Goal: Task Accomplishment & Management: Use online tool/utility

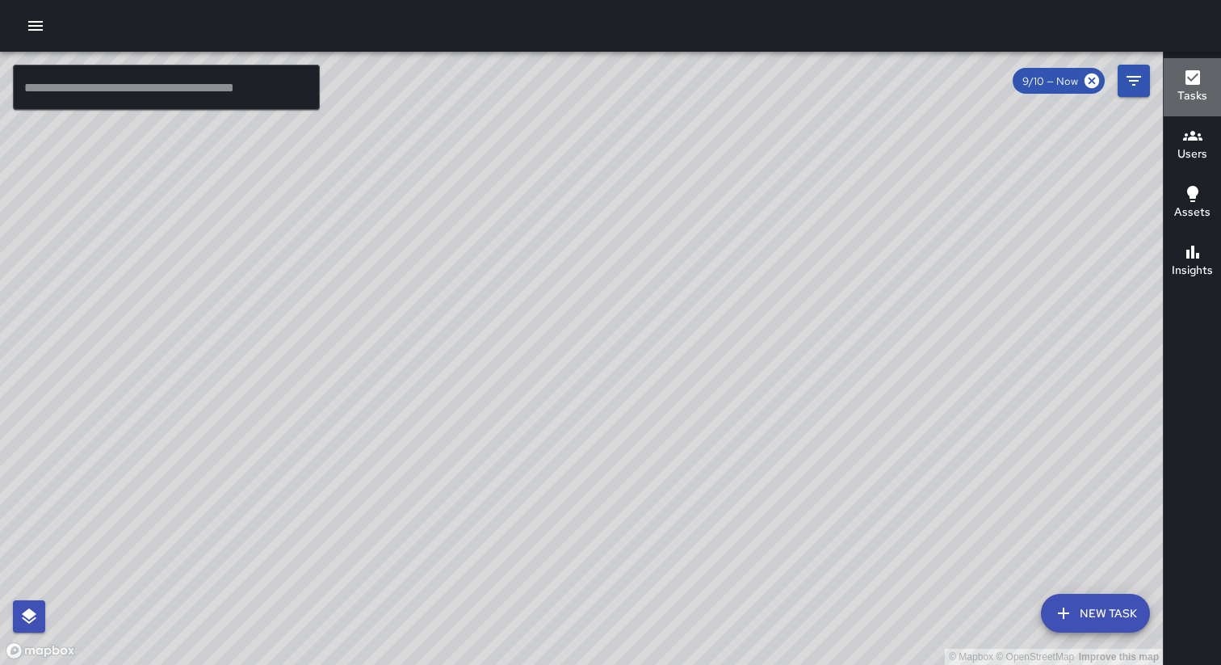
click at [1185, 85] on icon "button" at bounding box center [1192, 77] width 19 height 19
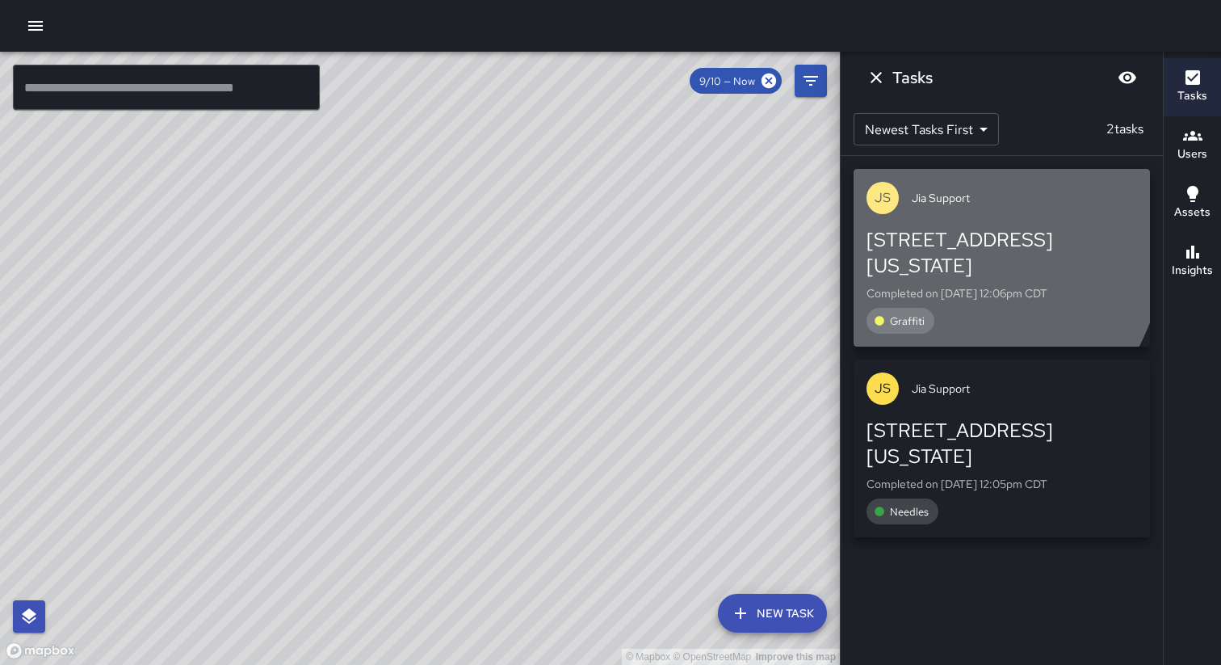
click at [906, 228] on div "[STREET_ADDRESS][US_STATE]" at bounding box center [1002, 253] width 271 height 52
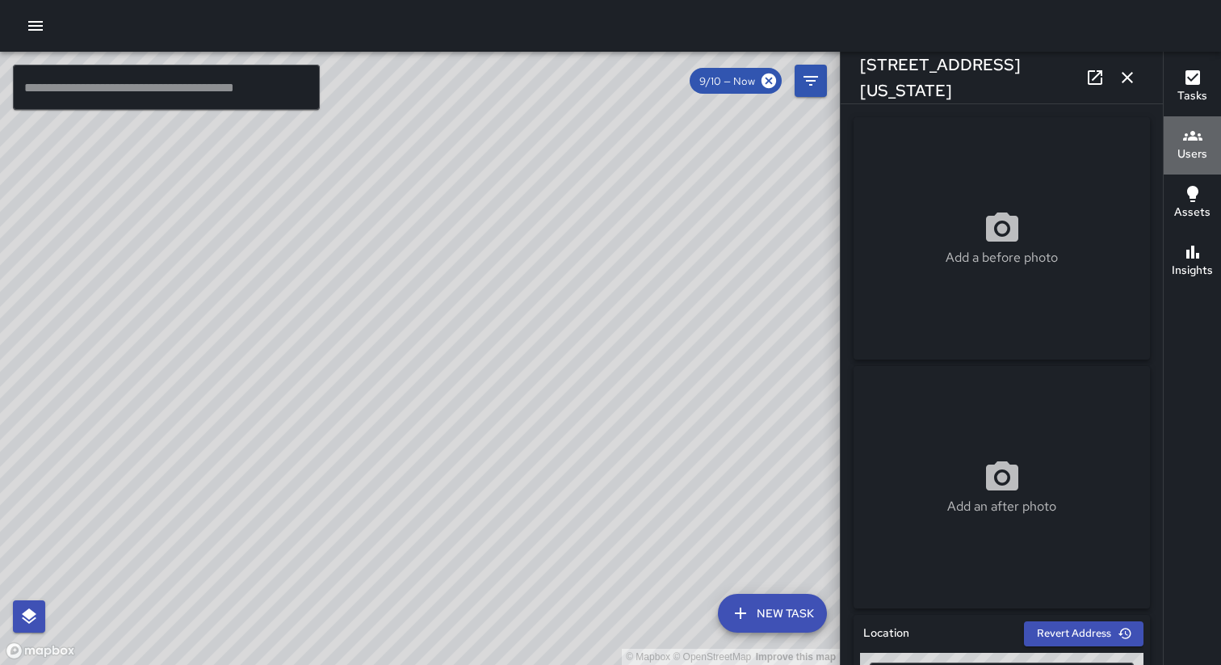
click at [1210, 146] on button "Users" at bounding box center [1192, 145] width 57 height 58
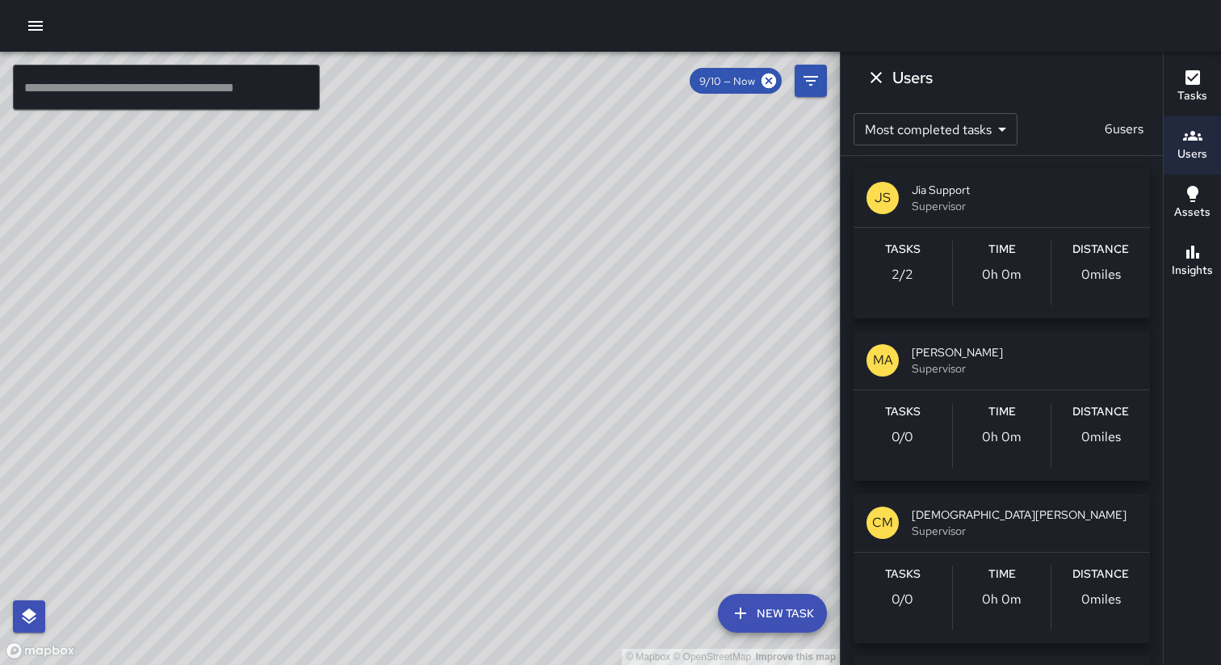
click at [1194, 202] on icon "button" at bounding box center [1192, 193] width 19 height 19
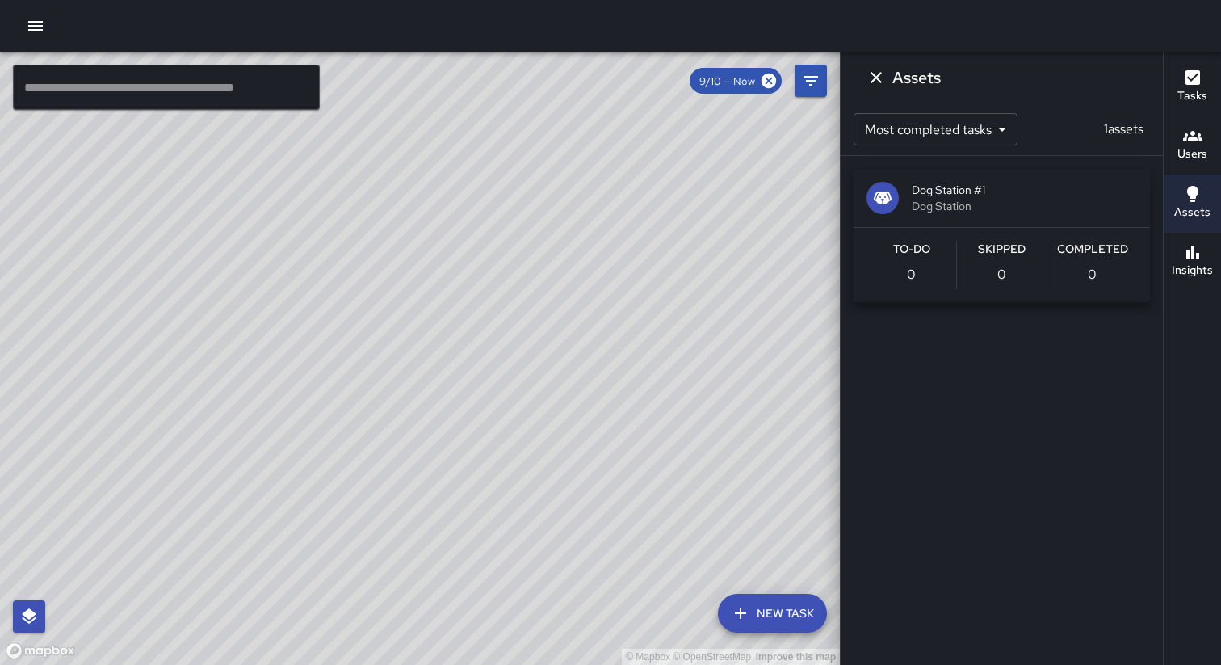
click at [1195, 274] on h6 "Insights" at bounding box center [1192, 271] width 41 height 18
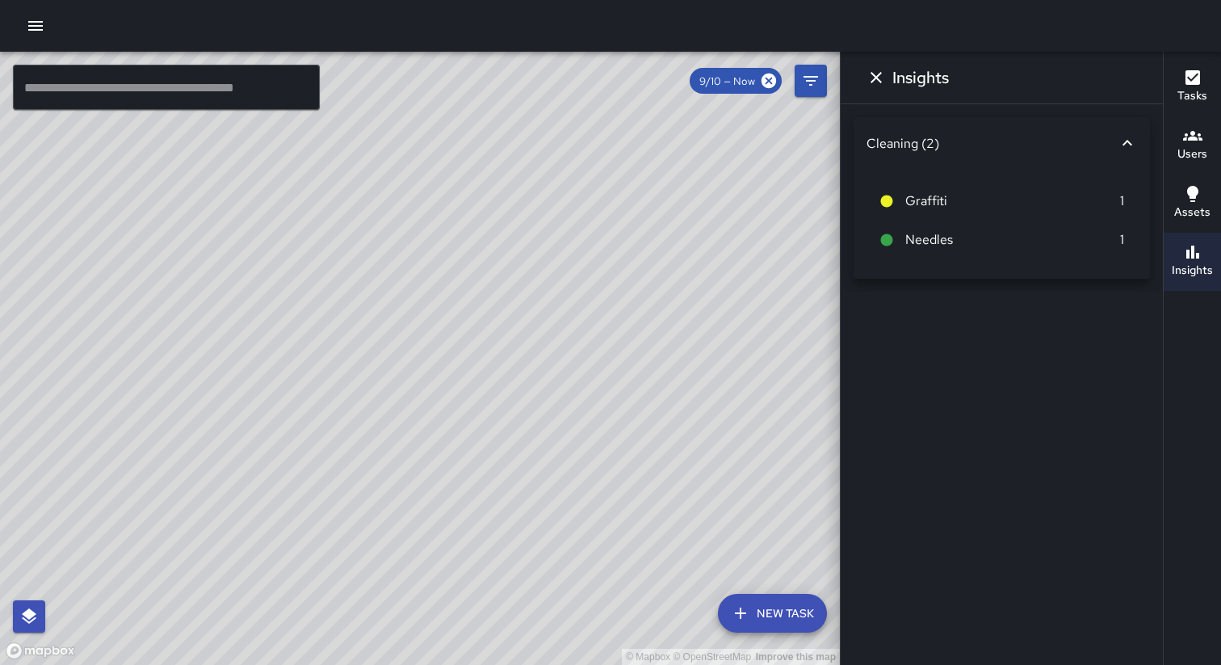
click at [1193, 203] on icon "button" at bounding box center [1192, 193] width 19 height 19
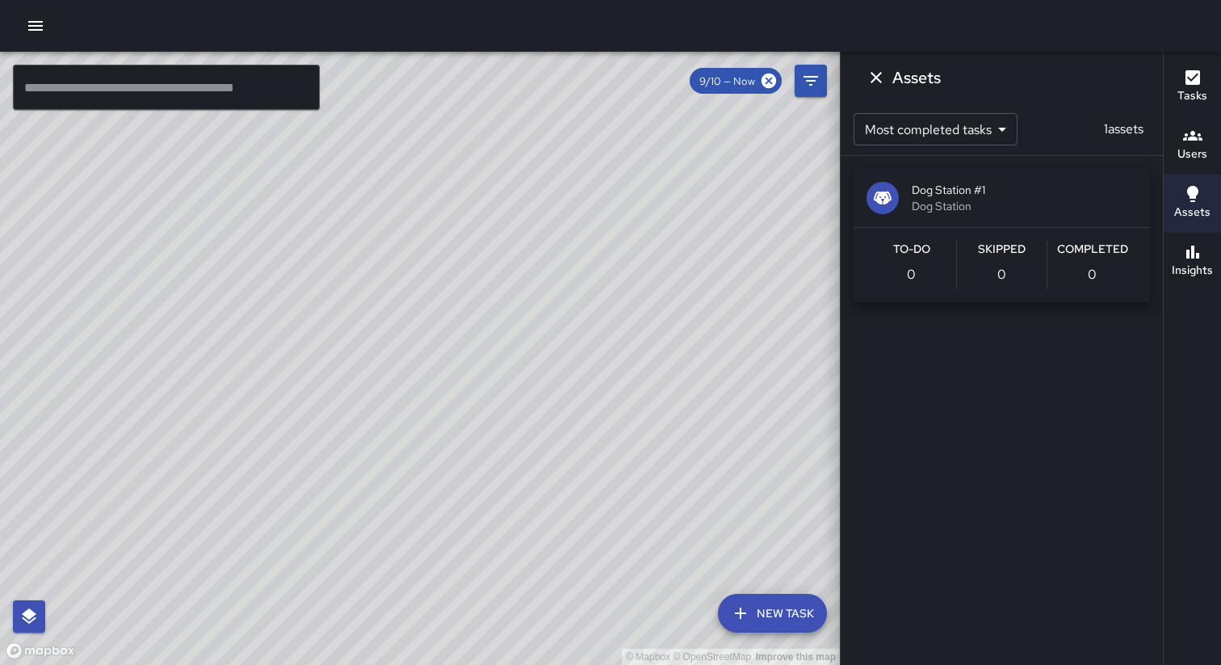
click at [1187, 148] on h6 "Users" at bounding box center [1193, 154] width 30 height 18
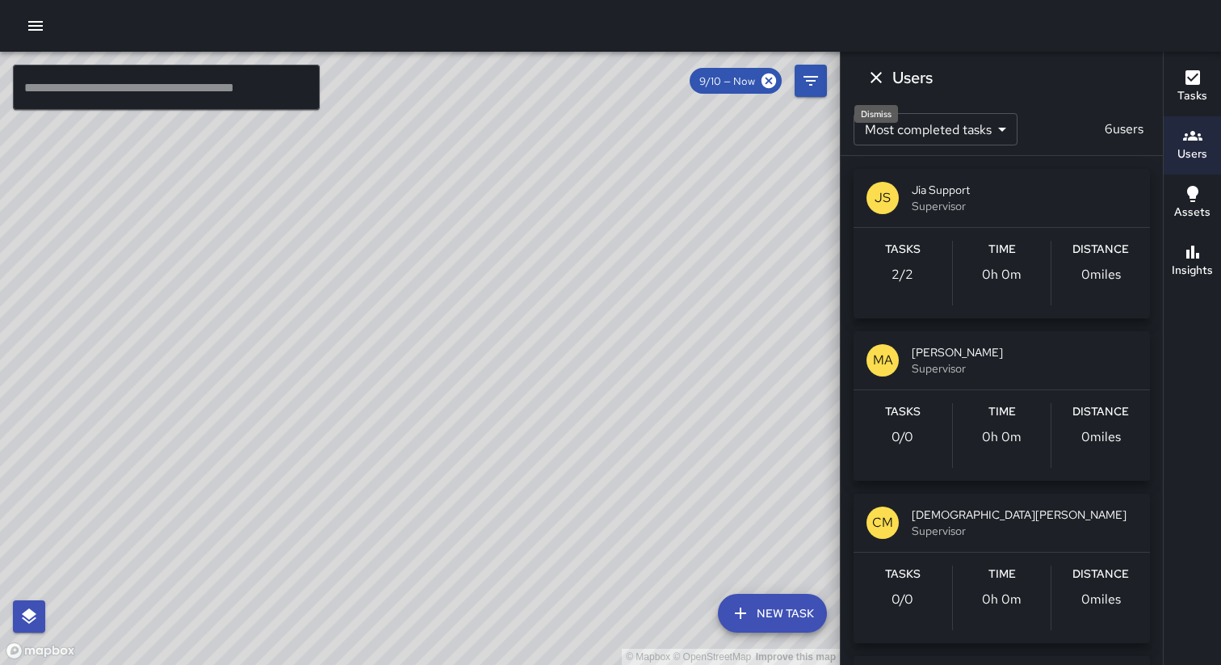
click at [871, 81] on icon "Dismiss" at bounding box center [876, 77] width 19 height 19
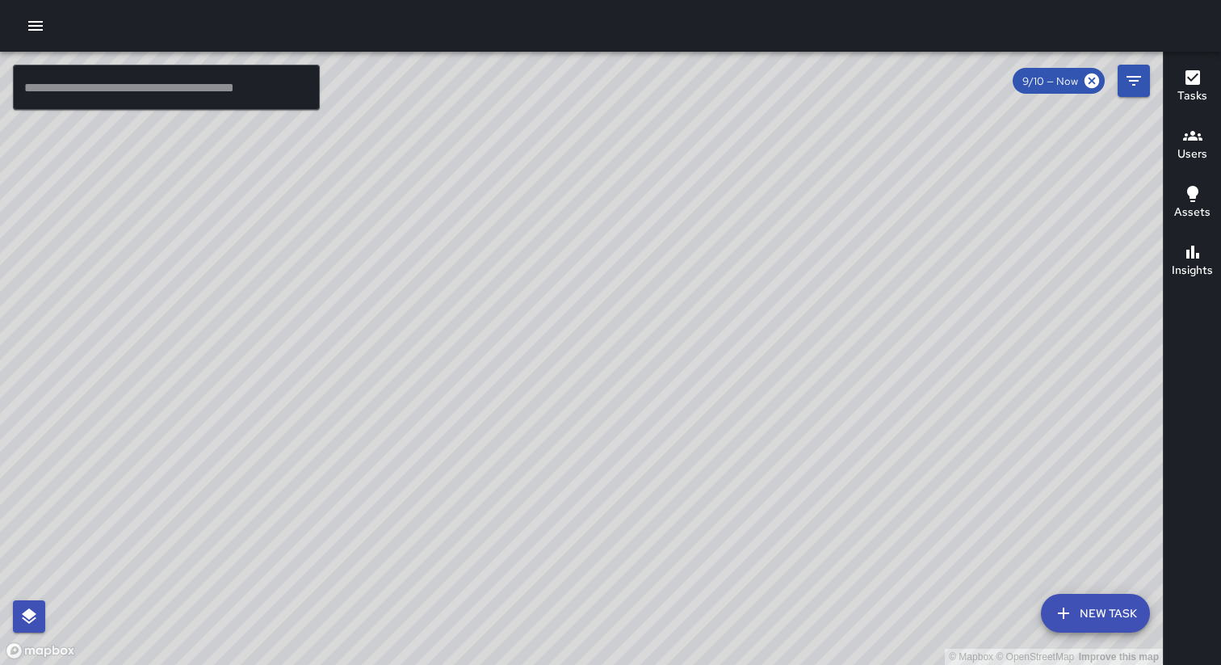
click at [1191, 75] on icon "button" at bounding box center [1193, 77] width 15 height 15
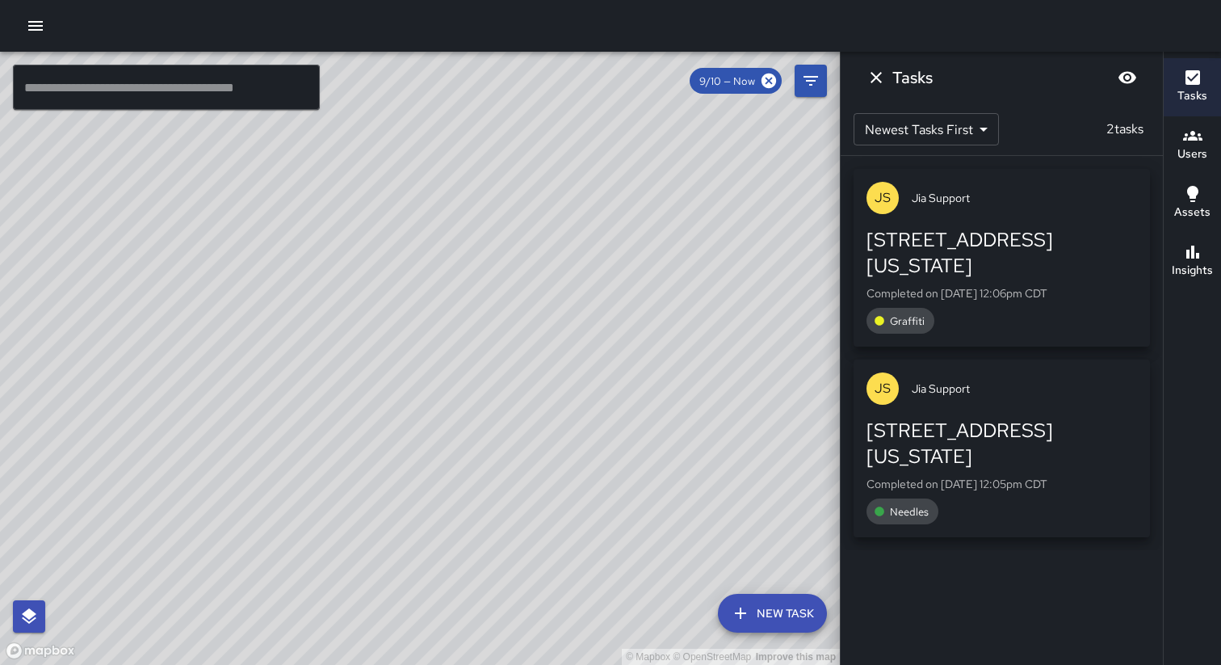
click at [1191, 75] on icon "button" at bounding box center [1193, 77] width 15 height 15
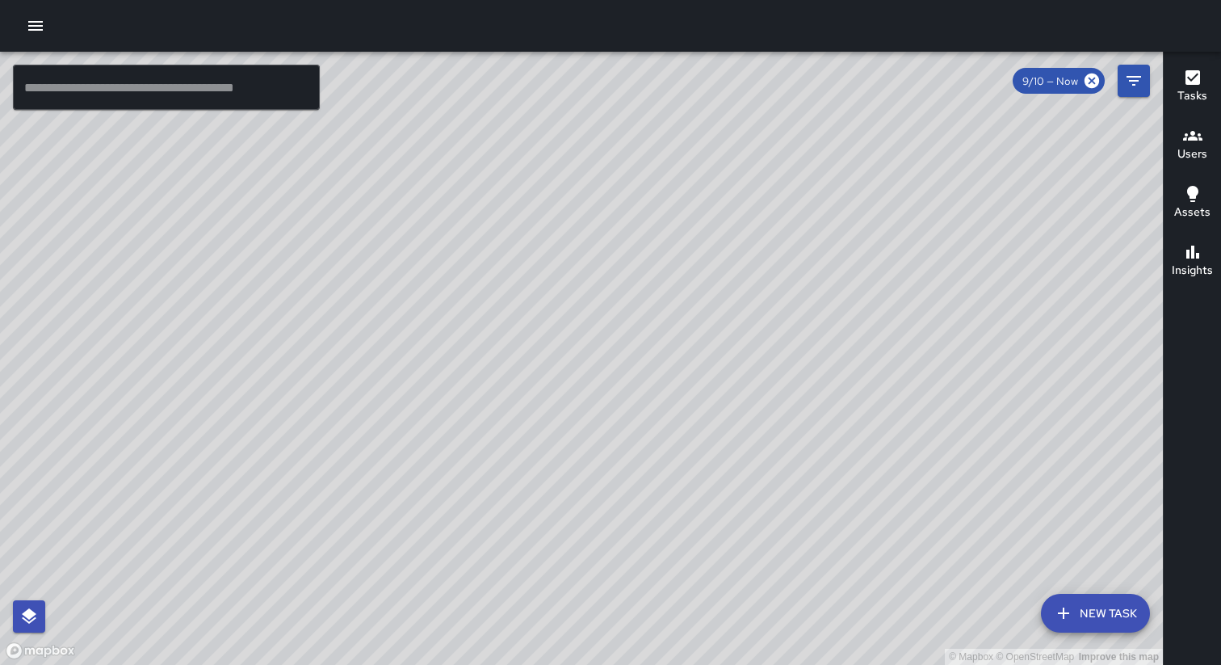
click at [1188, 130] on icon "button" at bounding box center [1192, 135] width 19 height 19
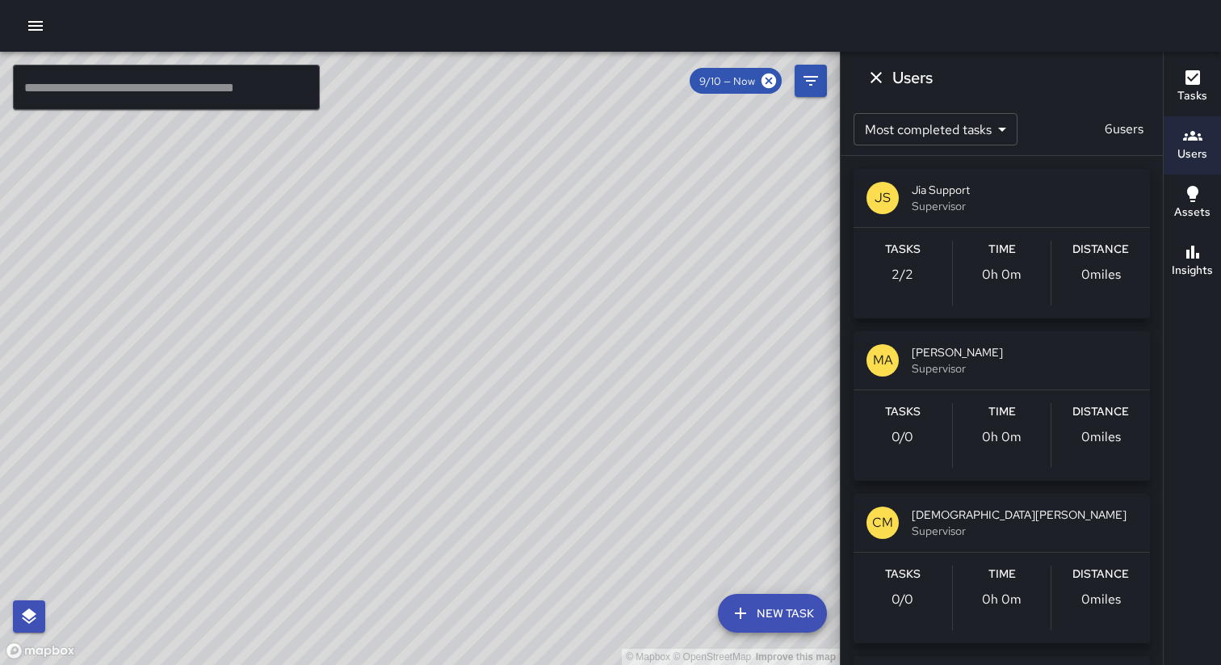
click at [1191, 129] on icon "button" at bounding box center [1192, 135] width 19 height 19
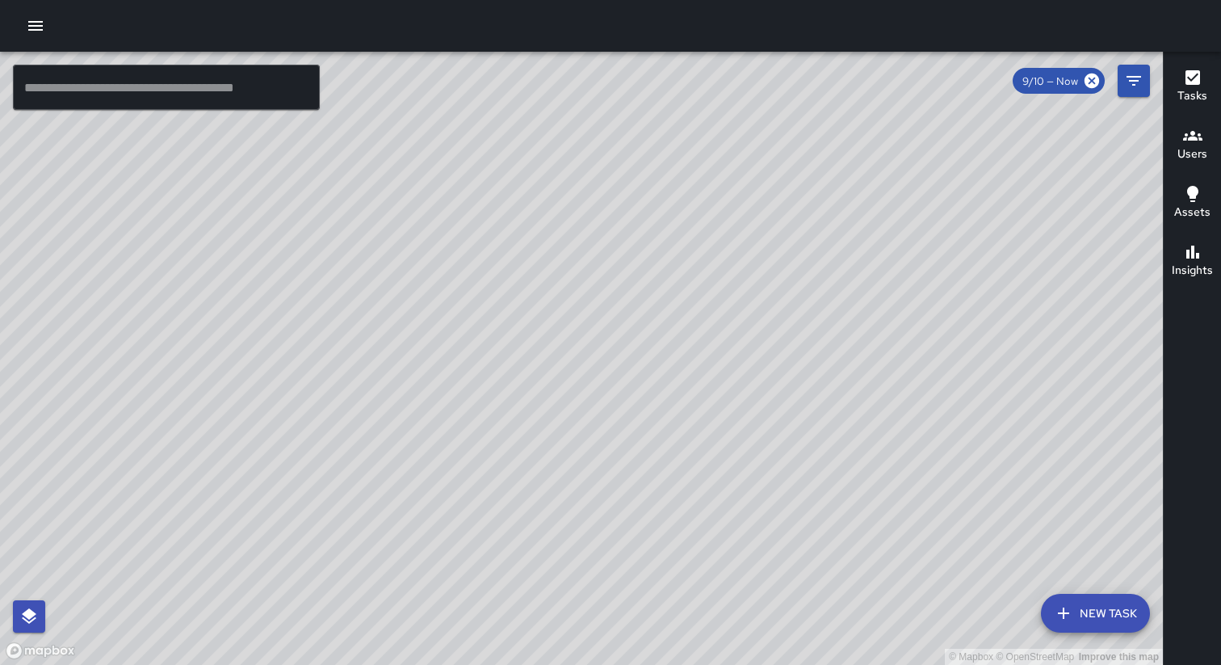
click at [1195, 204] on h6 "Assets" at bounding box center [1192, 213] width 36 height 18
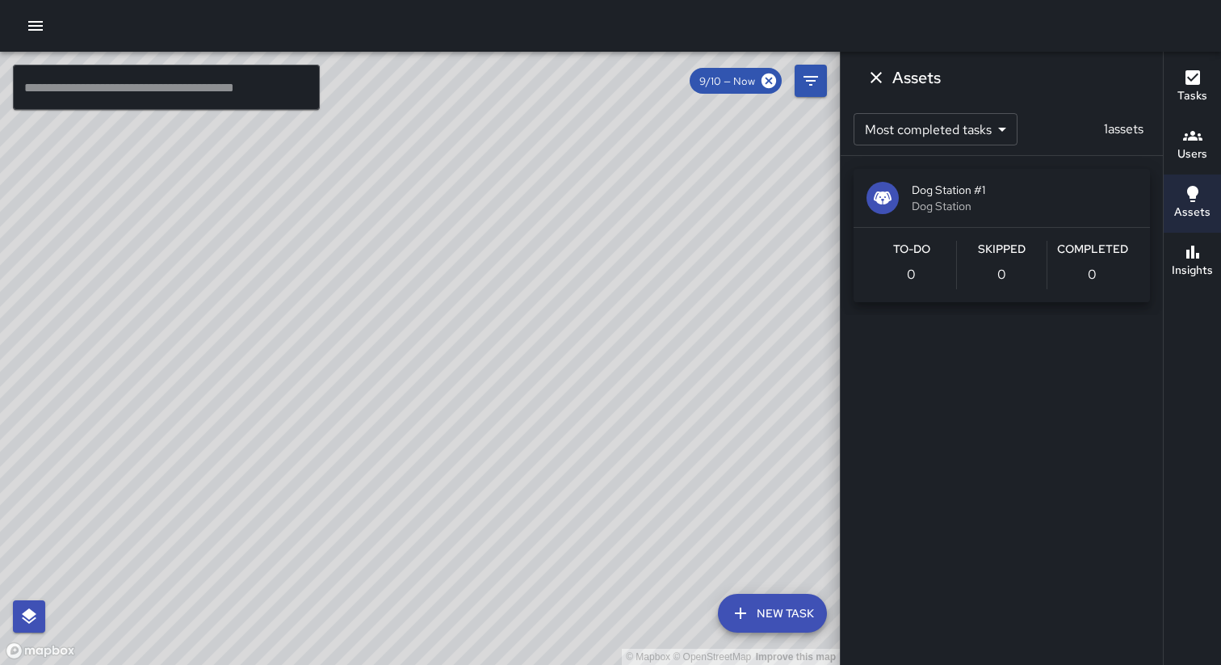
click at [1050, 271] on div "Completed 0" at bounding box center [1093, 265] width 90 height 48
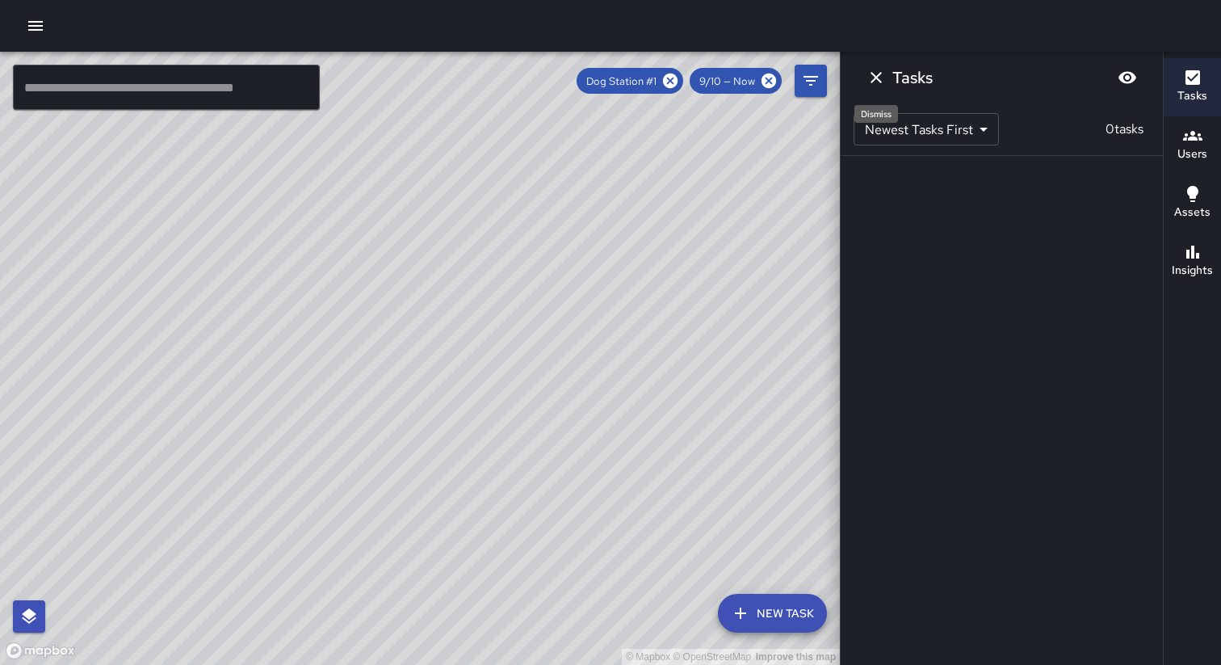
click at [875, 75] on icon "Dismiss" at bounding box center [876, 77] width 19 height 19
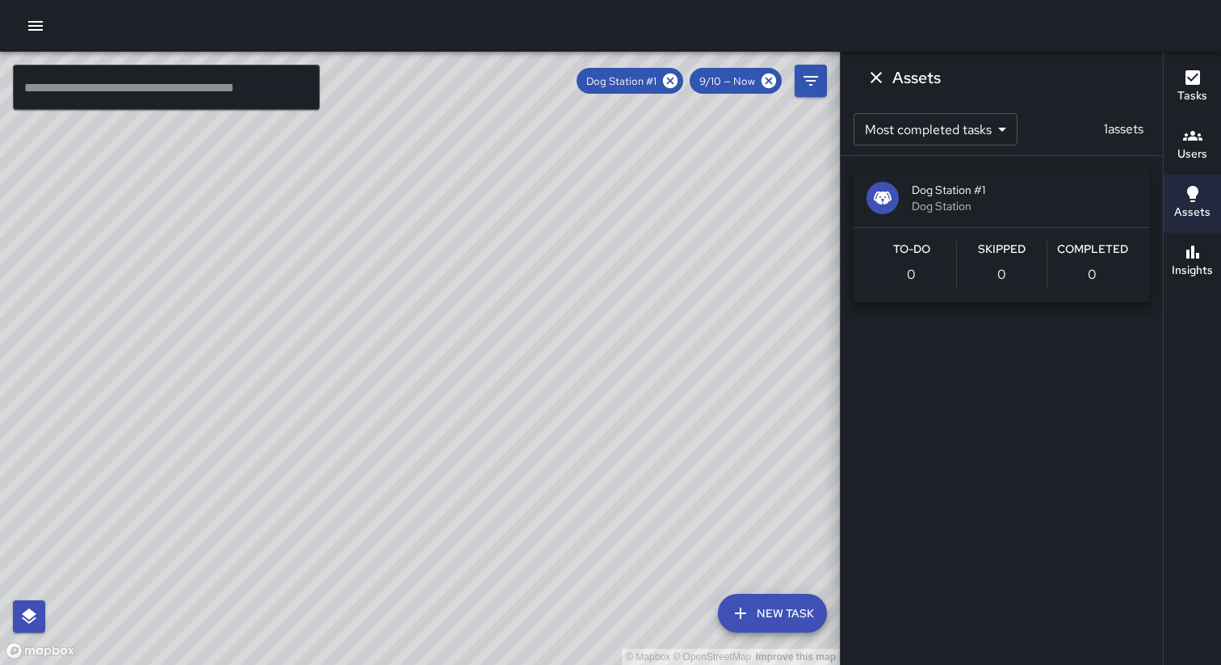
click at [1202, 253] on div "Insights" at bounding box center [1192, 260] width 41 height 37
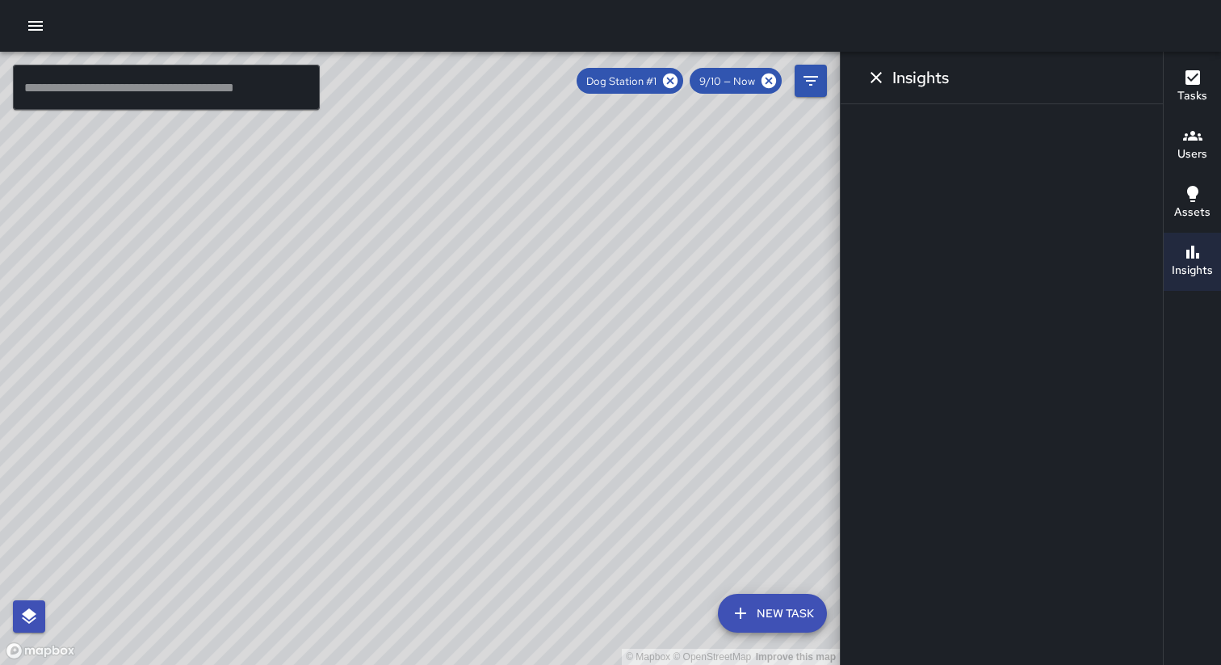
click at [27, 37] on button "button" at bounding box center [35, 26] width 32 height 32
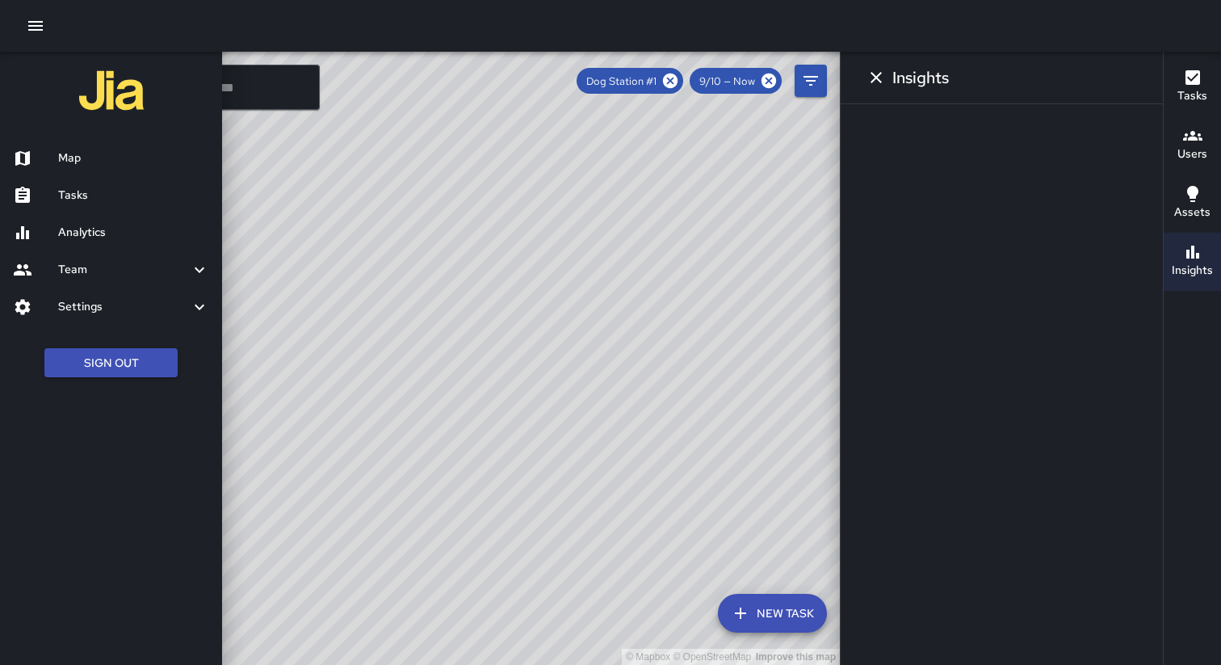
click at [59, 269] on h6 "Team" at bounding box center [124, 270] width 132 height 18
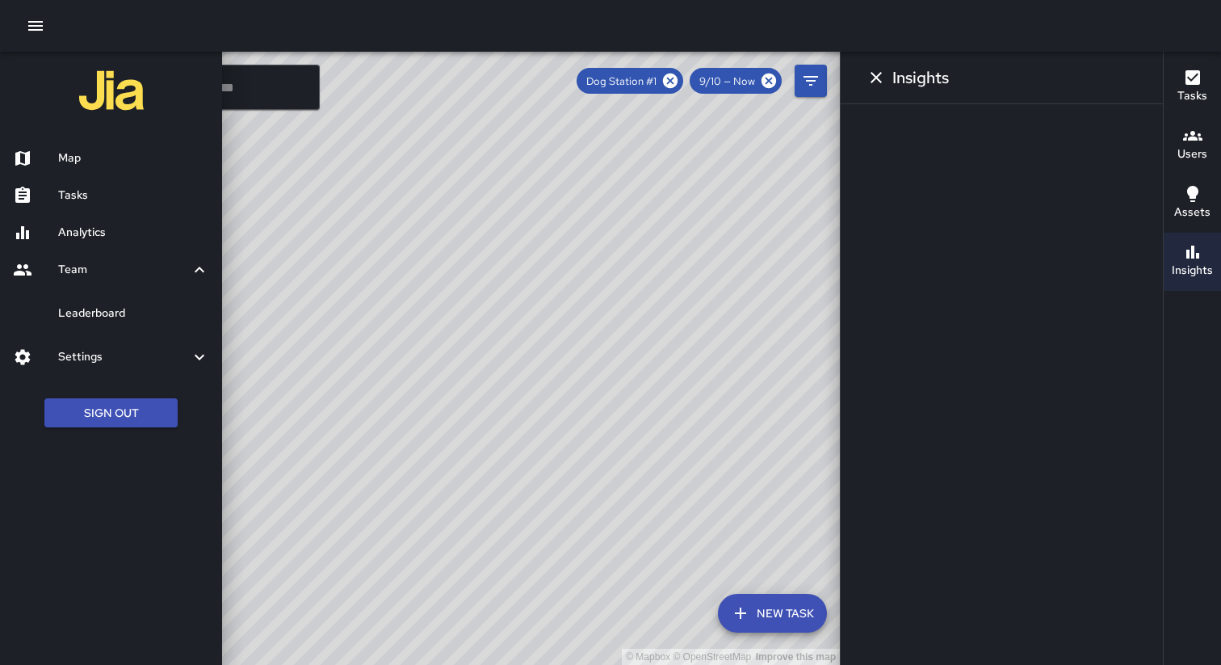
click at [57, 302] on div "Leaderboard" at bounding box center [111, 313] width 222 height 37
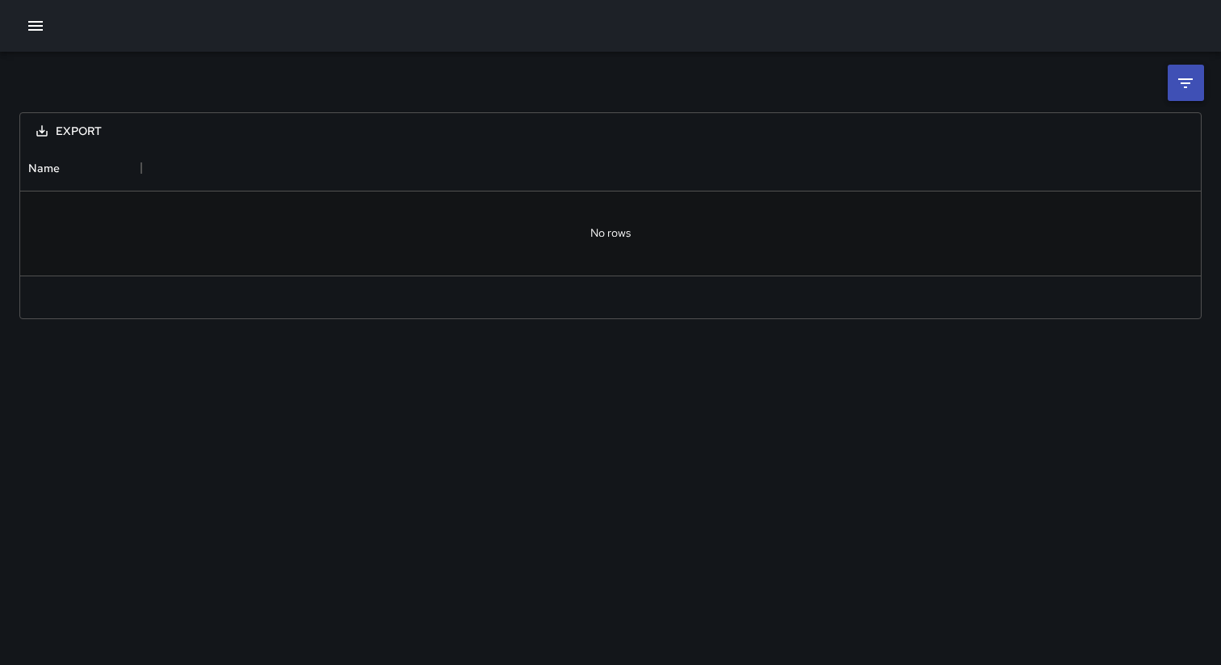
scroll to position [129, 1181]
click at [32, 25] on icon "button" at bounding box center [35, 26] width 15 height 10
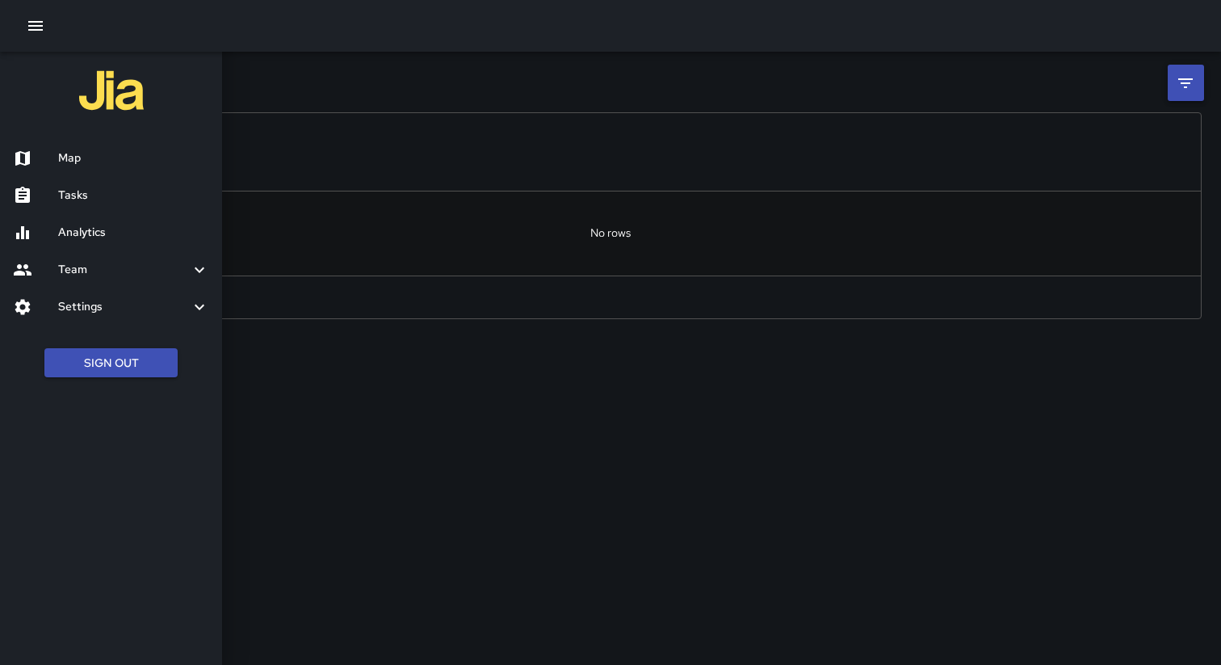
click at [74, 166] on h6 "Map" at bounding box center [133, 158] width 151 height 18
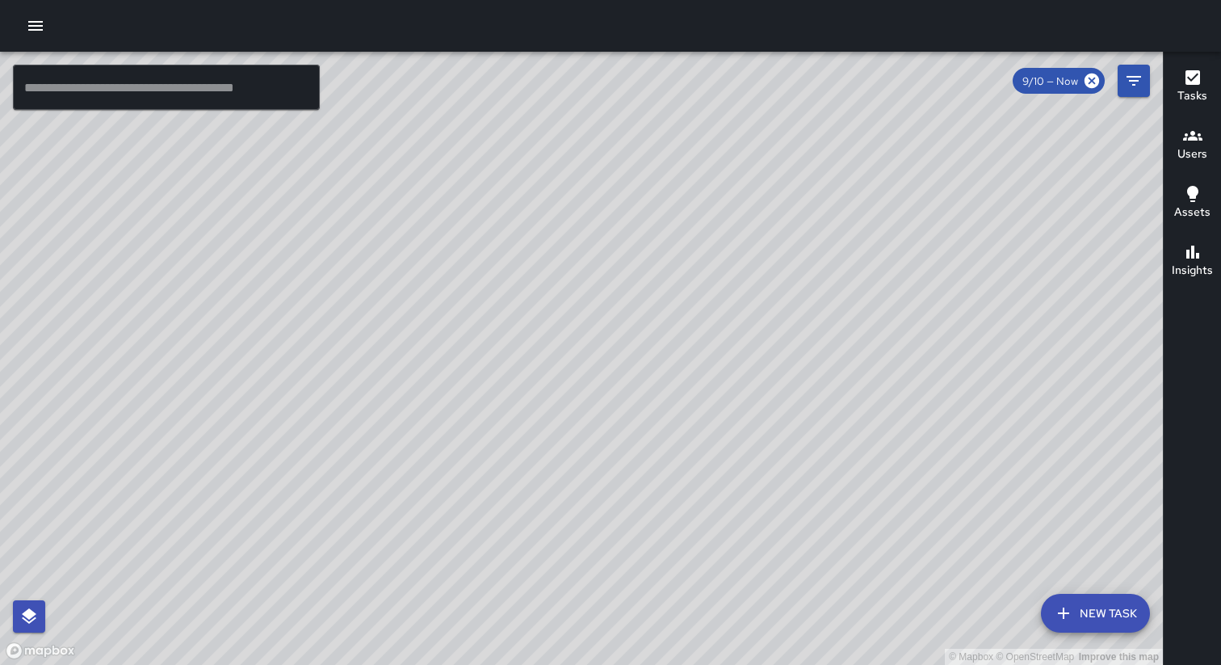
click at [33, 20] on icon "button" at bounding box center [35, 25] width 19 height 19
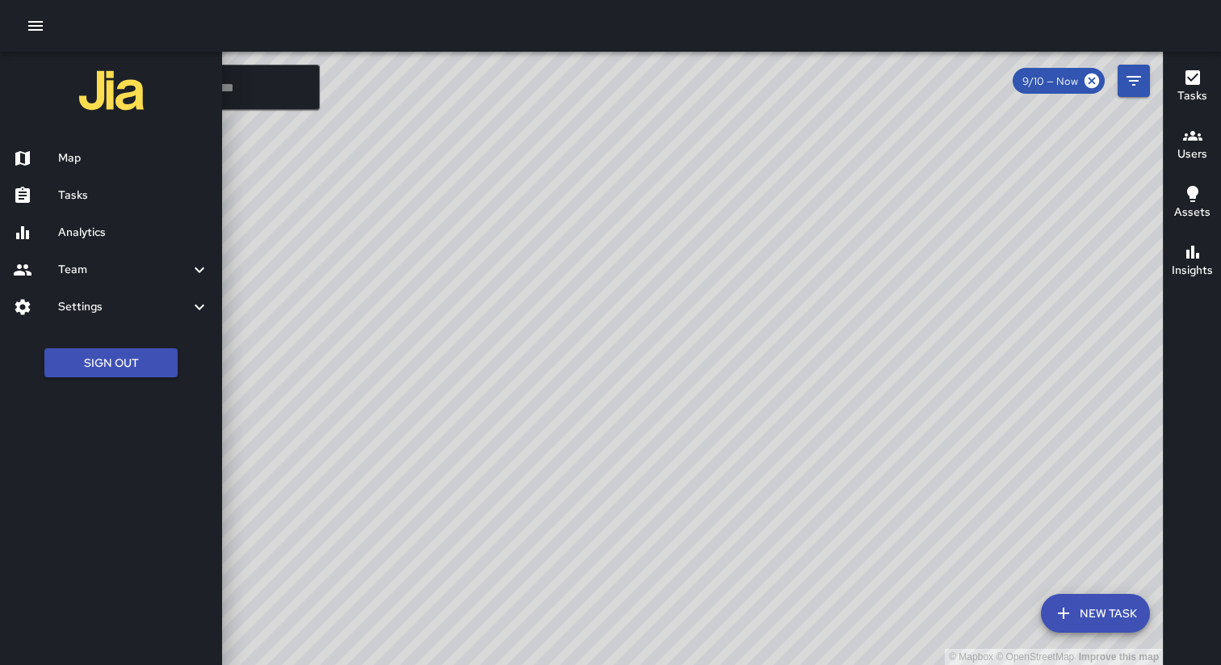
click at [178, 312] on h6 "Settings" at bounding box center [124, 307] width 132 height 18
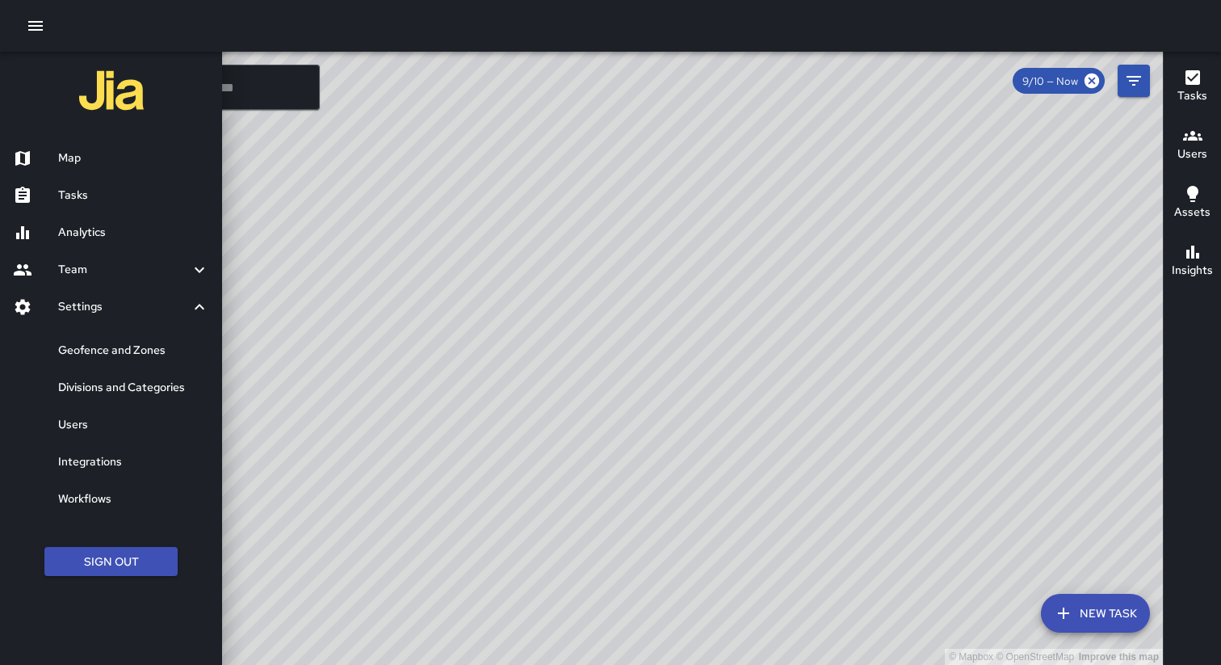
click at [187, 308] on h6 "Settings" at bounding box center [124, 307] width 132 height 18
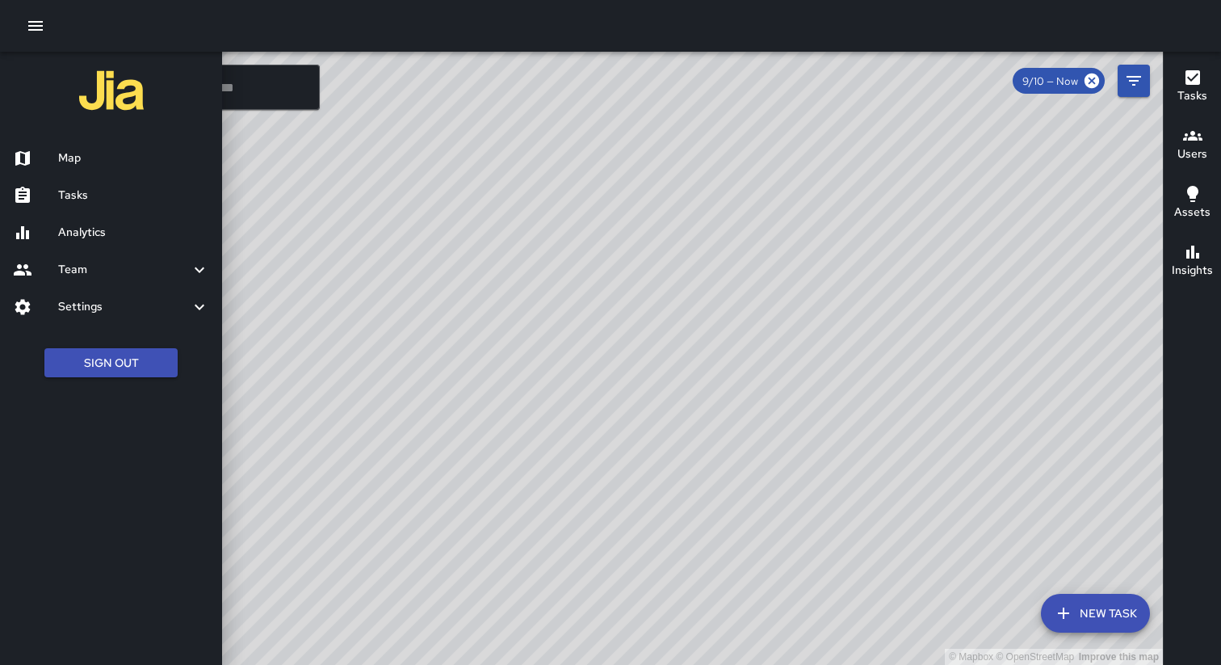
click at [187, 308] on h6 "Settings" at bounding box center [124, 307] width 132 height 18
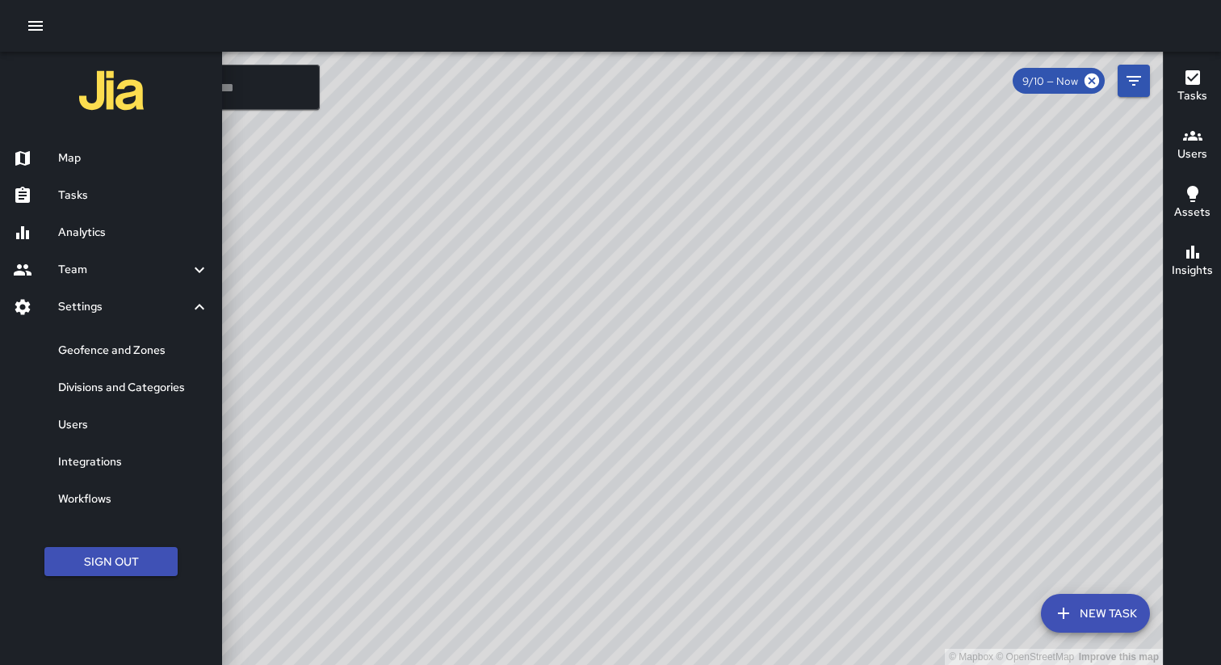
click at [198, 307] on icon at bounding box center [199, 306] width 19 height 19
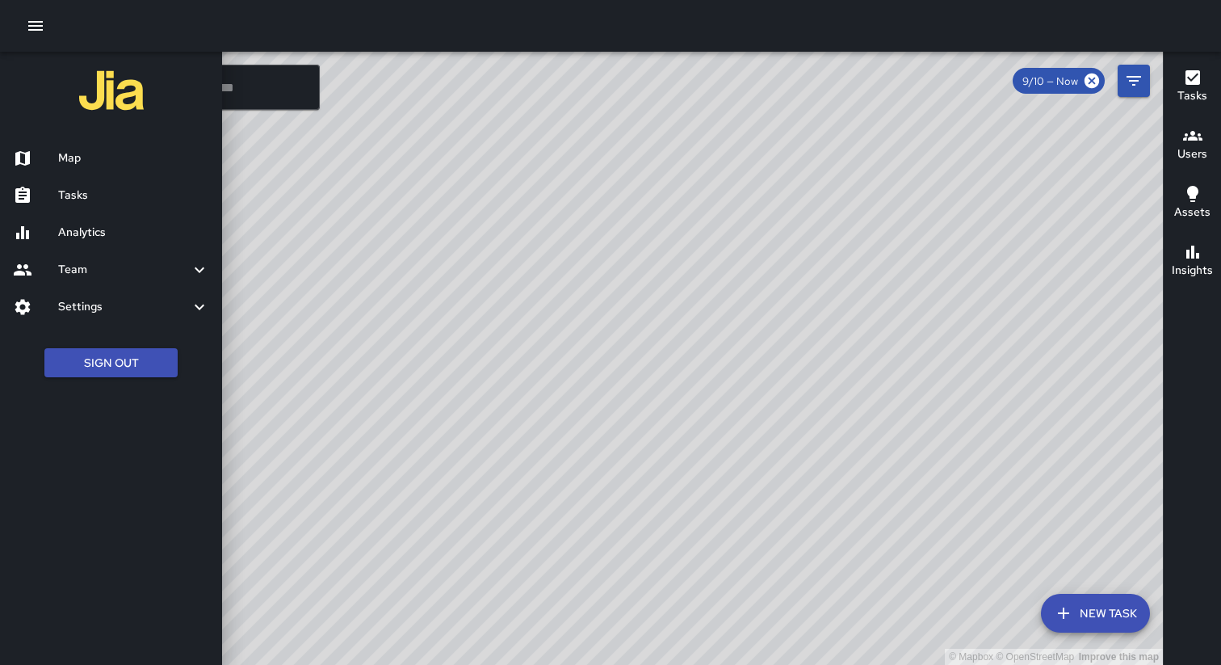
click at [117, 238] on h6 "Analytics" at bounding box center [133, 233] width 151 height 18
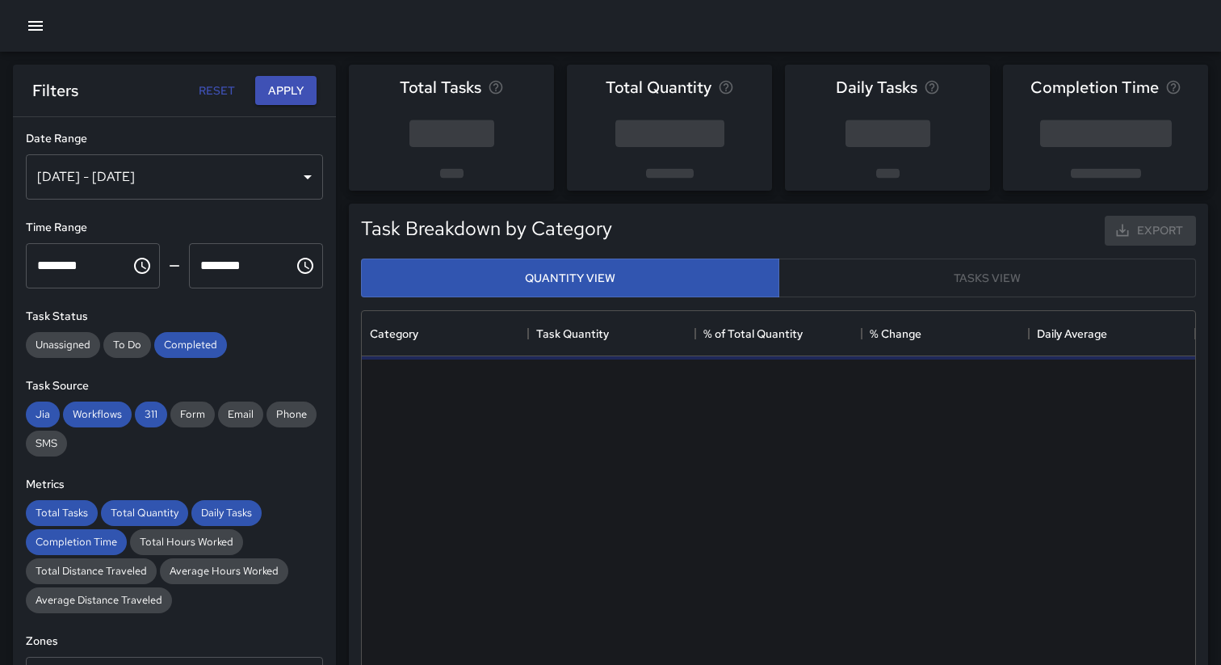
scroll to position [483, 834]
click at [32, 32] on icon "button" at bounding box center [35, 25] width 19 height 19
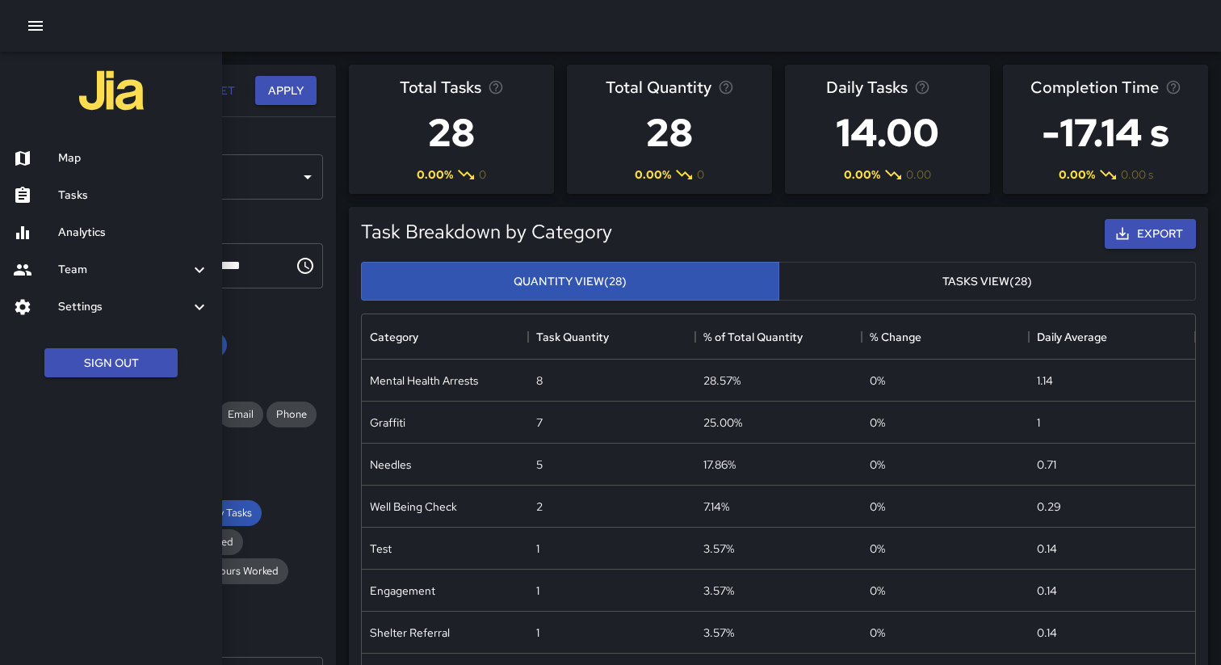
click at [83, 162] on h6 "Map" at bounding box center [133, 158] width 151 height 18
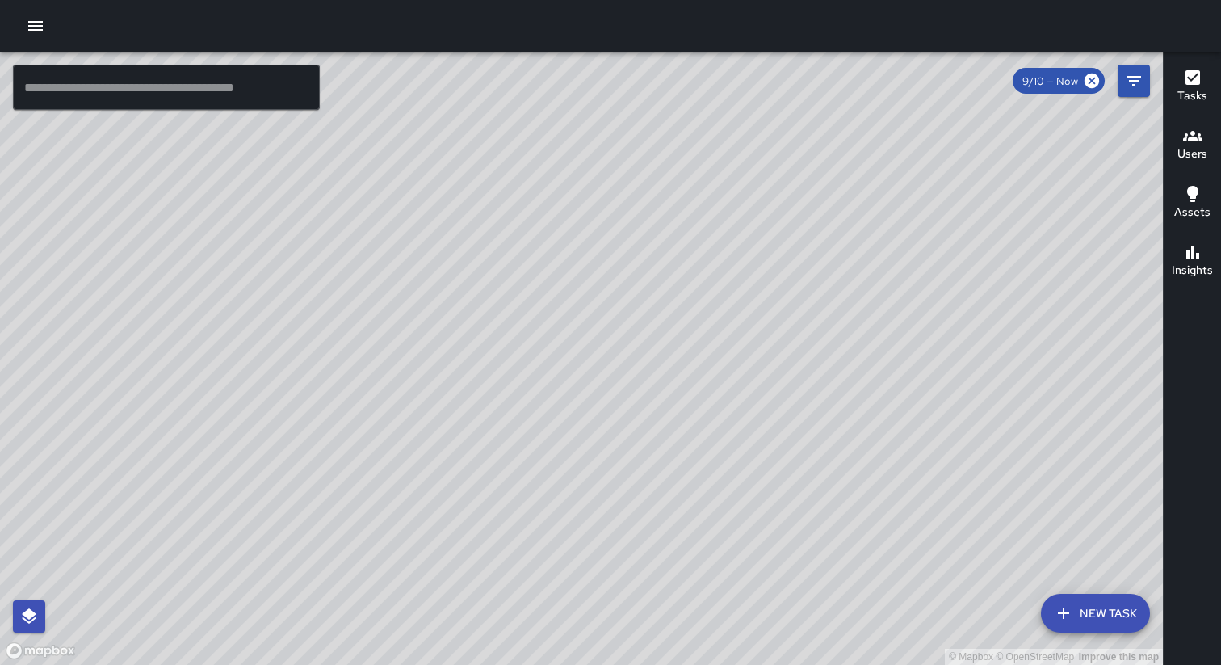
click at [281, 33] on div at bounding box center [610, 26] width 1221 height 52
click at [1183, 145] on h6 "Users" at bounding box center [1193, 154] width 30 height 18
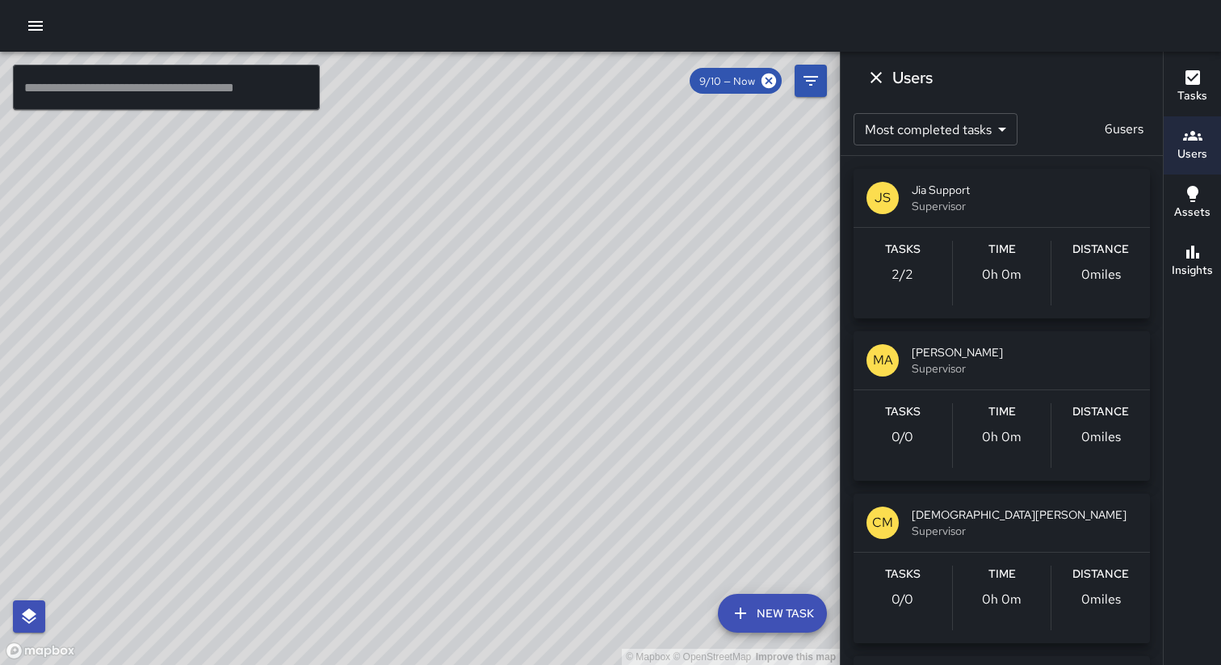
click at [1201, 266] on h6 "Insights" at bounding box center [1192, 271] width 41 height 18
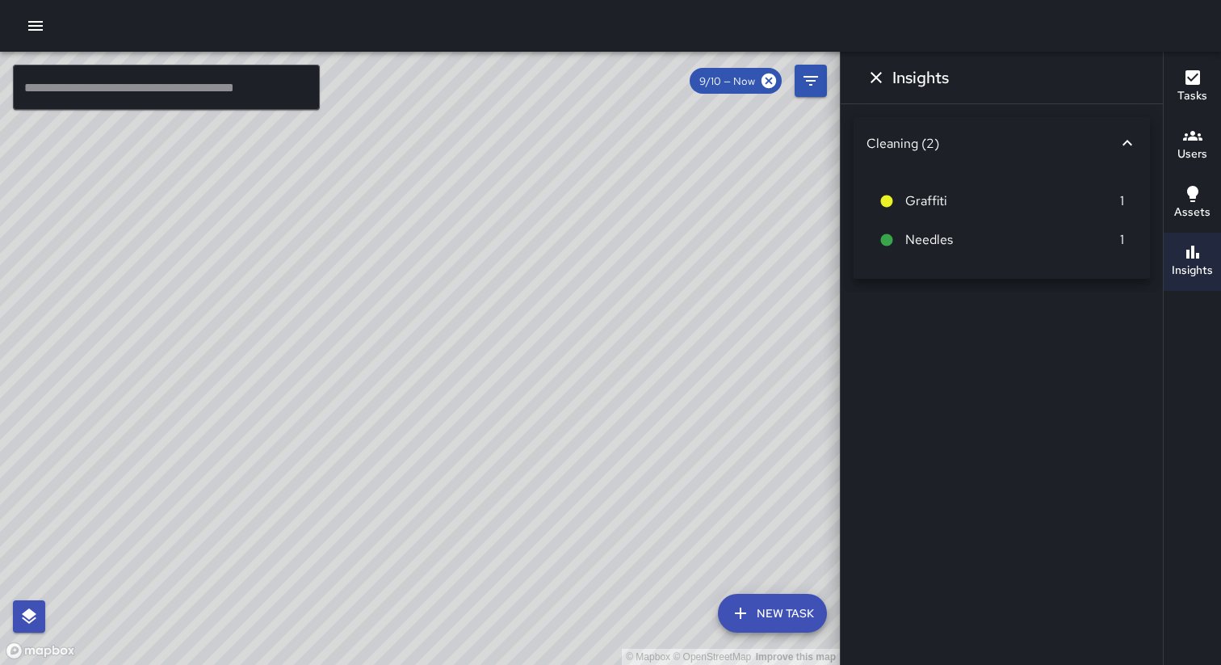
click at [1195, 148] on h6 "Users" at bounding box center [1193, 154] width 30 height 18
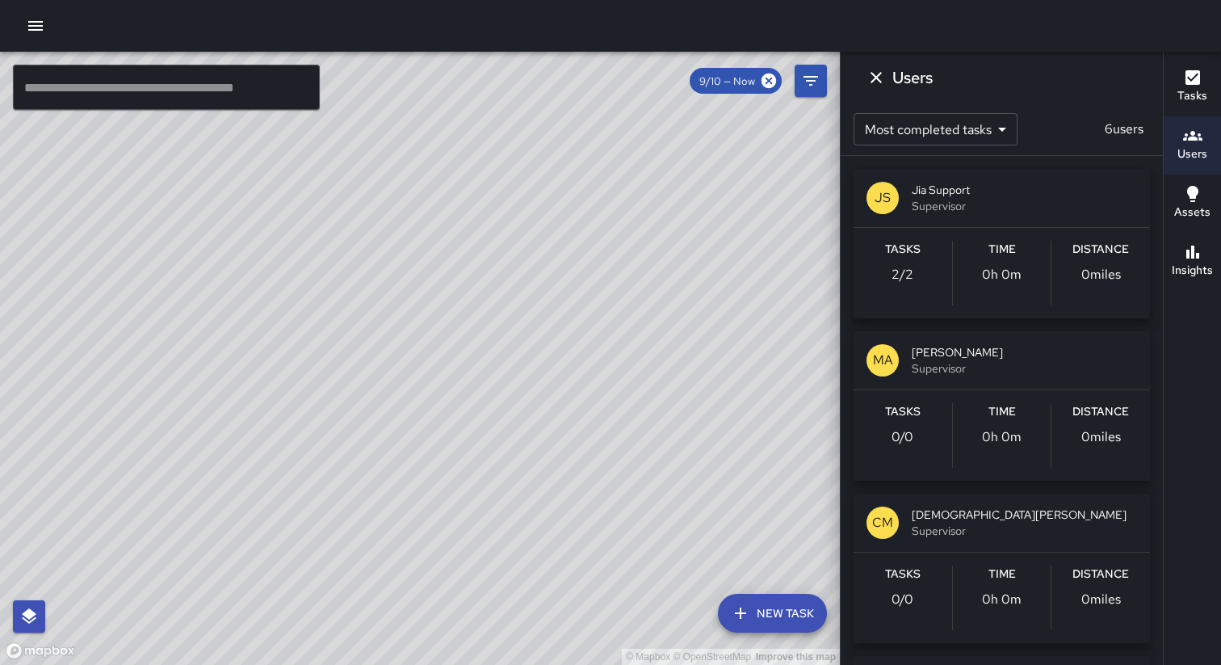
click at [1188, 209] on h6 "Assets" at bounding box center [1192, 213] width 36 height 18
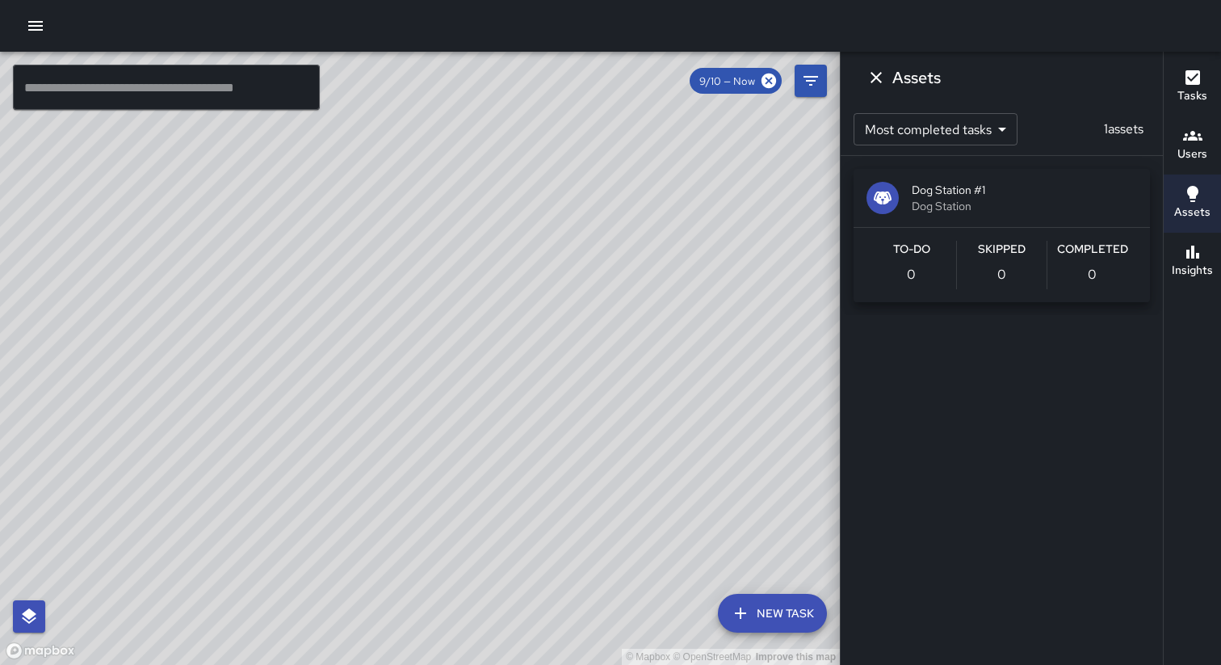
click at [1191, 252] on icon "button" at bounding box center [1193, 252] width 13 height 13
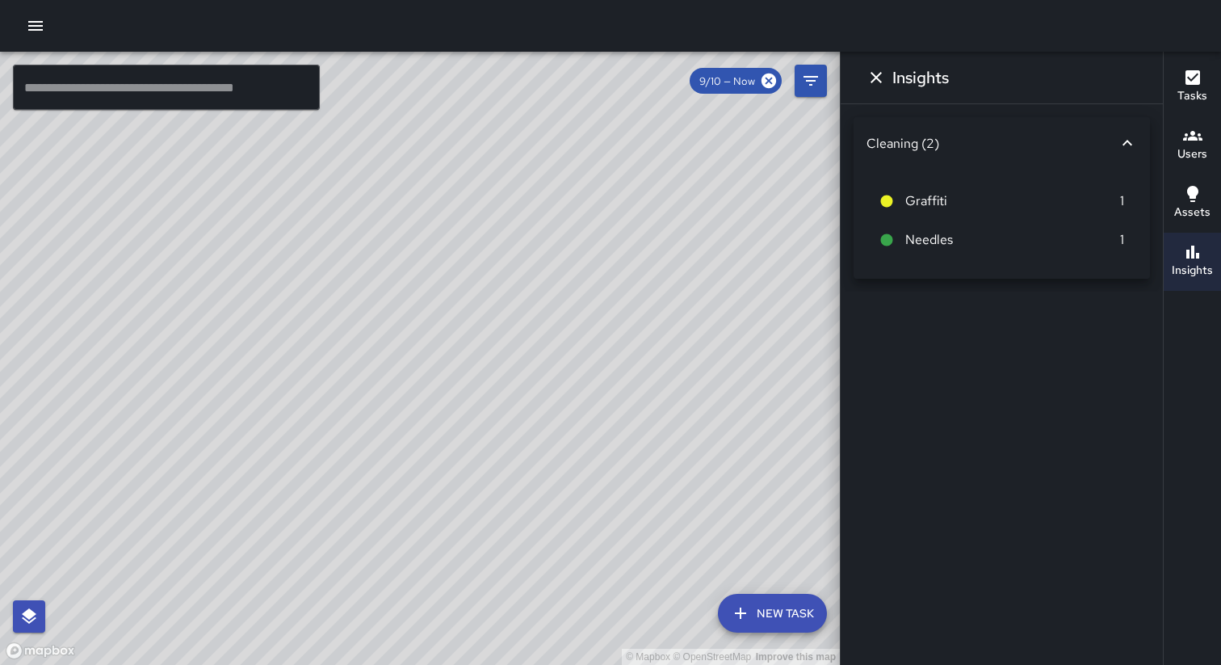
click at [1187, 214] on h6 "Assets" at bounding box center [1192, 213] width 36 height 18
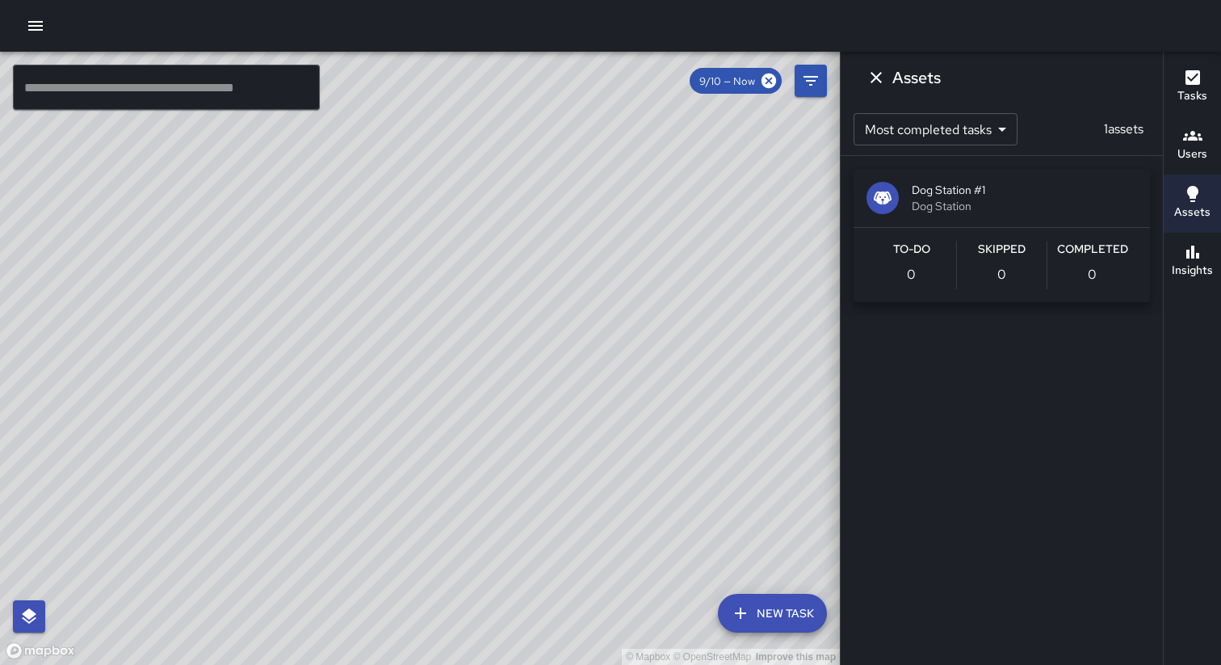
click at [1187, 258] on icon "button" at bounding box center [1192, 251] width 19 height 19
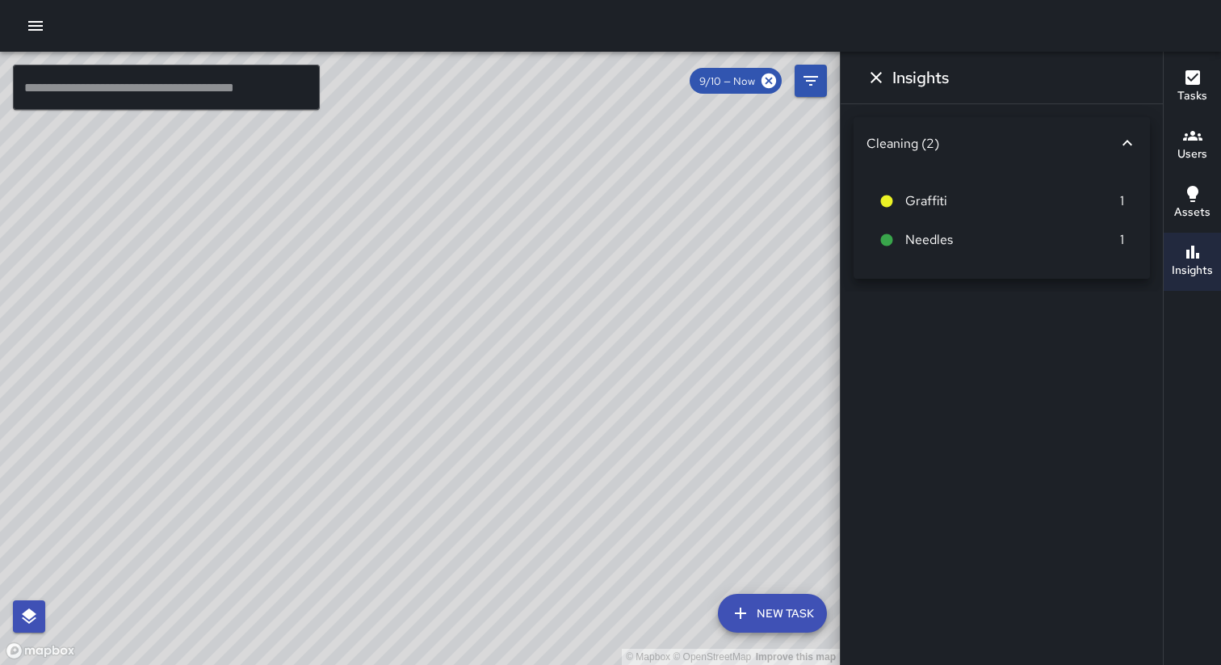
click at [1121, 145] on icon at bounding box center [1127, 142] width 19 height 19
click at [1121, 145] on icon at bounding box center [1127, 136] width 19 height 19
click at [36, 32] on icon "button" at bounding box center [35, 25] width 19 height 19
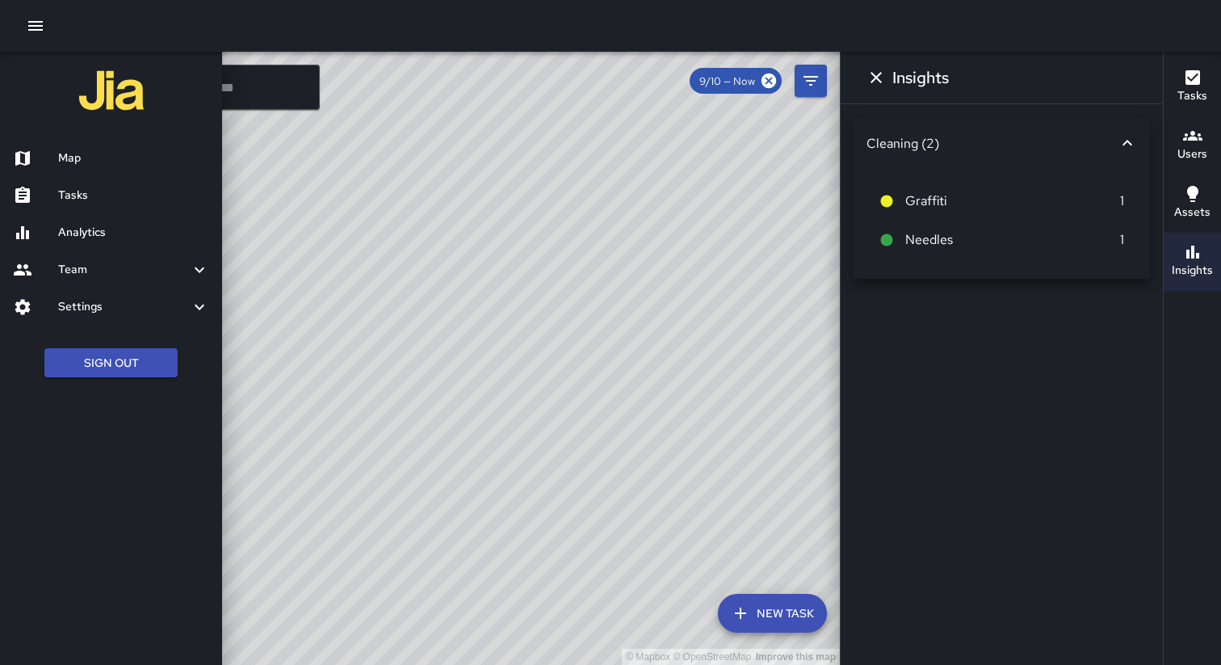
click at [71, 166] on h6 "Map" at bounding box center [133, 158] width 151 height 18
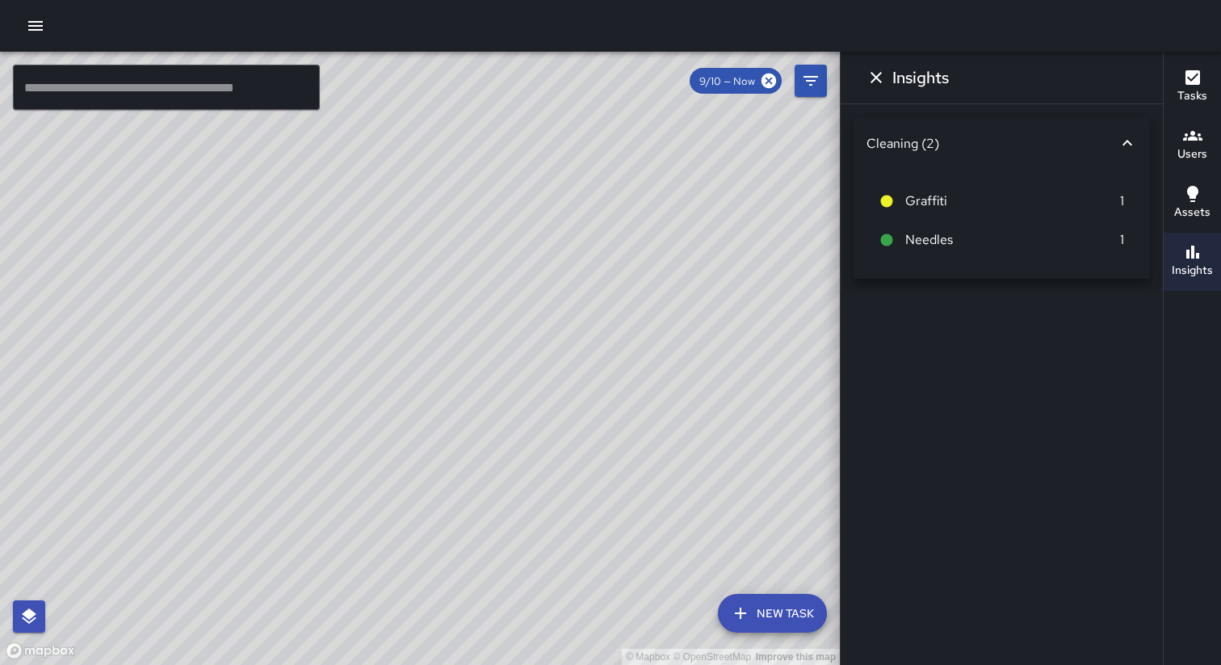
click at [35, 36] on button "button" at bounding box center [35, 26] width 32 height 32
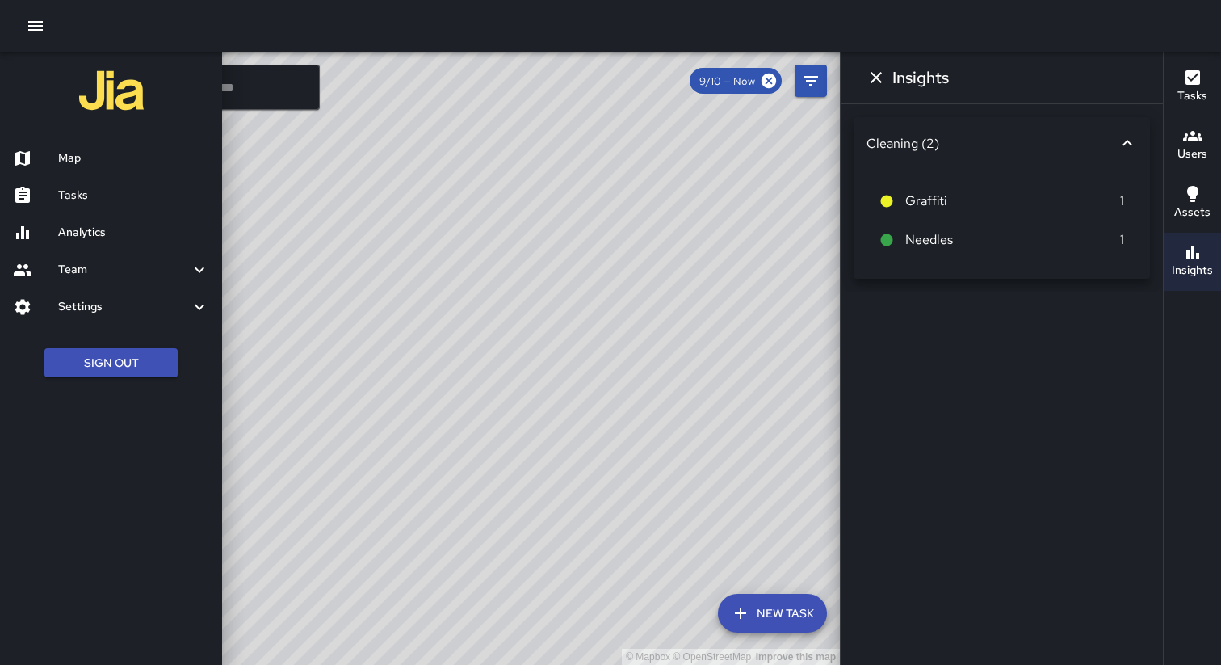
click at [89, 201] on h6 "Tasks" at bounding box center [133, 196] width 151 height 18
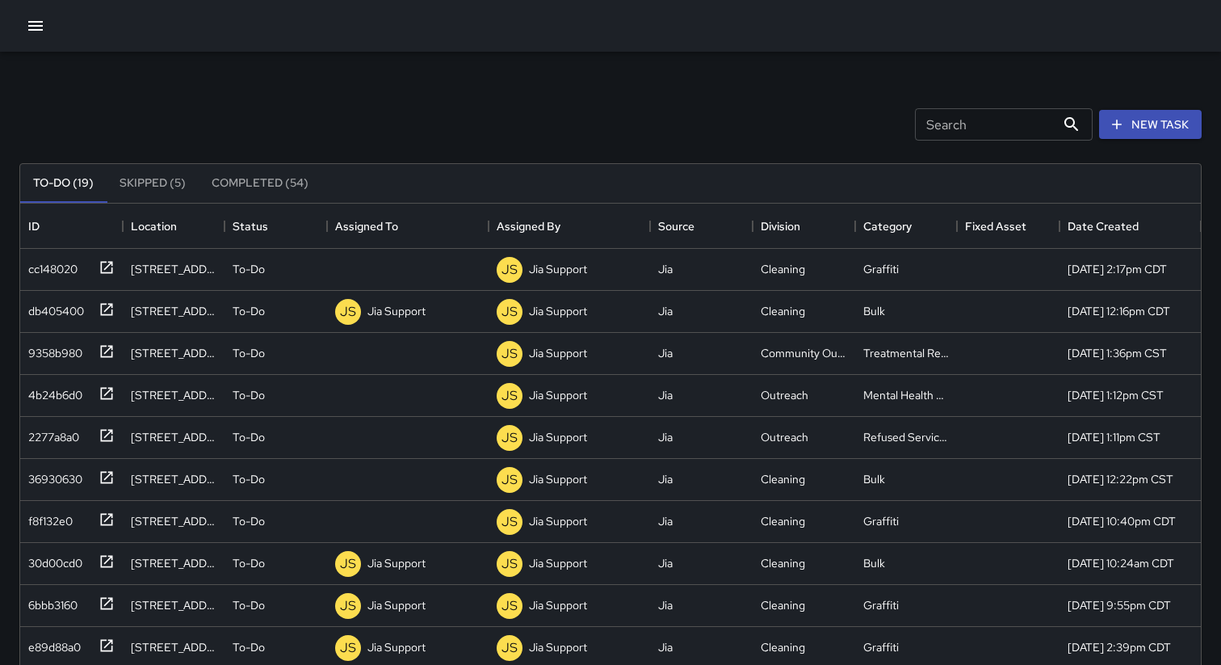
scroll to position [30, 0]
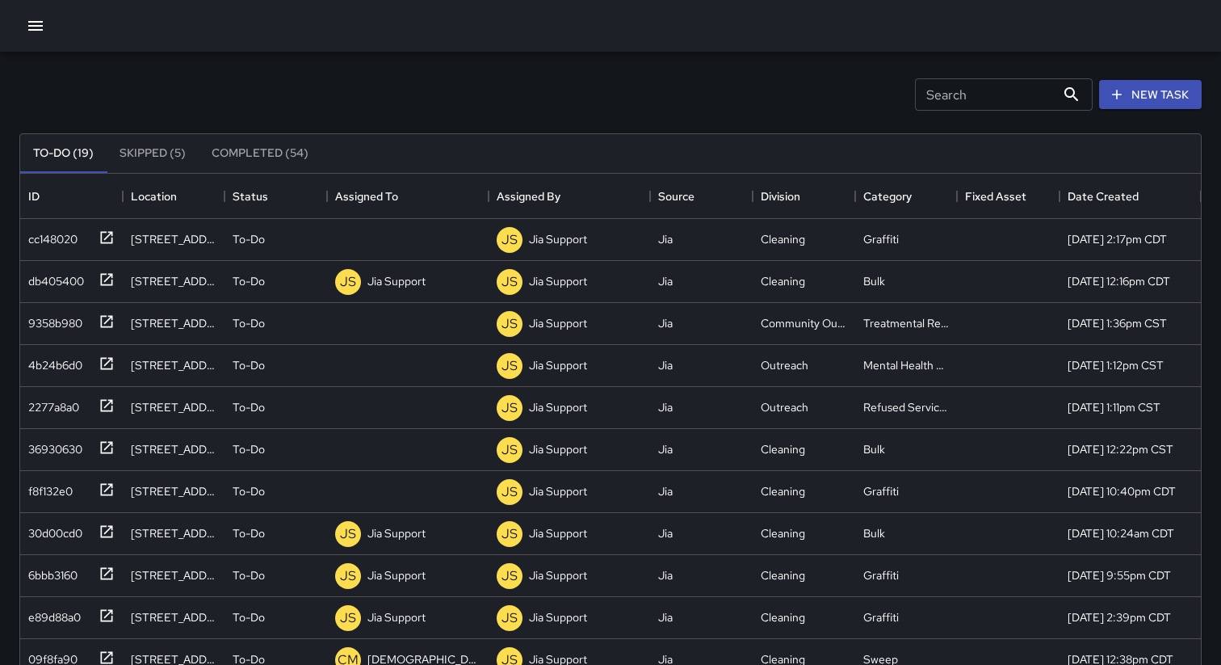
click at [510, 128] on div "To-Do (19) Skipped (5) Completed (54) ID Location Status Assigned To Assigned B…" at bounding box center [610, 517] width 1182 height 813
click at [263, 150] on button "Completed (54)" at bounding box center [260, 153] width 123 height 39
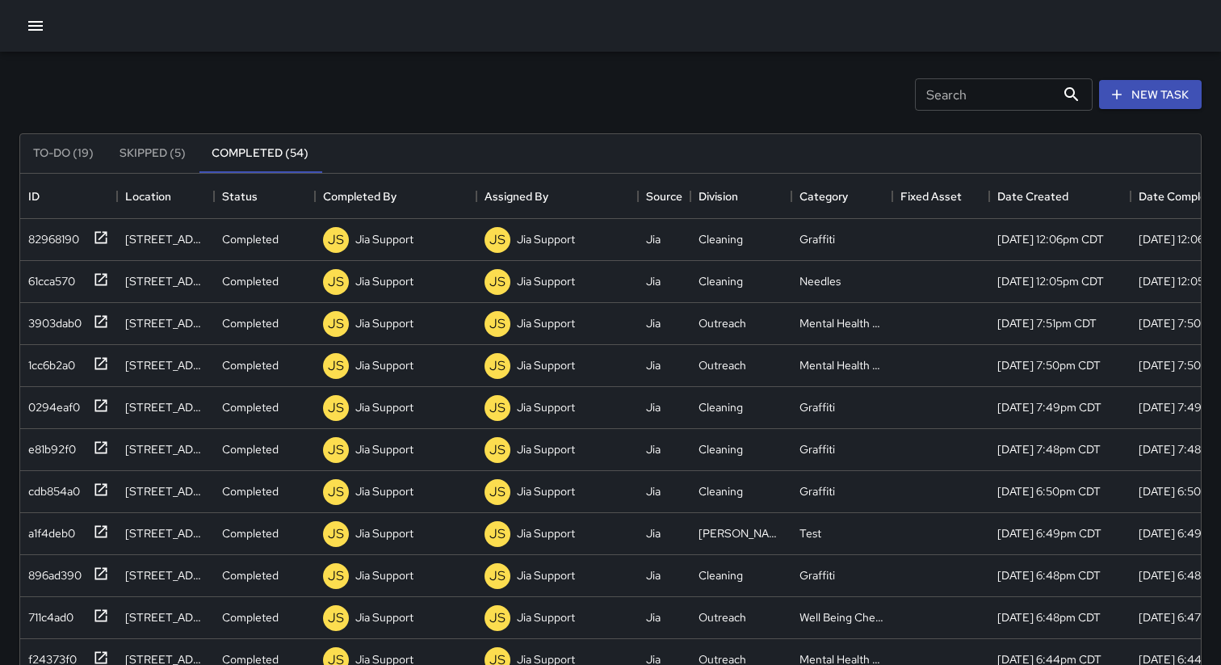
click at [164, 97] on div "Search Search New Task" at bounding box center [610, 95] width 1189 height 84
click at [27, 28] on icon "button" at bounding box center [35, 25] width 19 height 19
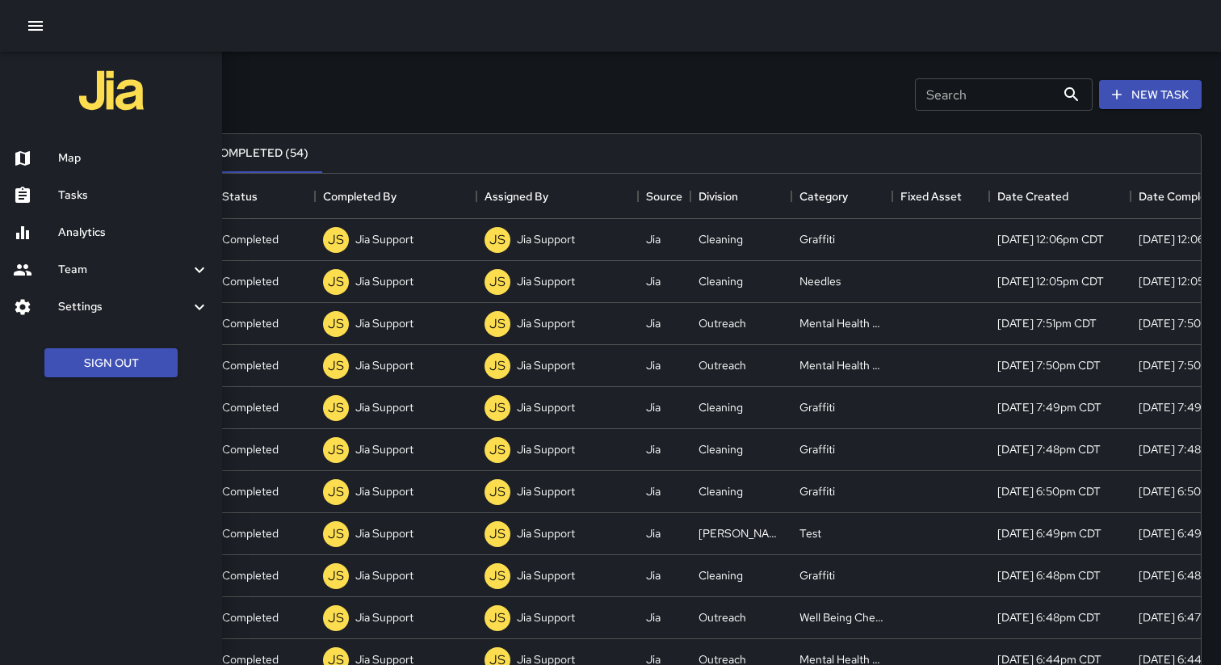
click at [96, 242] on div "Analytics" at bounding box center [111, 232] width 222 height 37
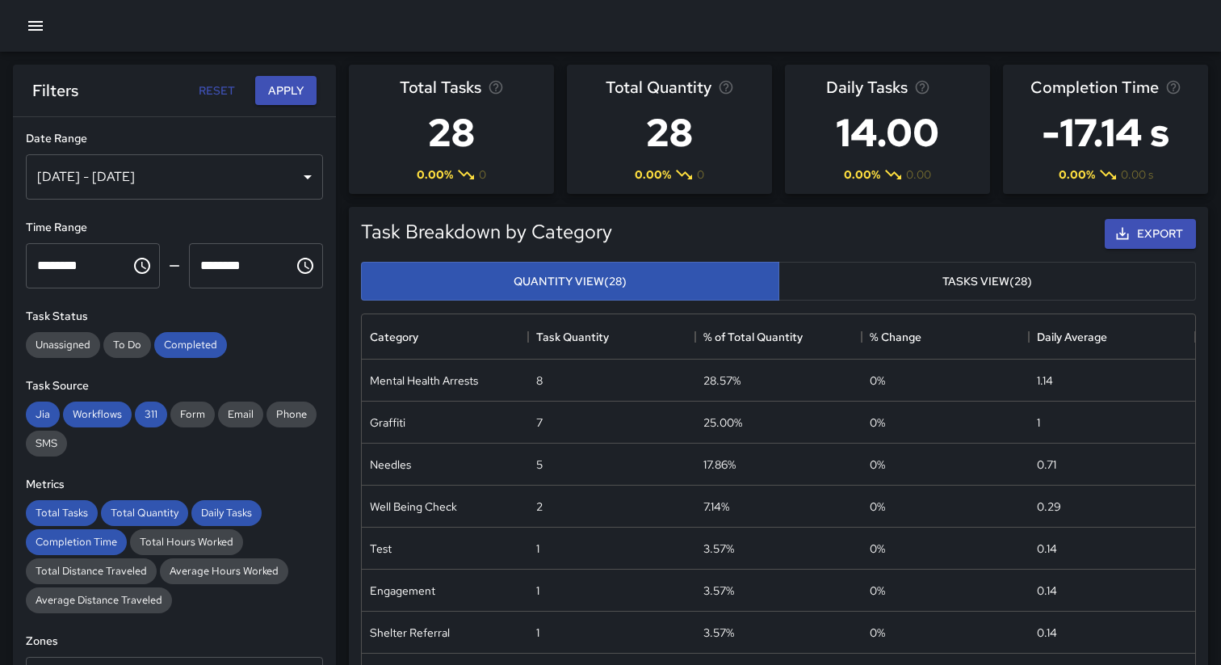
click at [33, 27] on icon "button" at bounding box center [35, 25] width 19 height 19
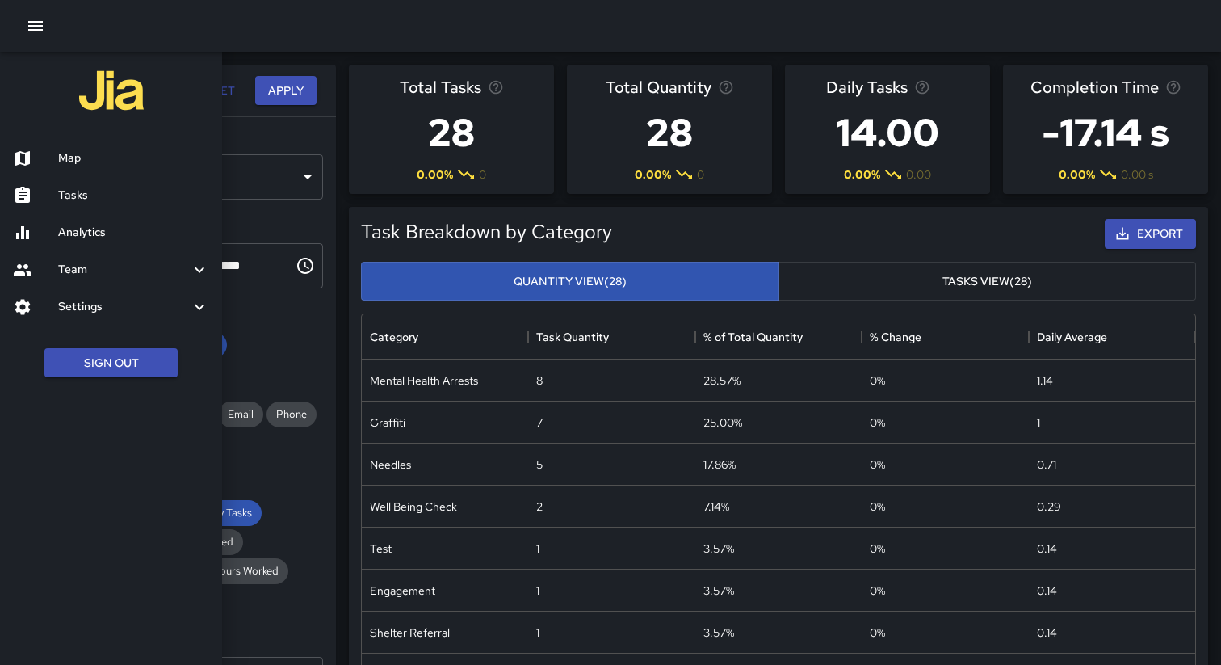
click at [88, 155] on h6 "Map" at bounding box center [133, 158] width 151 height 18
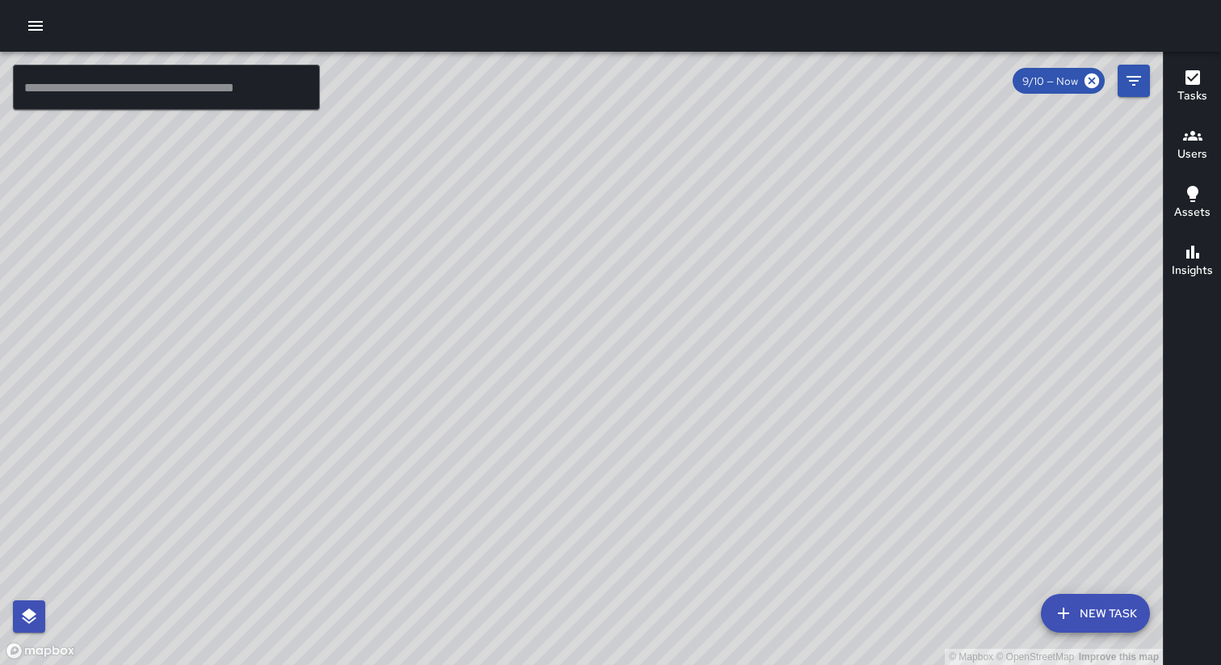
drag, startPoint x: 603, startPoint y: 174, endPoint x: 639, endPoint y: 306, distance: 136.4
click at [639, 305] on div "© Mapbox © OpenStreetMap Improve this map" at bounding box center [581, 358] width 1163 height 613
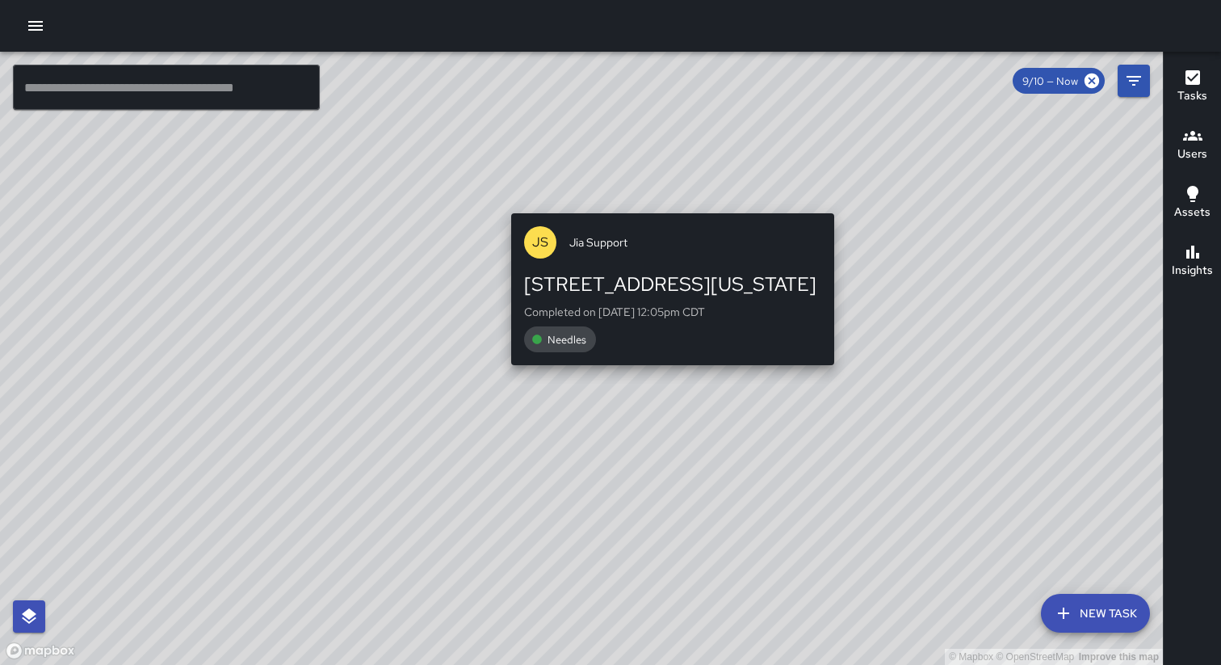
click at [662, 208] on div "JS Jia Support 97 East Washington Street Completed on 9/10/2025, 12:05pm CDT Ne…" at bounding box center [673, 290] width 336 height 166
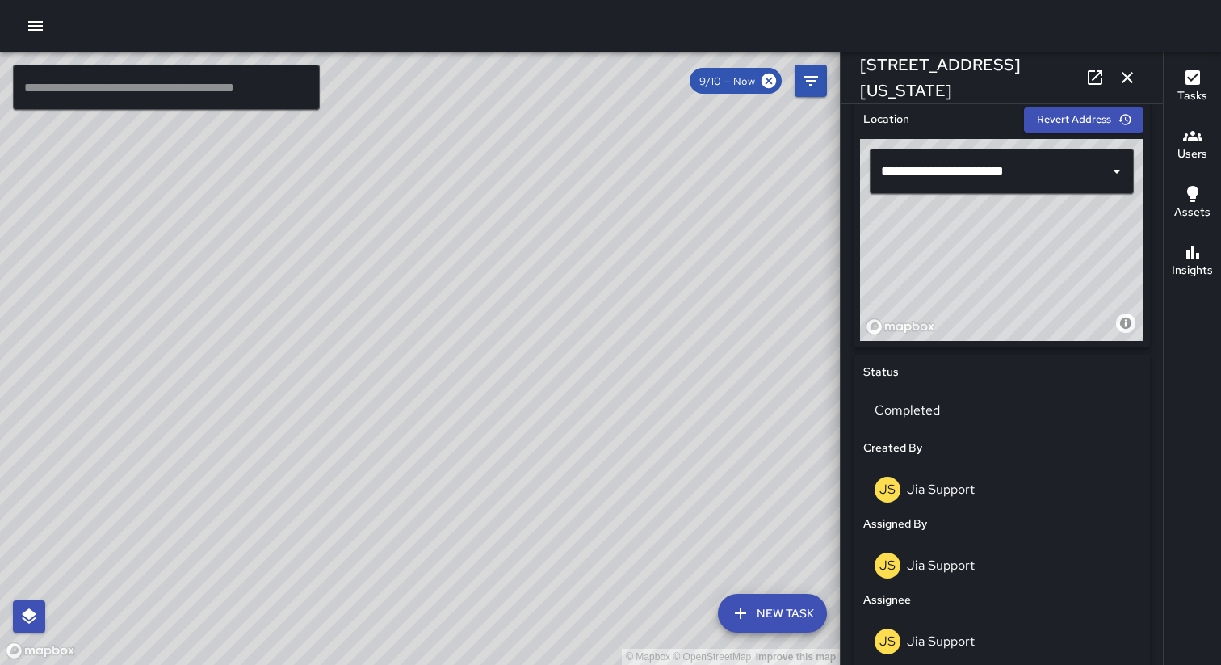
scroll to position [519, 0]
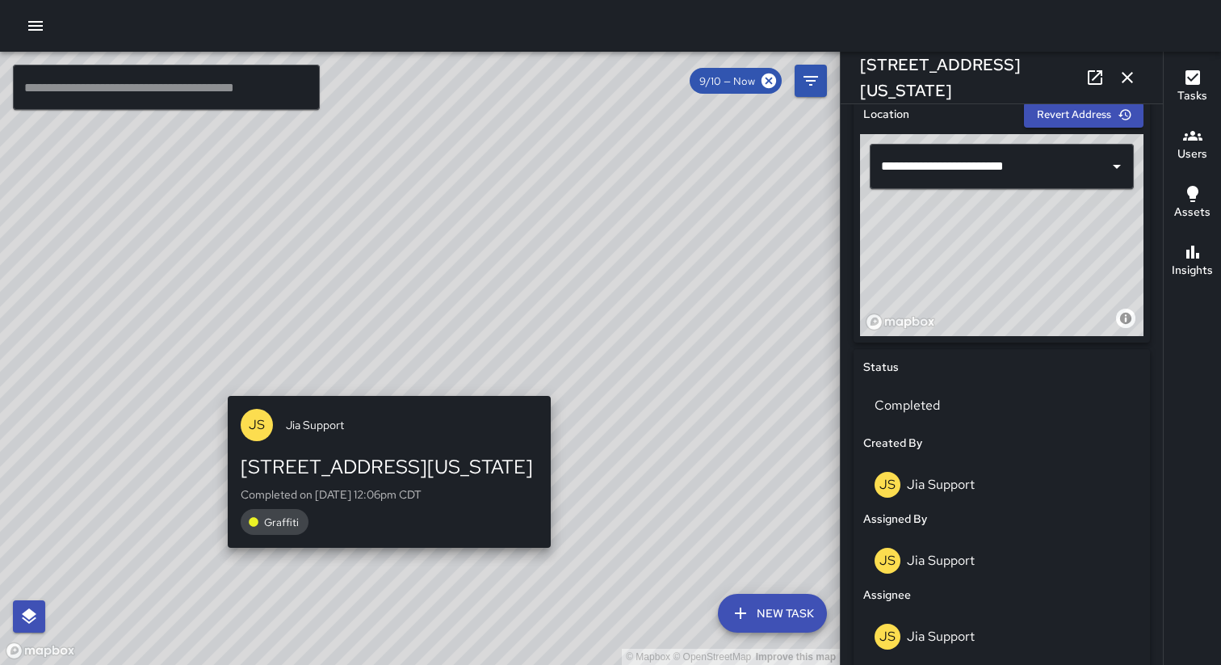
click at [381, 388] on div "© Mapbox © OpenStreetMap Improve this map JS Jia Support 97 East Washington Str…" at bounding box center [420, 358] width 840 height 613
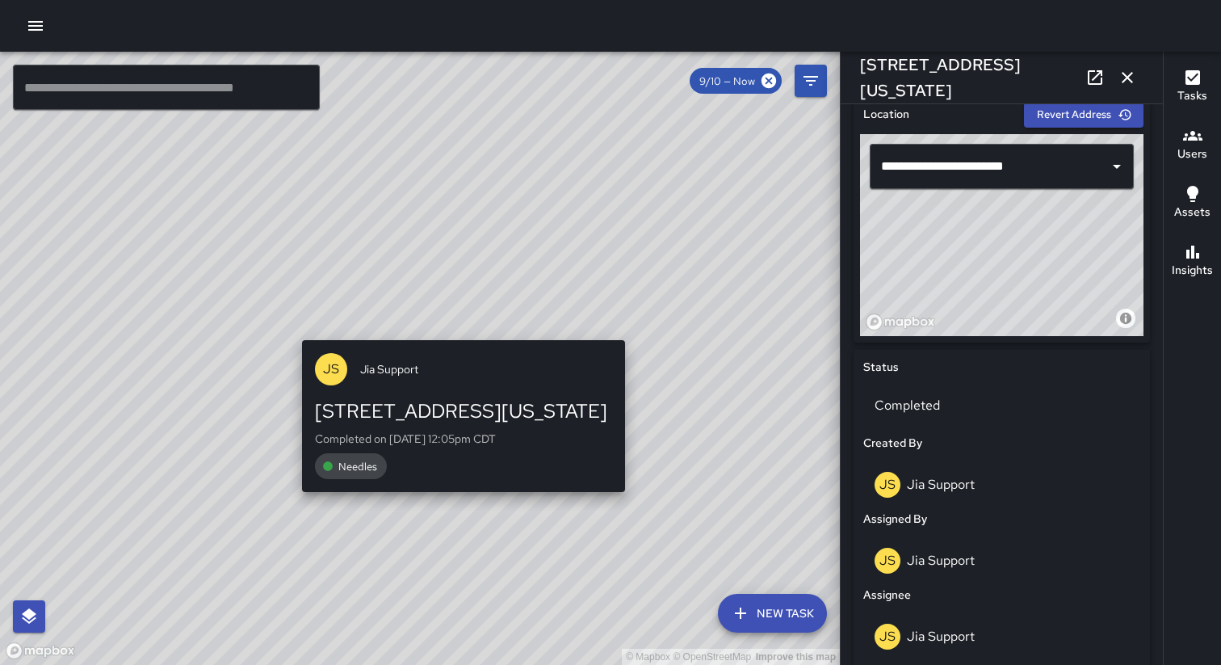
click at [456, 329] on div "© Mapbox © OpenStreetMap Improve this map JS Jia Support 97 East Washington Str…" at bounding box center [420, 358] width 840 height 613
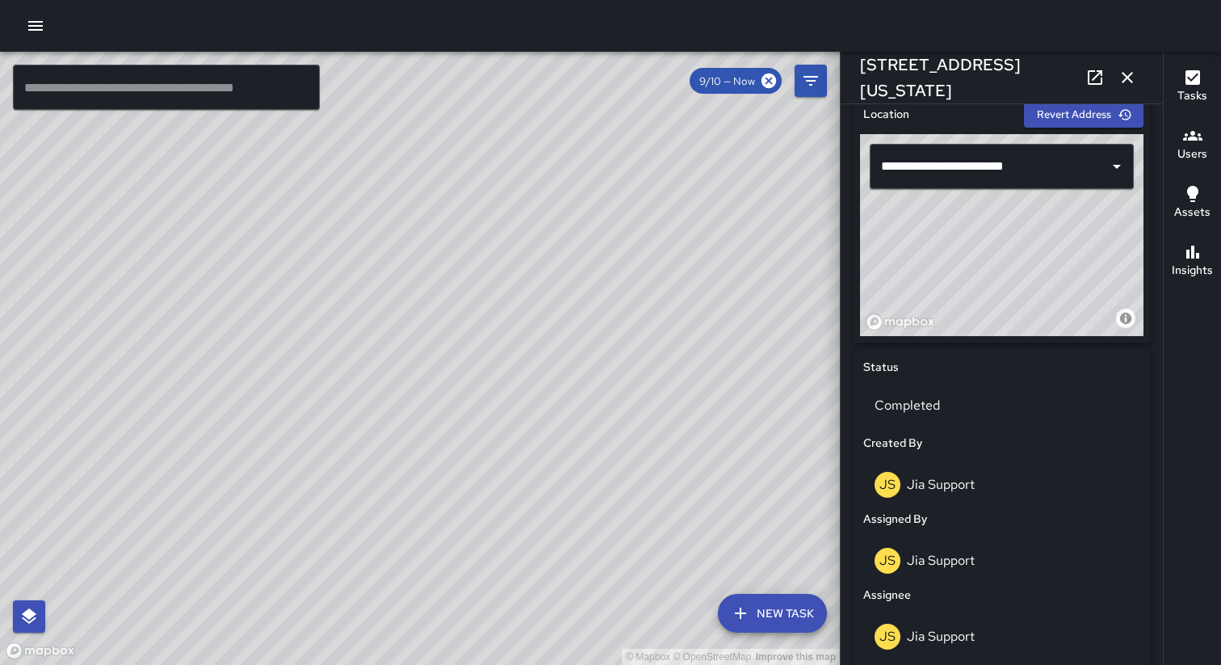
type input "**********"
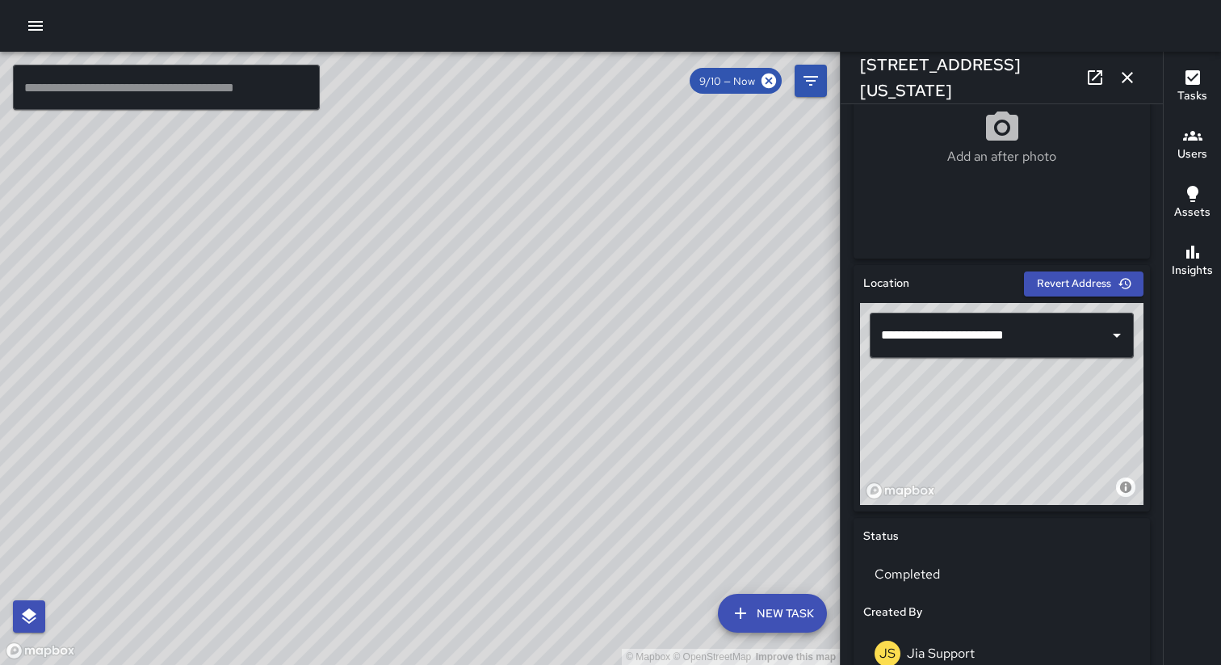
scroll to position [305, 0]
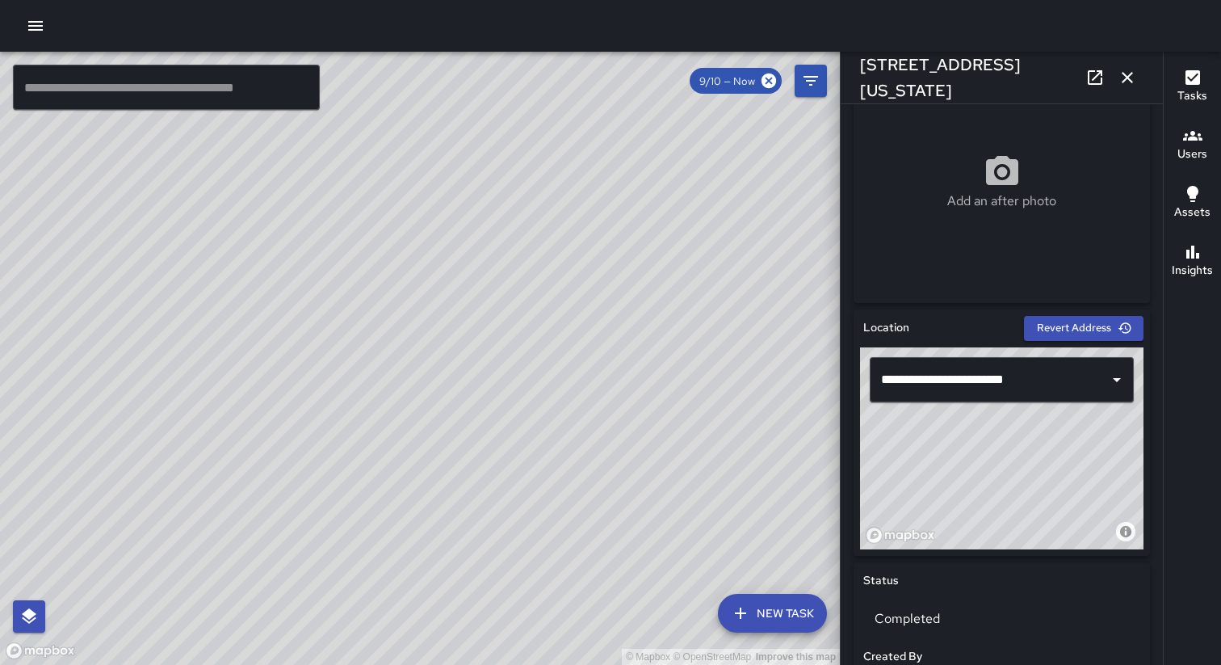
drag, startPoint x: 426, startPoint y: 511, endPoint x: 426, endPoint y: 359, distance: 151.8
click at [426, 359] on div "© Mapbox © OpenStreetMap Improve this map" at bounding box center [420, 358] width 840 height 613
click at [1129, 79] on icon "button" at bounding box center [1127, 77] width 11 height 11
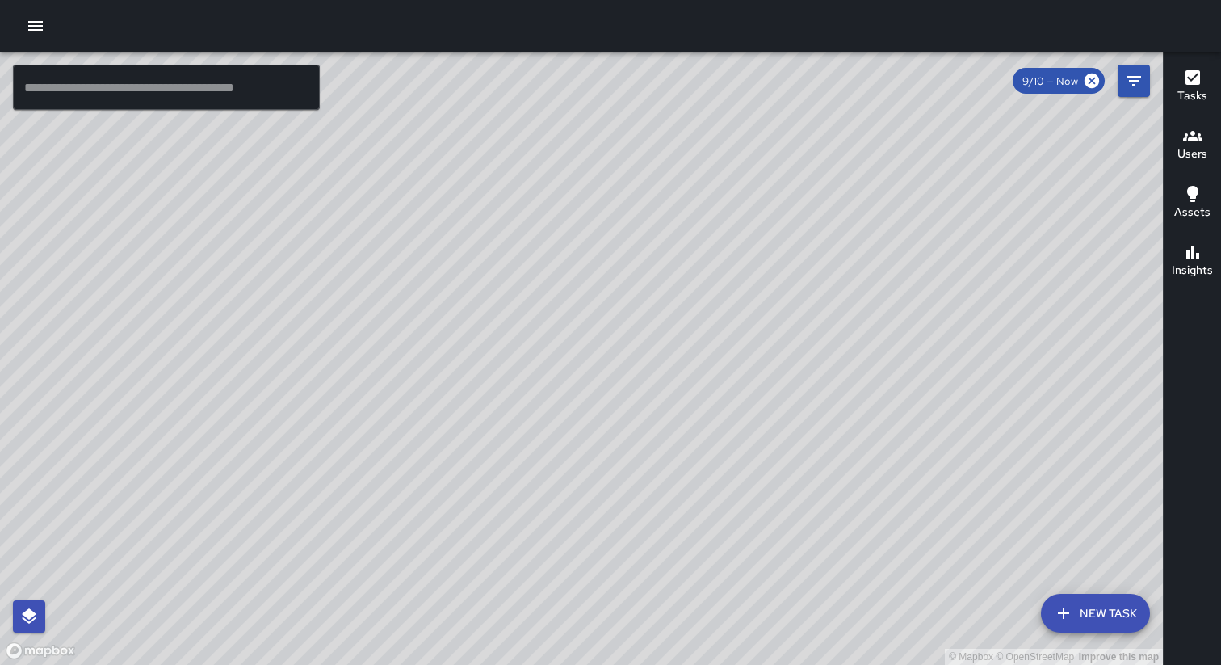
click at [1062, 605] on icon "button" at bounding box center [1063, 612] width 19 height 19
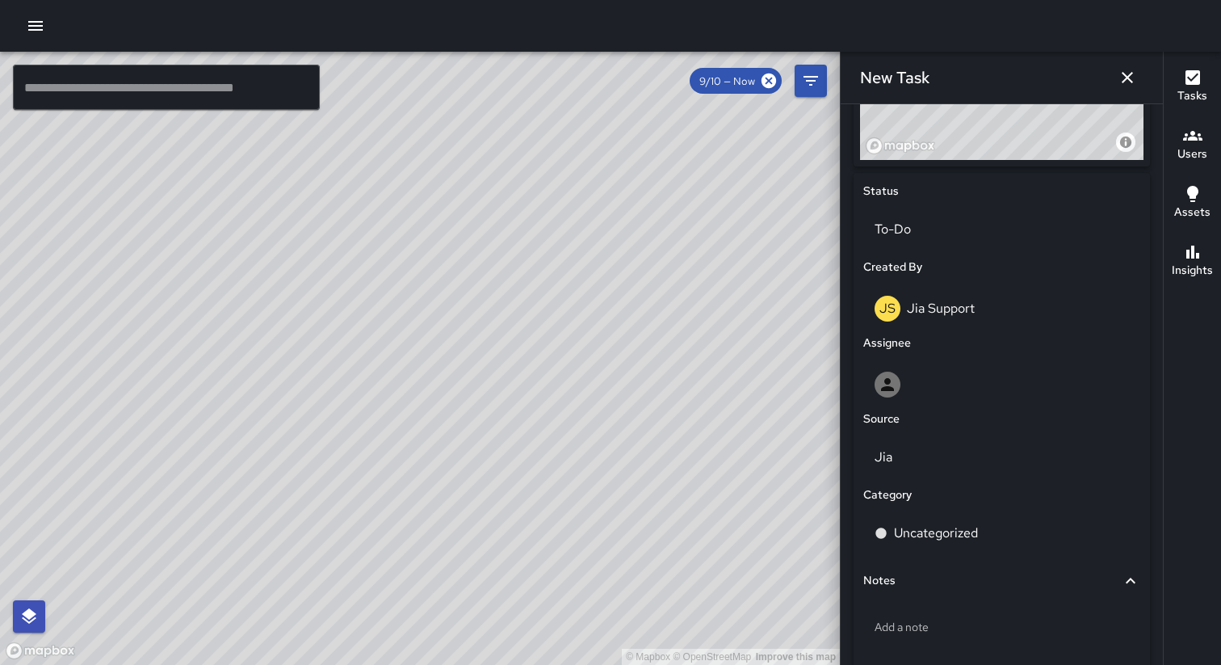
scroll to position [775, 0]
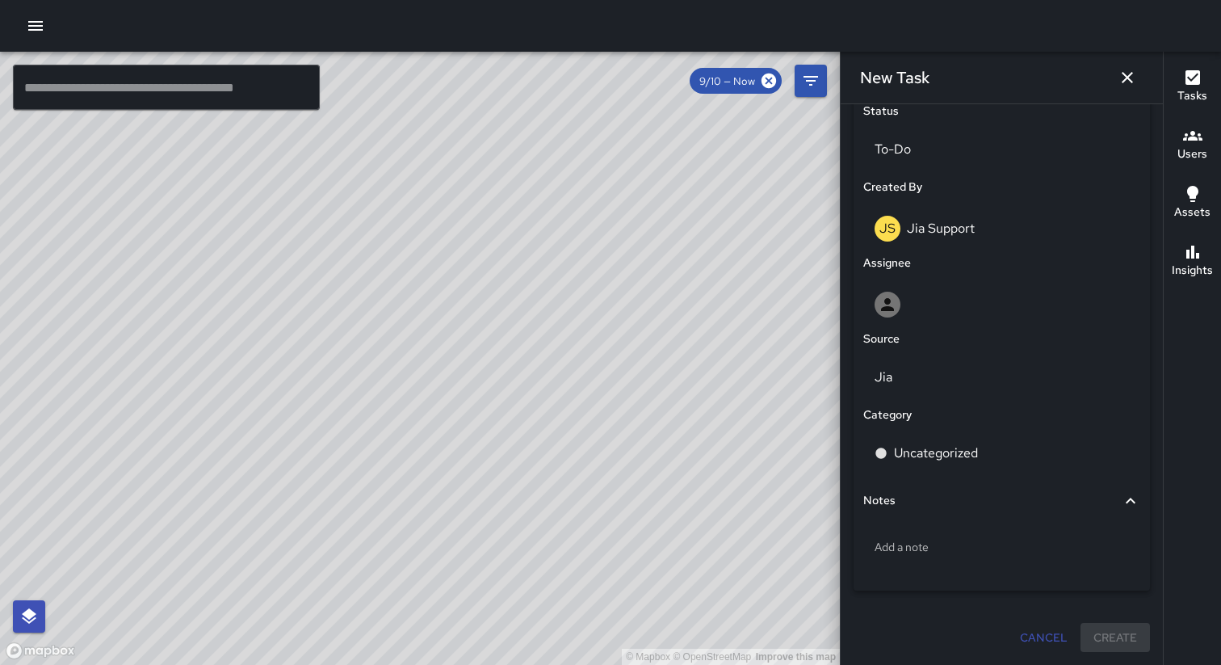
click at [1048, 628] on button "Cancel" at bounding box center [1044, 638] width 61 height 30
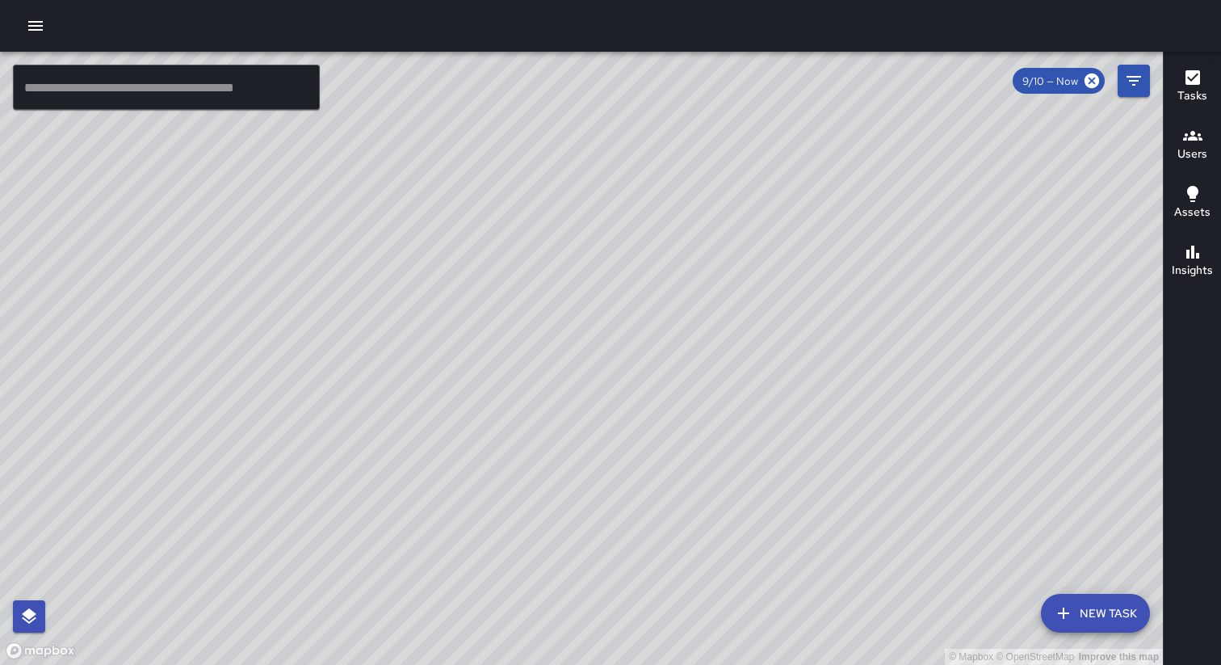
click at [1069, 620] on icon "button" at bounding box center [1063, 612] width 19 height 19
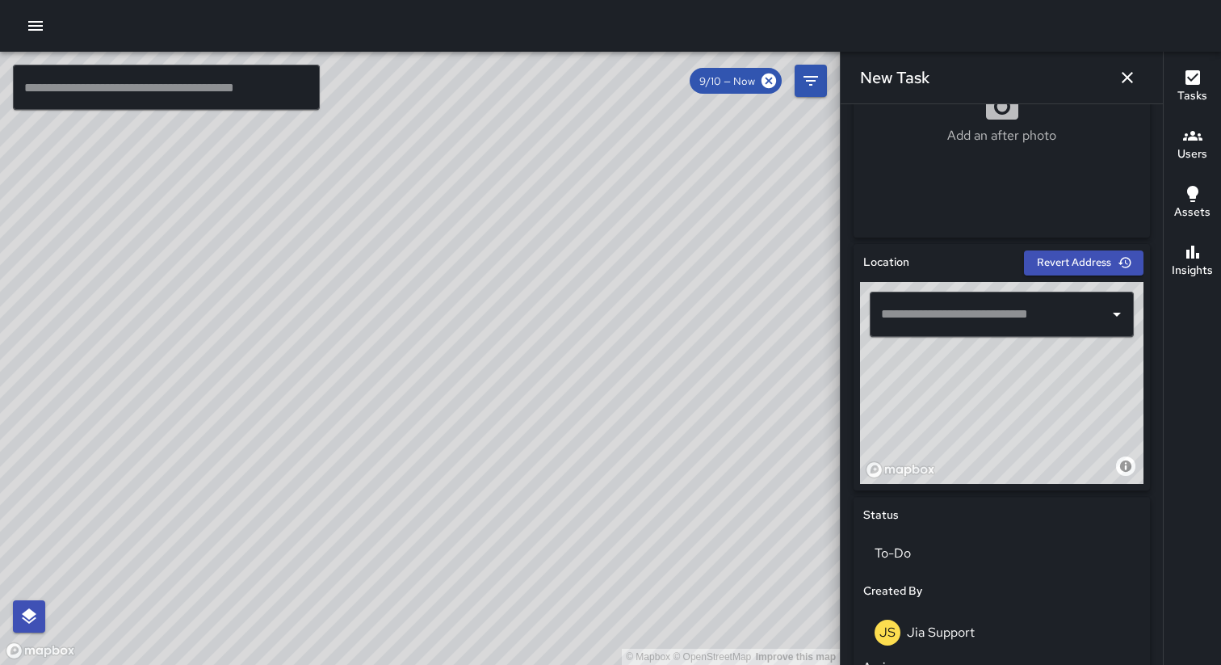
scroll to position [383, 0]
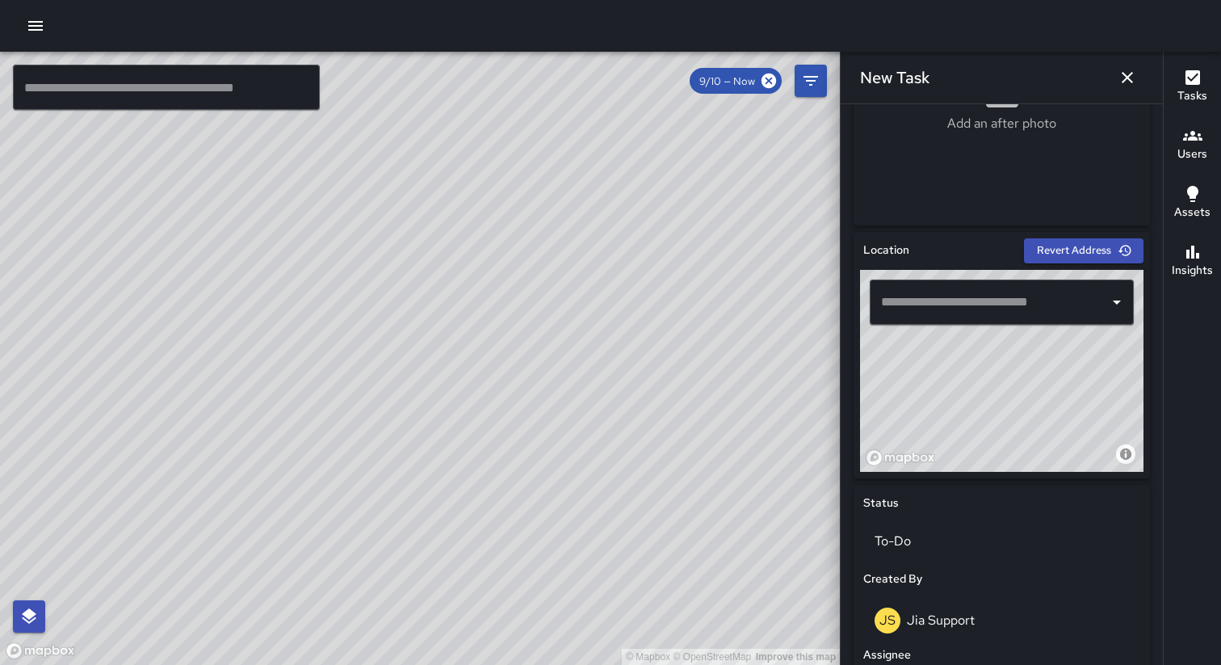
drag, startPoint x: 975, startPoint y: 362, endPoint x: 939, endPoint y: 426, distance: 74.1
click at [939, 426] on div "© Mapbox © OpenStreetMap Improve this map" at bounding box center [1002, 371] width 284 height 202
drag, startPoint x: 939, startPoint y: 368, endPoint x: 951, endPoint y: 421, distance: 54.7
click at [951, 421] on div "© Mapbox © OpenStreetMap Improve this map" at bounding box center [1002, 371] width 284 height 202
drag, startPoint x: 964, startPoint y: 418, endPoint x: 1052, endPoint y: 363, distance: 103.1
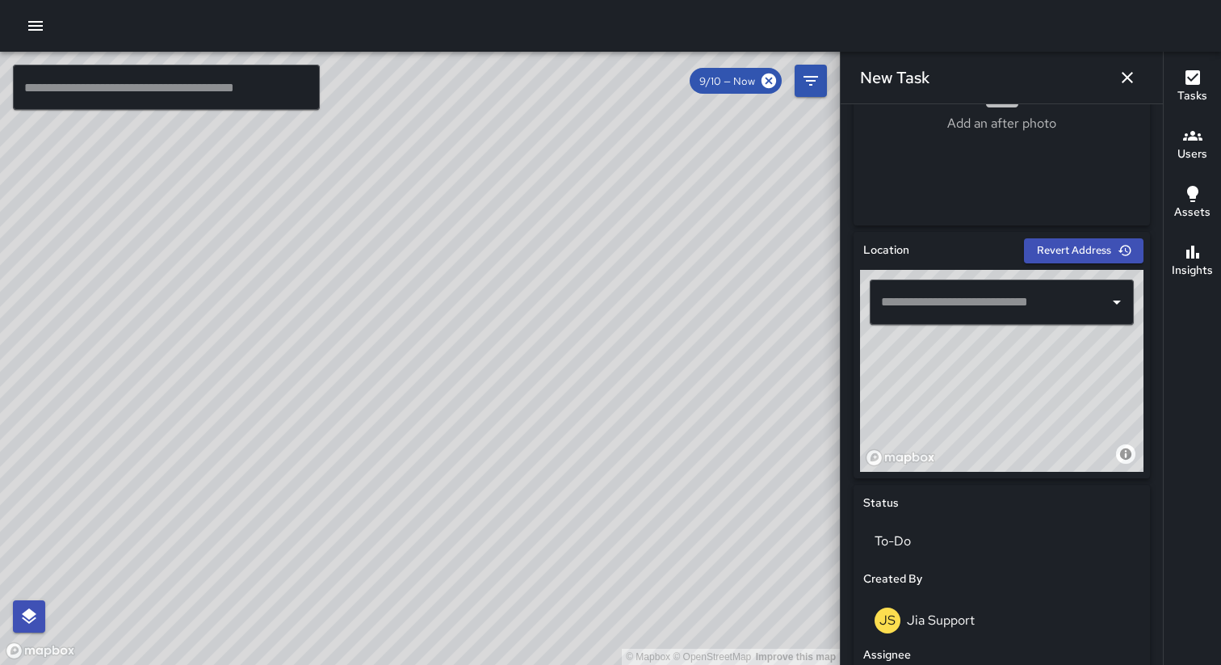
click at [1051, 363] on div "© Mapbox © OpenStreetMap Improve this map" at bounding box center [1002, 371] width 284 height 202
drag, startPoint x: 956, startPoint y: 397, endPoint x: 990, endPoint y: 318, distance: 85.4
click at [990, 318] on div "© Mapbox © OpenStreetMap Improve this map ​" at bounding box center [1002, 371] width 284 height 202
click at [951, 369] on div "© Mapbox © OpenStreetMap Improve this map" at bounding box center [1002, 371] width 284 height 202
type input "**********"
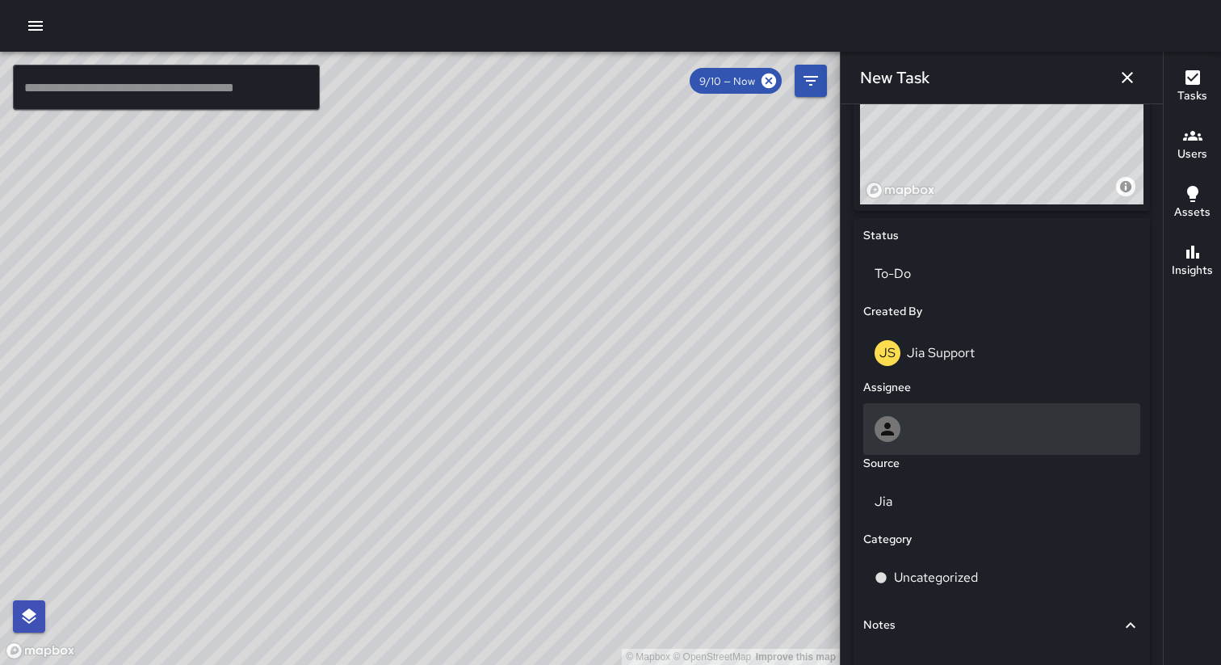
scroll to position [693, 0]
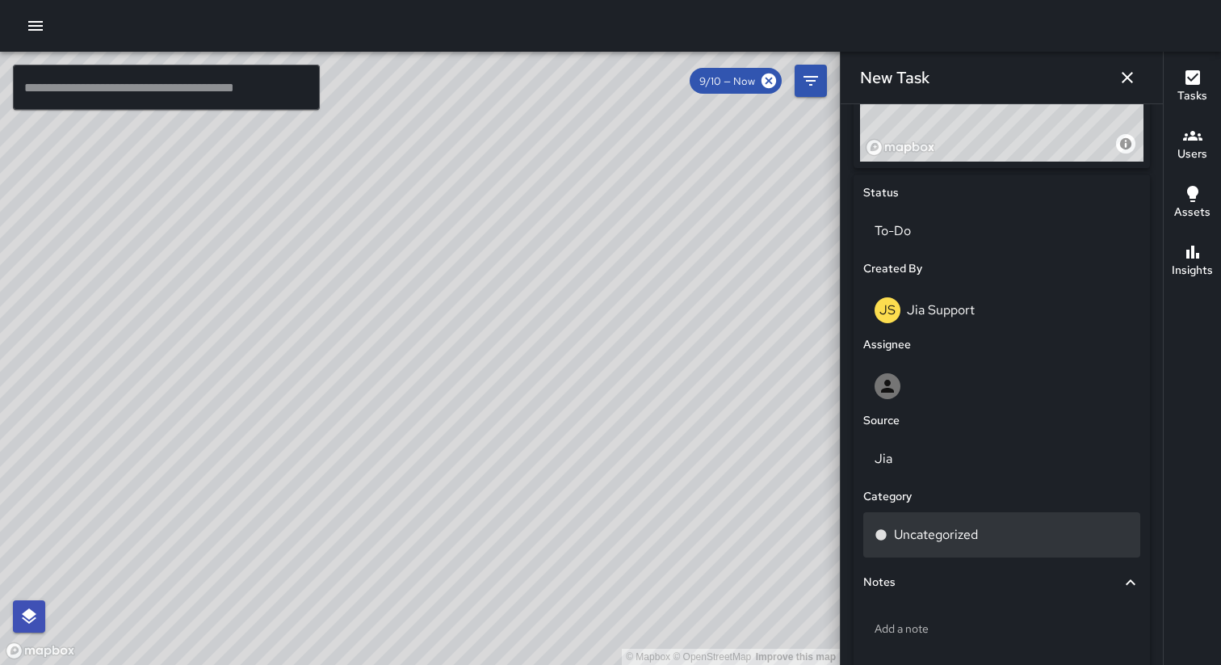
click at [972, 540] on p "Uncategorized" at bounding box center [936, 534] width 84 height 19
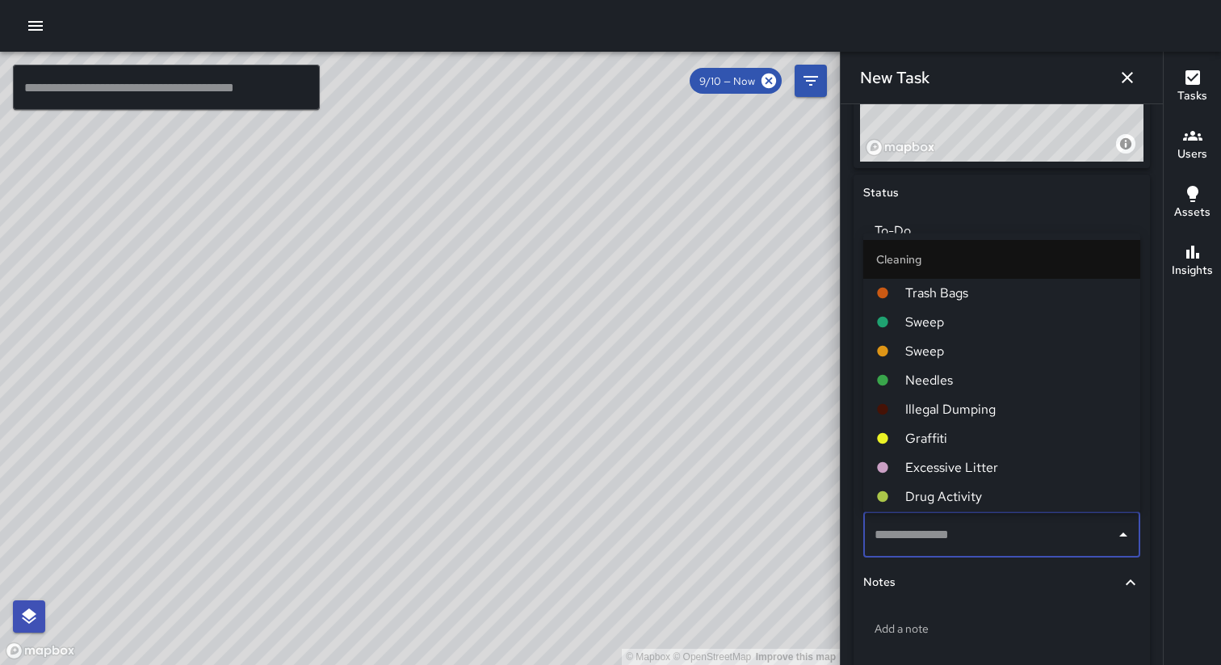
click at [945, 473] on span "Excessive Litter" at bounding box center [1016, 466] width 222 height 19
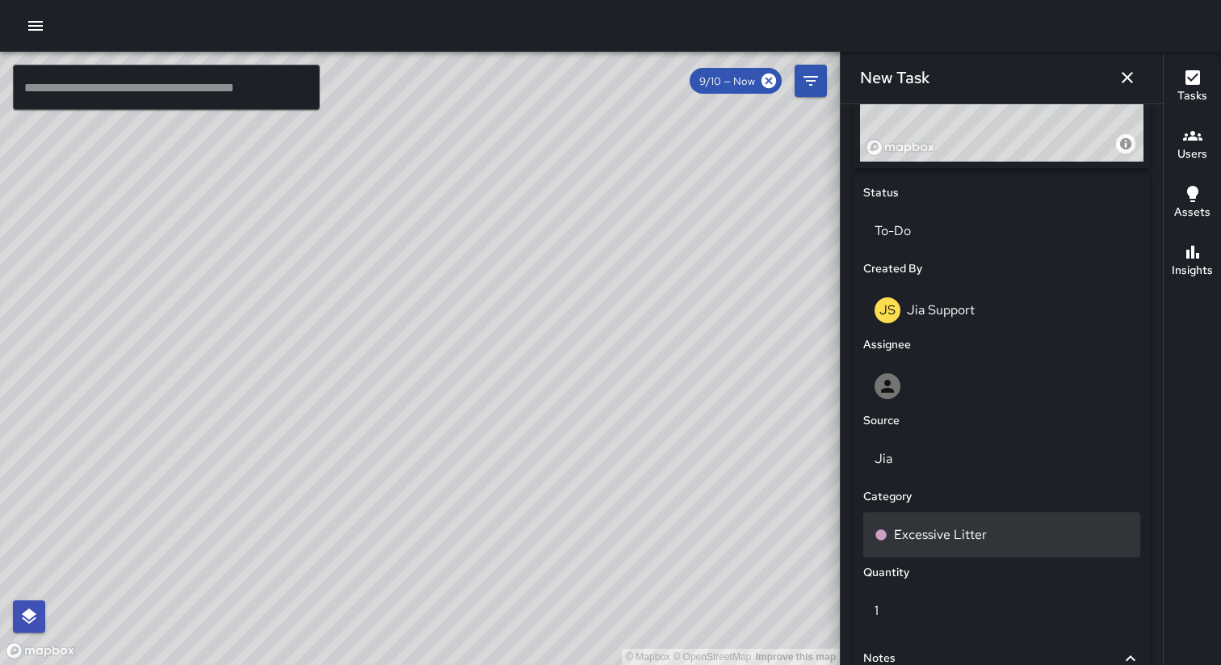
scroll to position [851, 0]
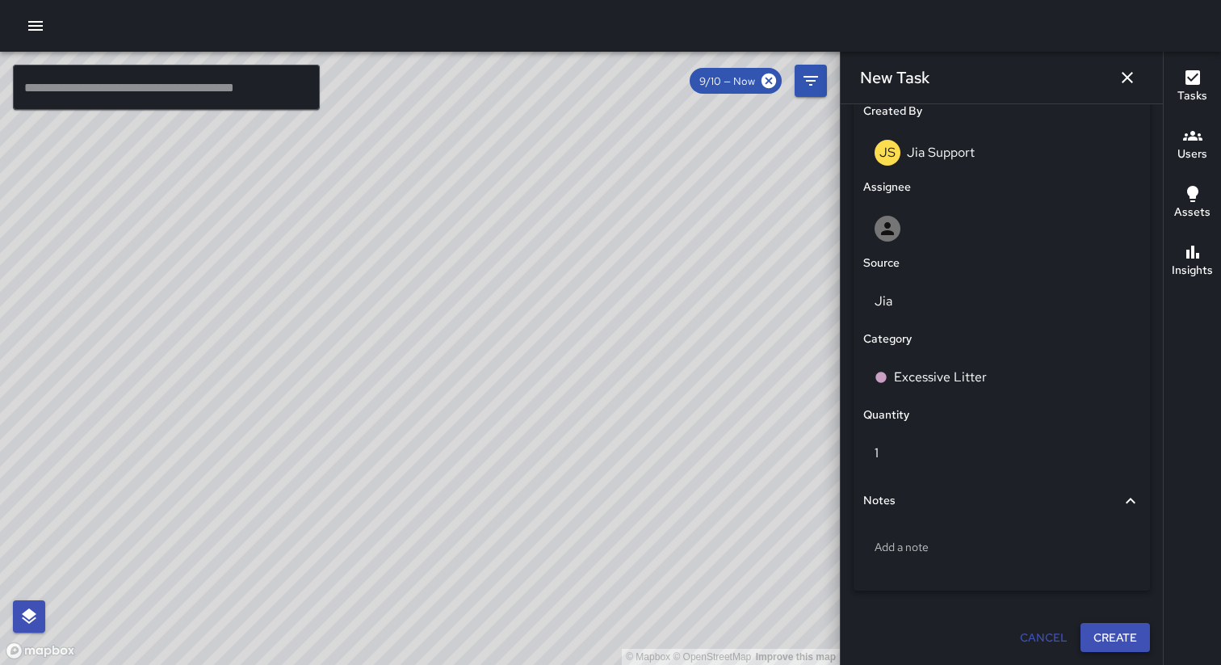
click at [1107, 644] on button "Create" at bounding box center [1115, 638] width 69 height 30
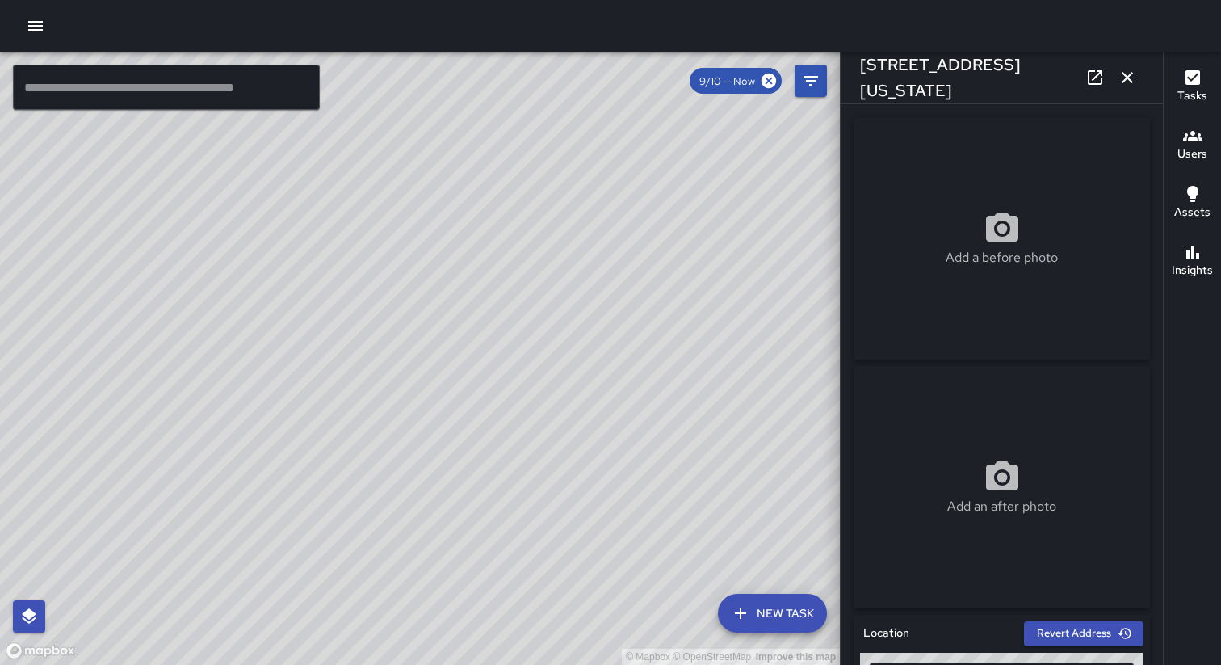
click at [1127, 79] on icon "button" at bounding box center [1127, 77] width 19 height 19
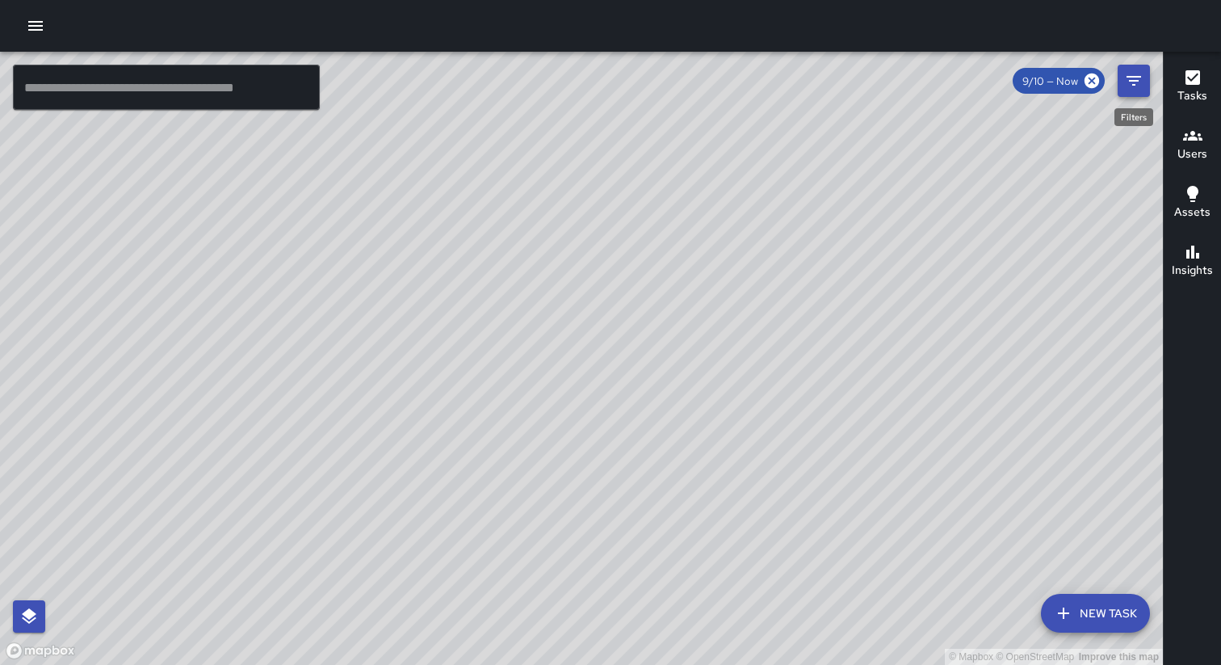
click at [1127, 86] on icon "Filters" at bounding box center [1133, 80] width 19 height 19
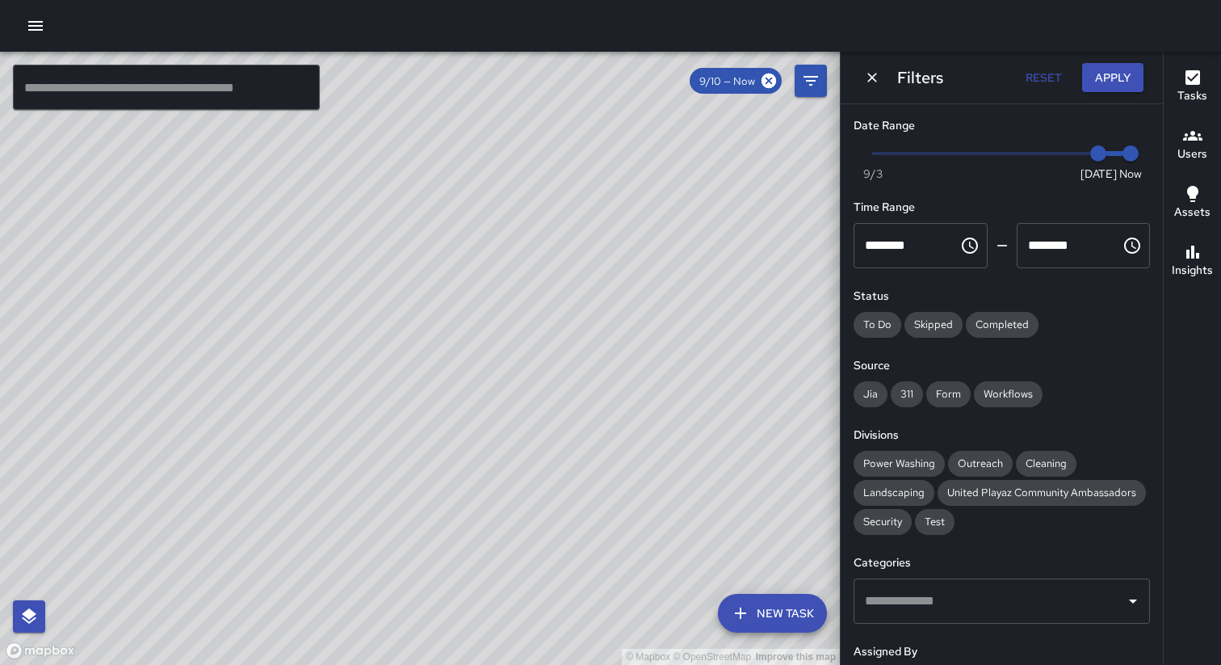
click at [1057, 154] on span at bounding box center [1002, 153] width 258 height 3
type input "*"
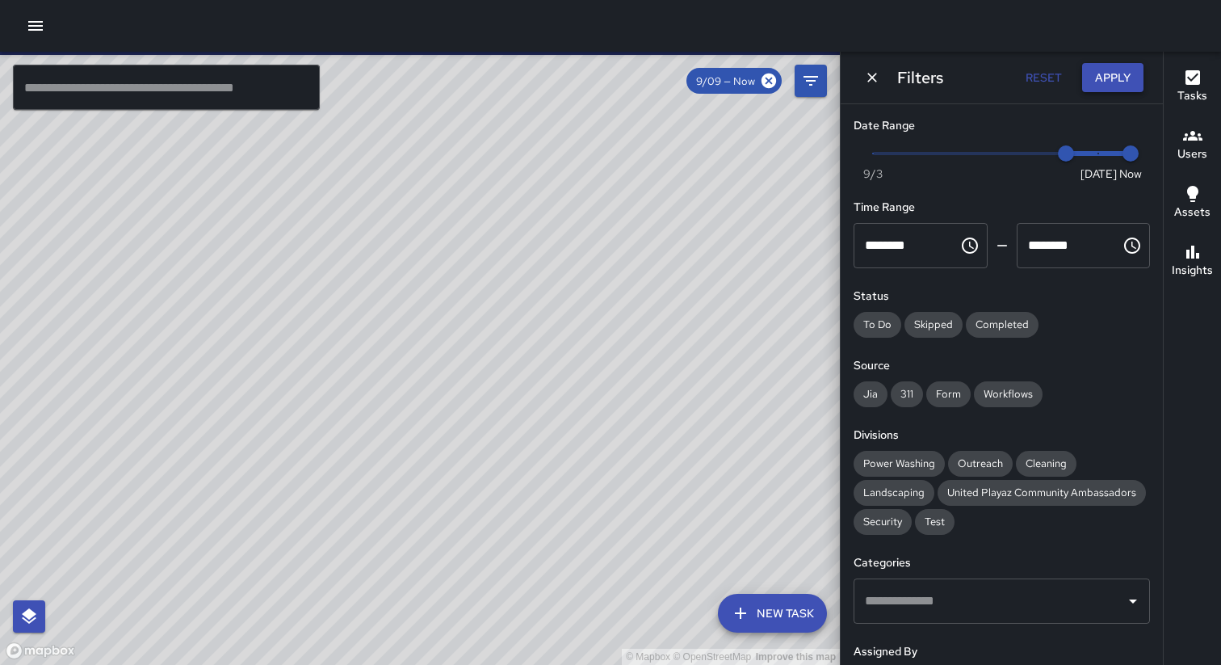
click at [1110, 78] on button "Apply" at bounding box center [1112, 78] width 61 height 30
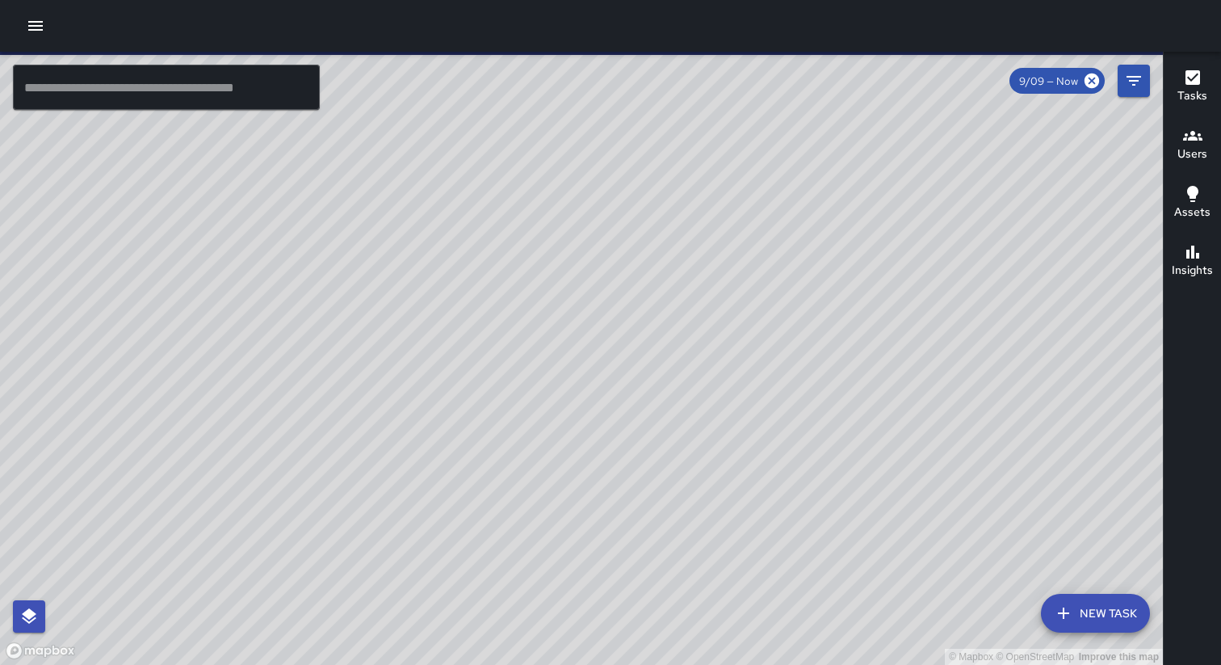
click at [1188, 145] on h6 "Users" at bounding box center [1193, 154] width 30 height 18
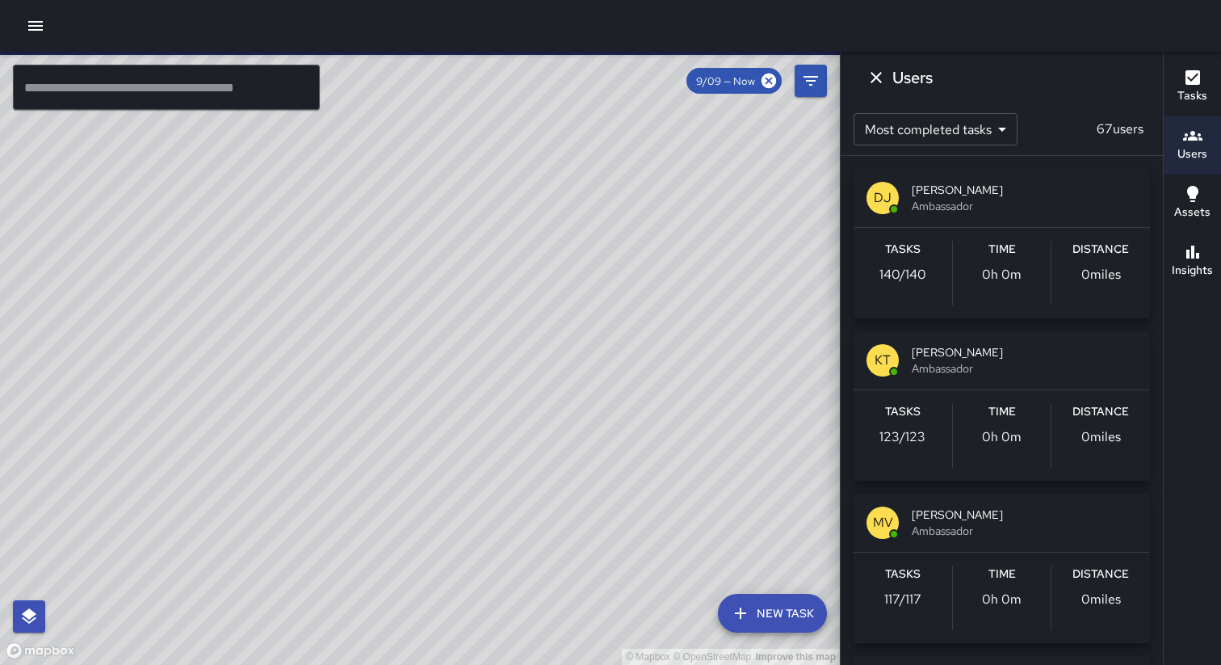
click at [974, 221] on div "DJ Davis Jones Ambassador" at bounding box center [1002, 198] width 296 height 58
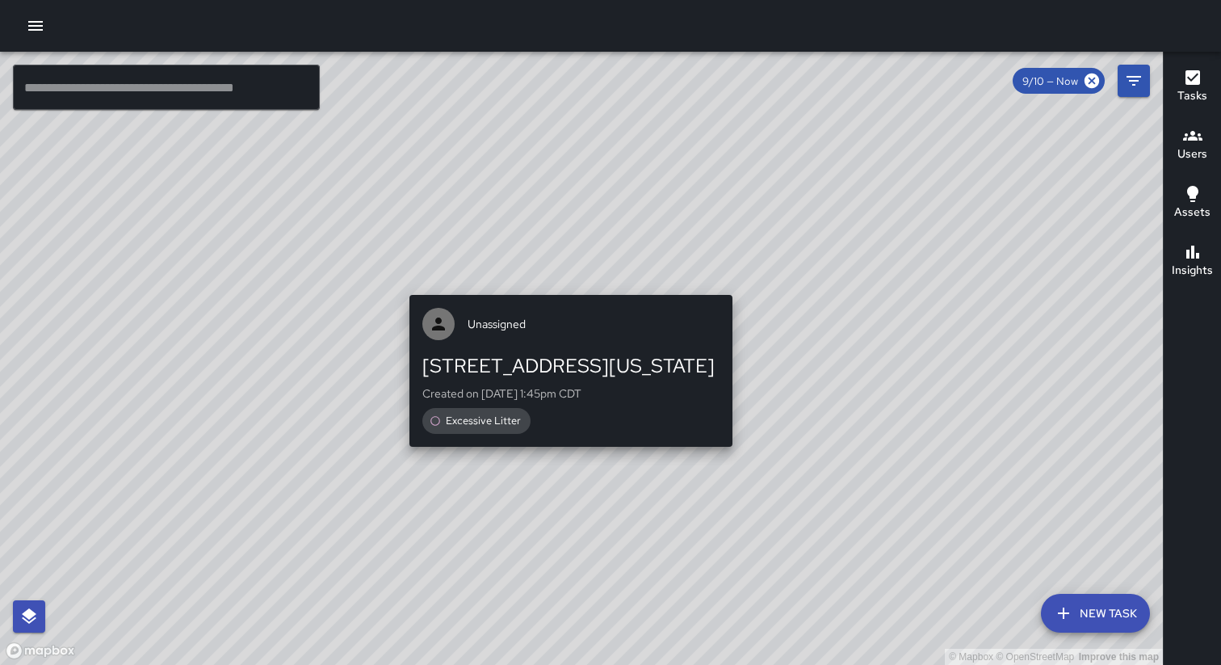
click at [566, 286] on div "© Mapbox © OpenStreetMap Improve this map Unassigned 97 East Washington Street …" at bounding box center [581, 358] width 1163 height 613
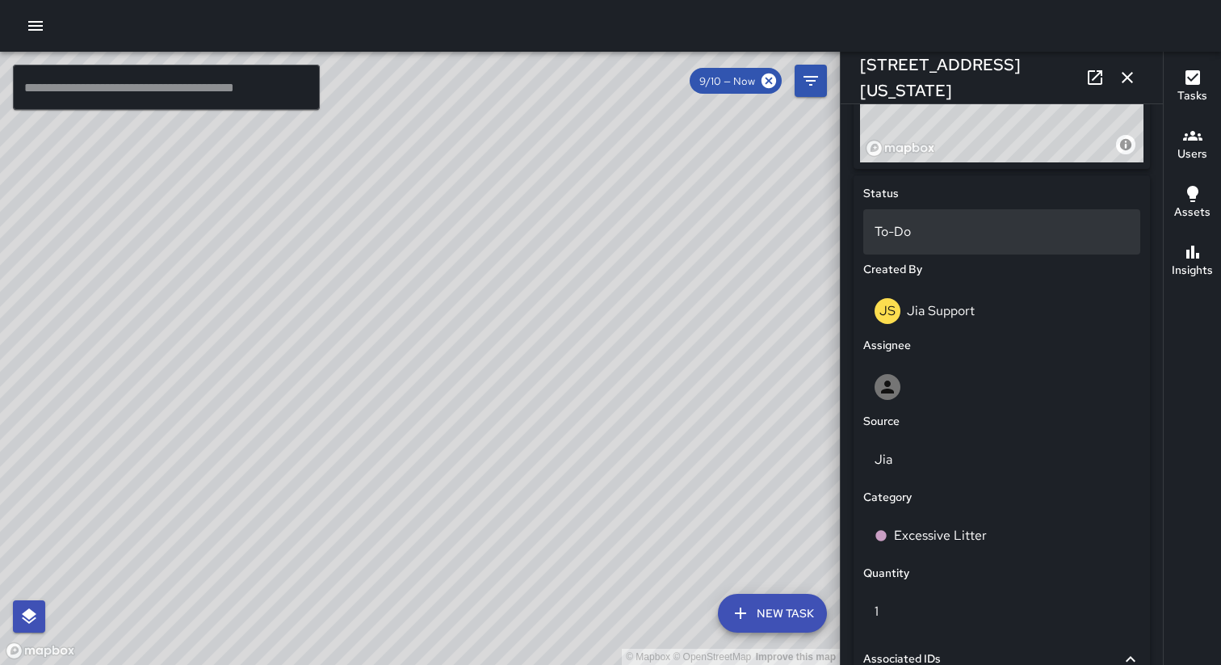
scroll to position [693, 0]
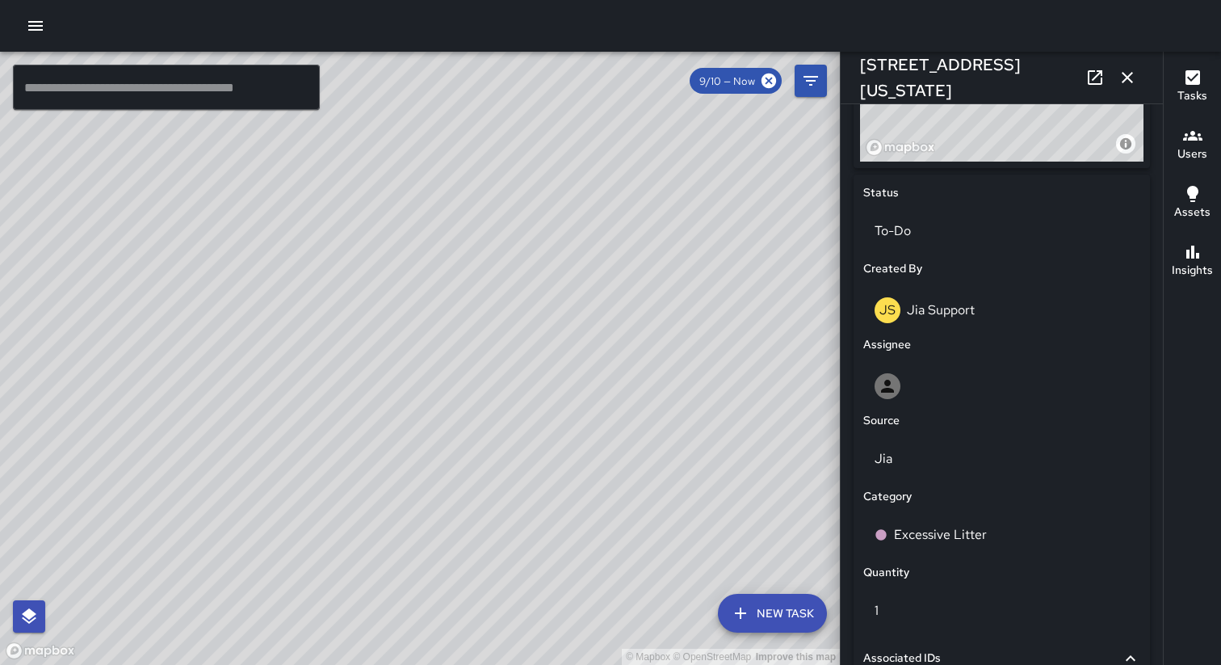
click at [477, 369] on div "© Mapbox © OpenStreetMap Improve this map JS Jia Support 97 East Washington Str…" at bounding box center [420, 358] width 840 height 613
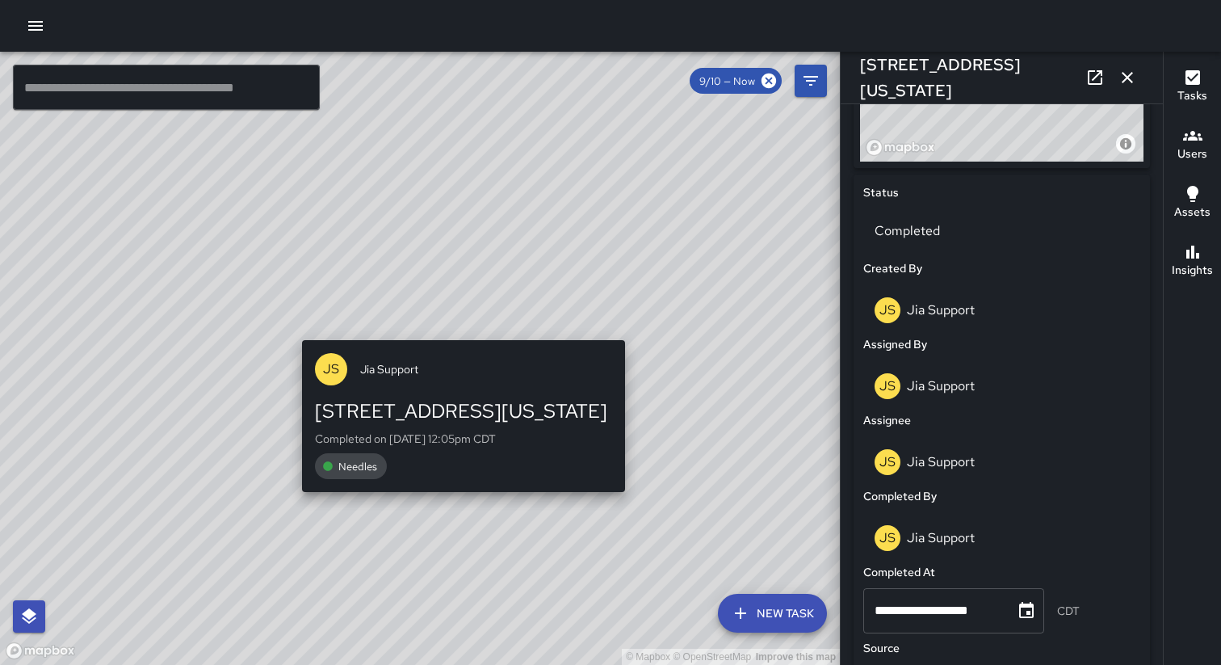
click at [452, 330] on div "© Mapbox © OpenStreetMap Improve this map JS Jia Support 97 East Washington Str…" at bounding box center [420, 358] width 840 height 613
type input "**********"
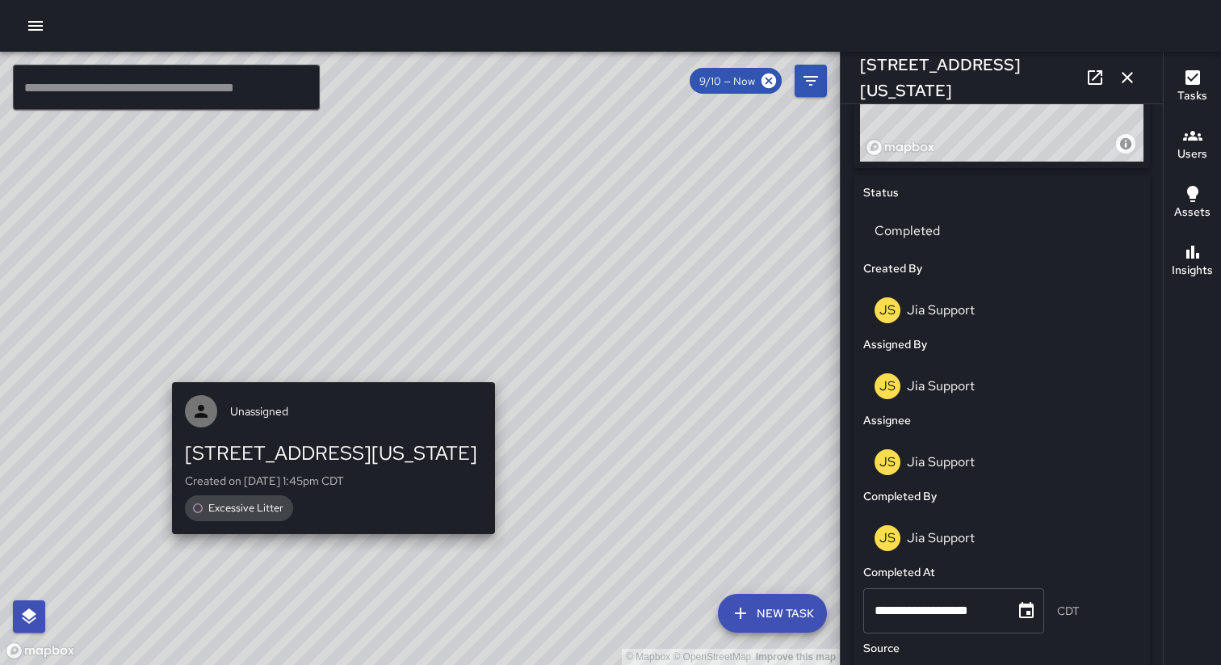
click at [326, 373] on div "© Mapbox © OpenStreetMap Improve this map Unassigned 97 East Washington Street …" at bounding box center [420, 358] width 840 height 613
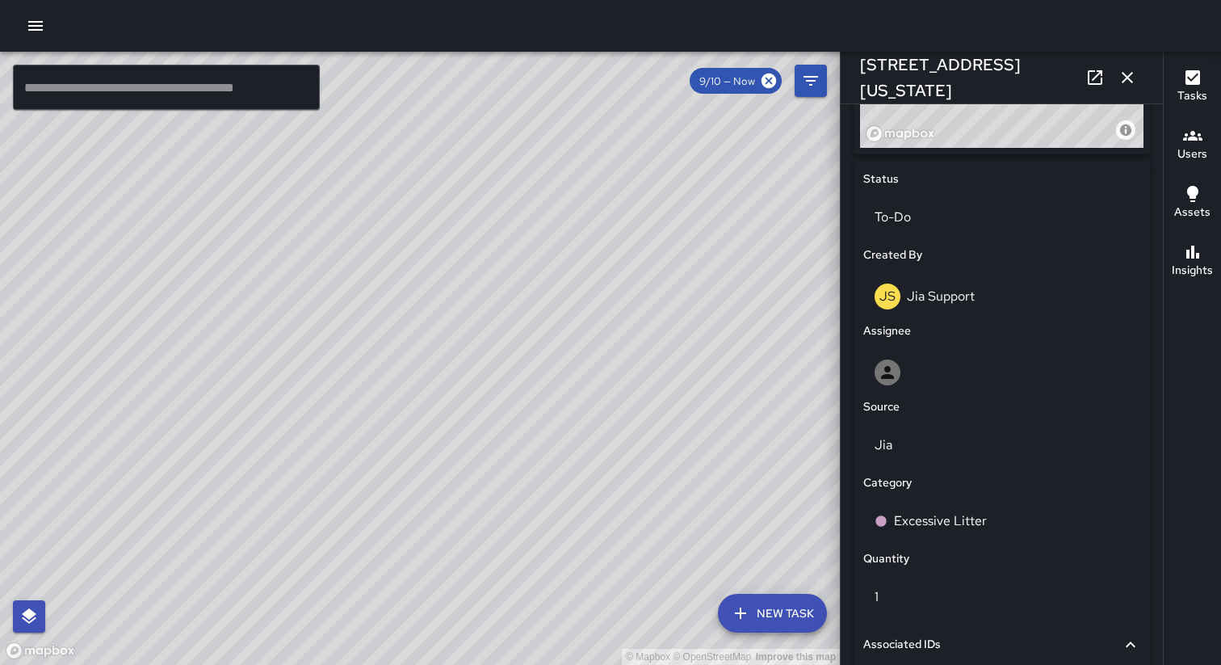
scroll to position [712, 0]
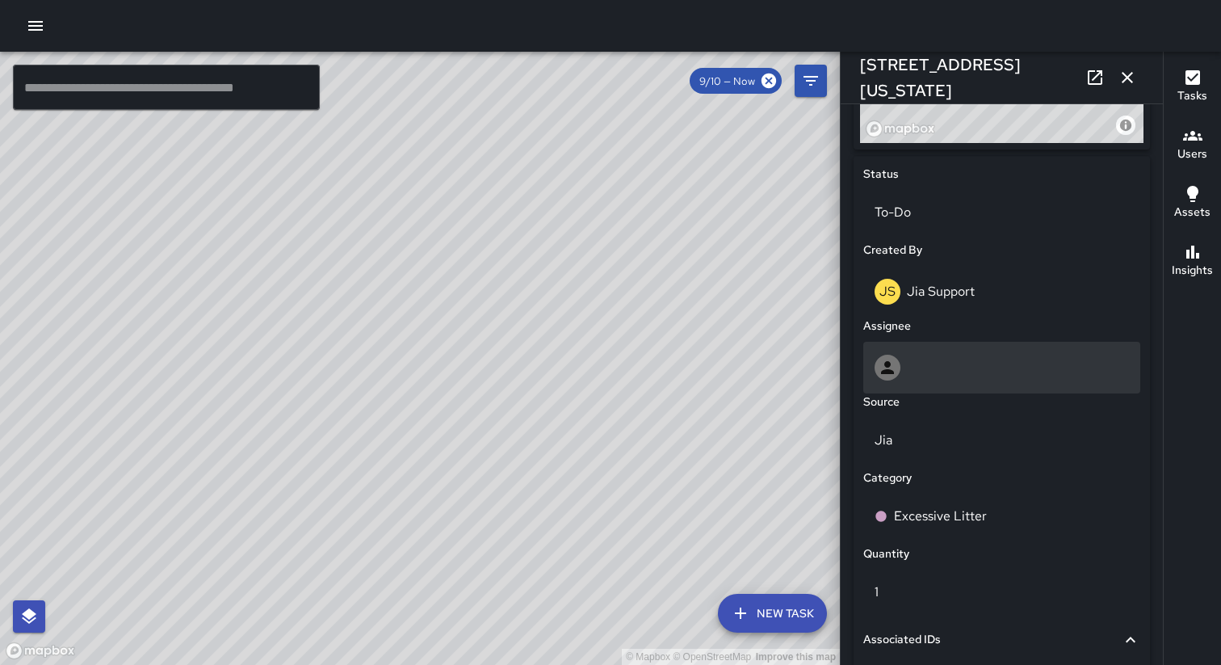
click at [917, 354] on div at bounding box center [1001, 368] width 277 height 52
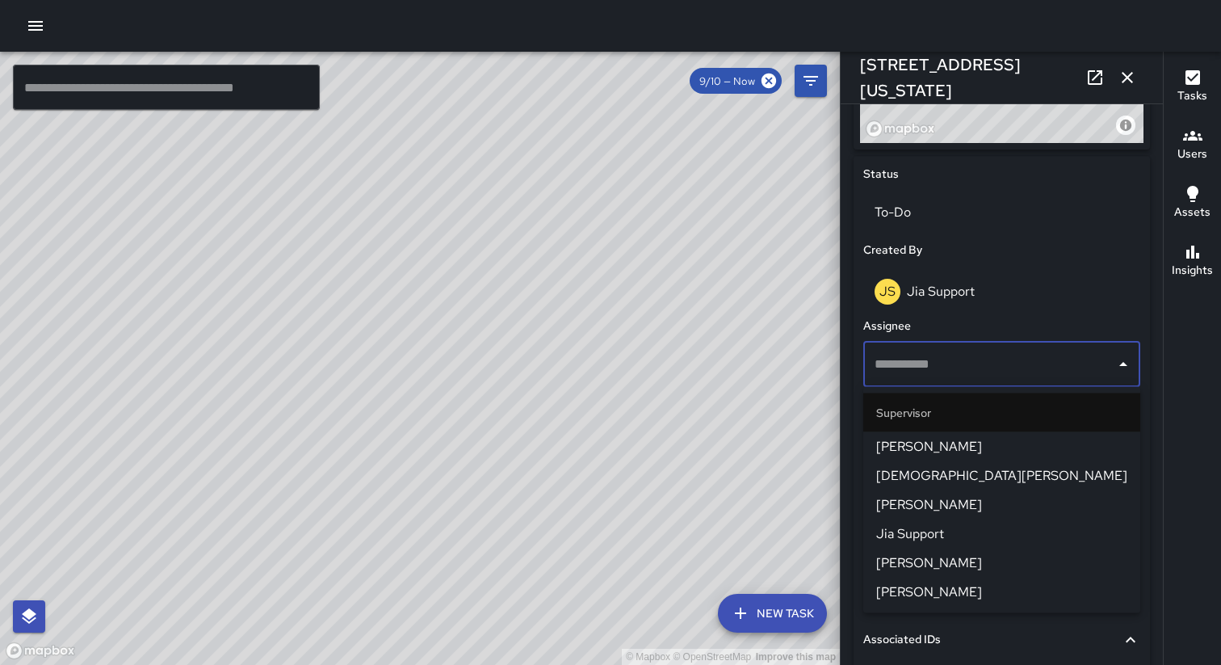
click at [927, 534] on span "Jia Support" at bounding box center [1001, 533] width 251 height 19
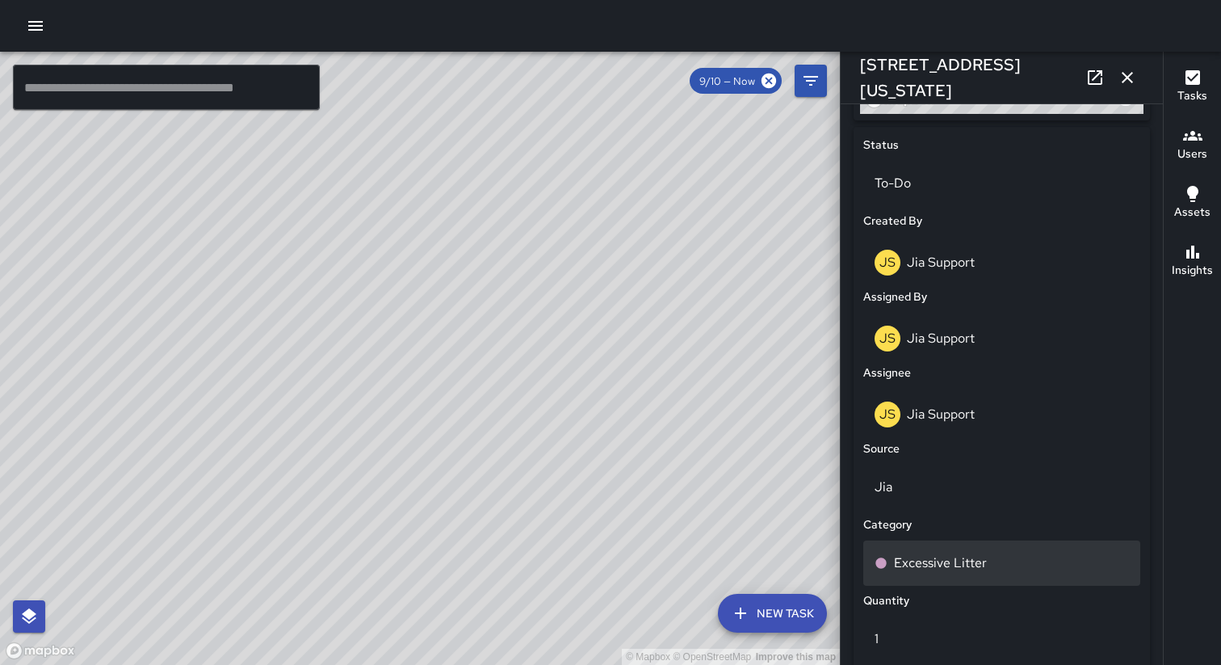
scroll to position [718, 0]
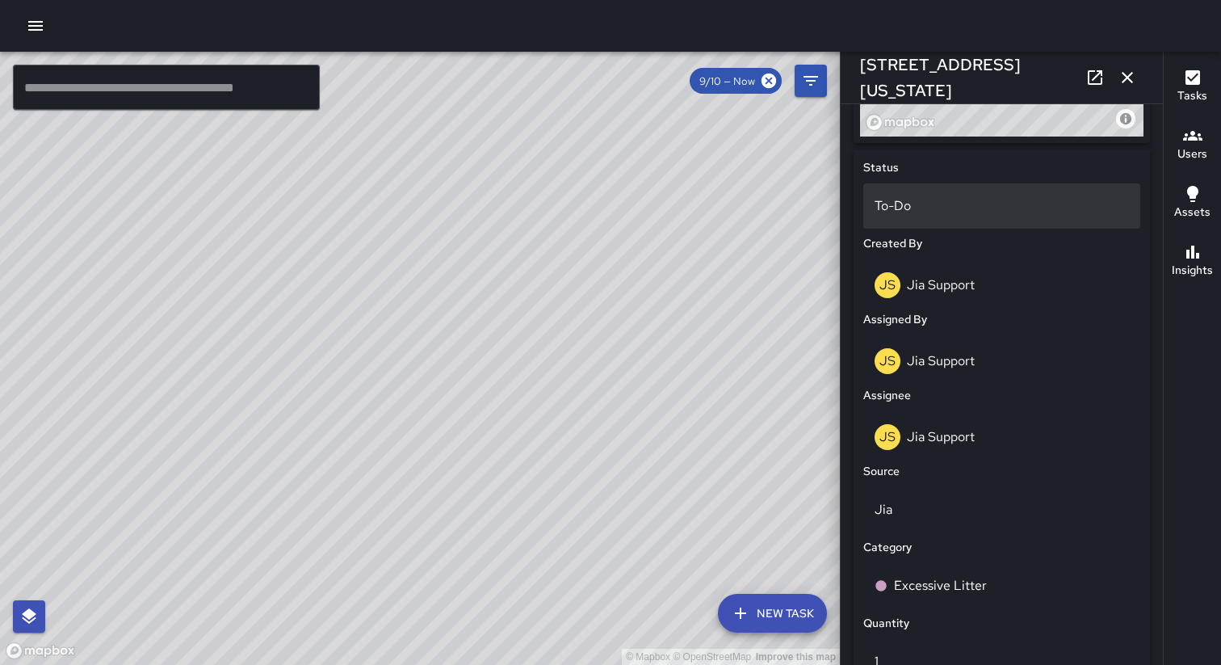
click at [960, 202] on p "To-Do" at bounding box center [1002, 205] width 254 height 19
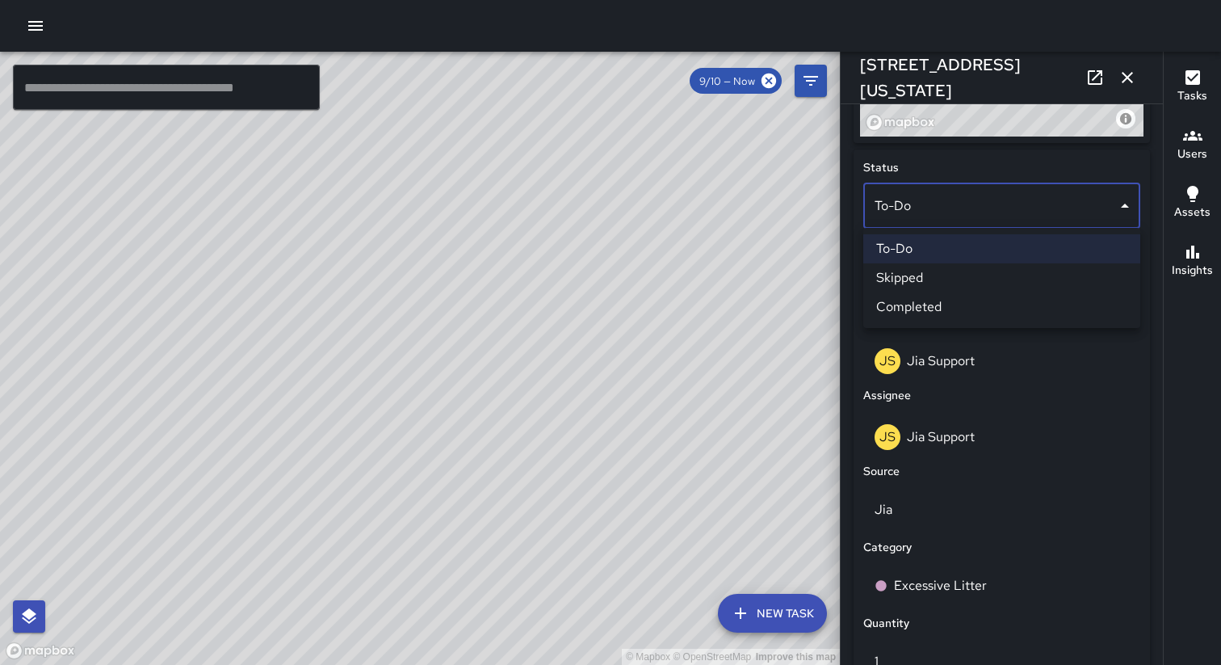
click at [955, 302] on li "Completed" at bounding box center [1001, 306] width 277 height 29
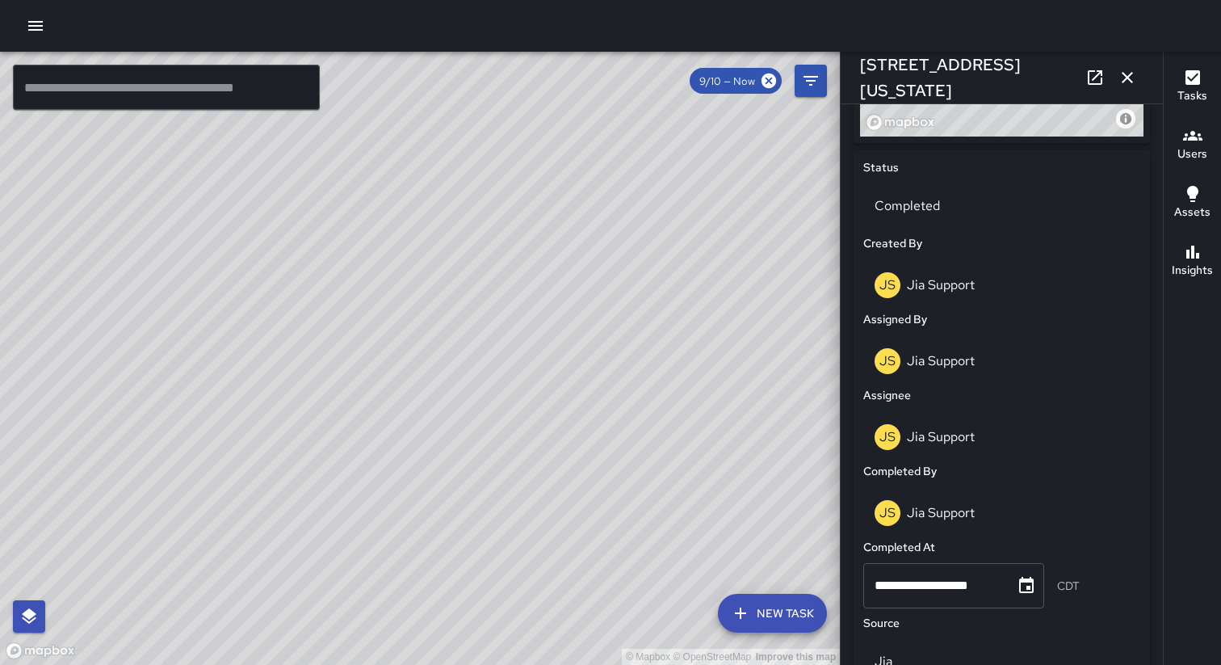
click at [1133, 77] on icon "button" at bounding box center [1127, 77] width 19 height 19
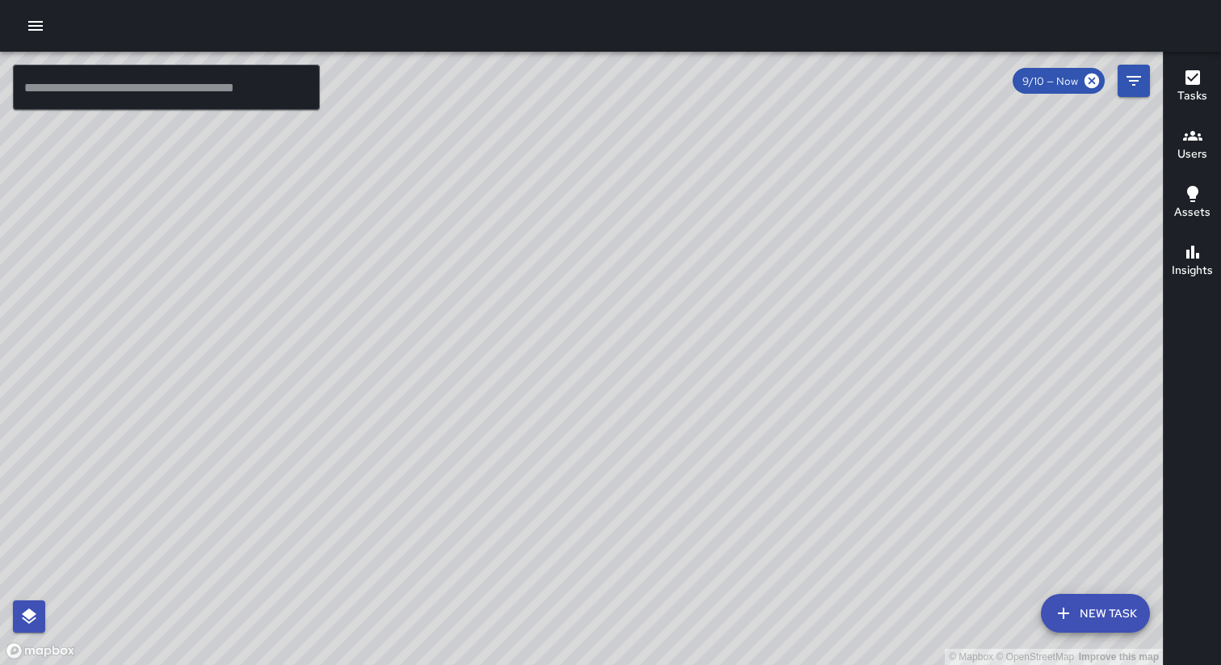
click at [842, 394] on div "© Mapbox © OpenStreetMap Improve this map" at bounding box center [581, 358] width 1163 height 613
click at [556, 217] on div "© Mapbox © OpenStreetMap Improve this map [PERSON_NAME] Support [STREET_ADDRESS…" at bounding box center [581, 358] width 1163 height 613
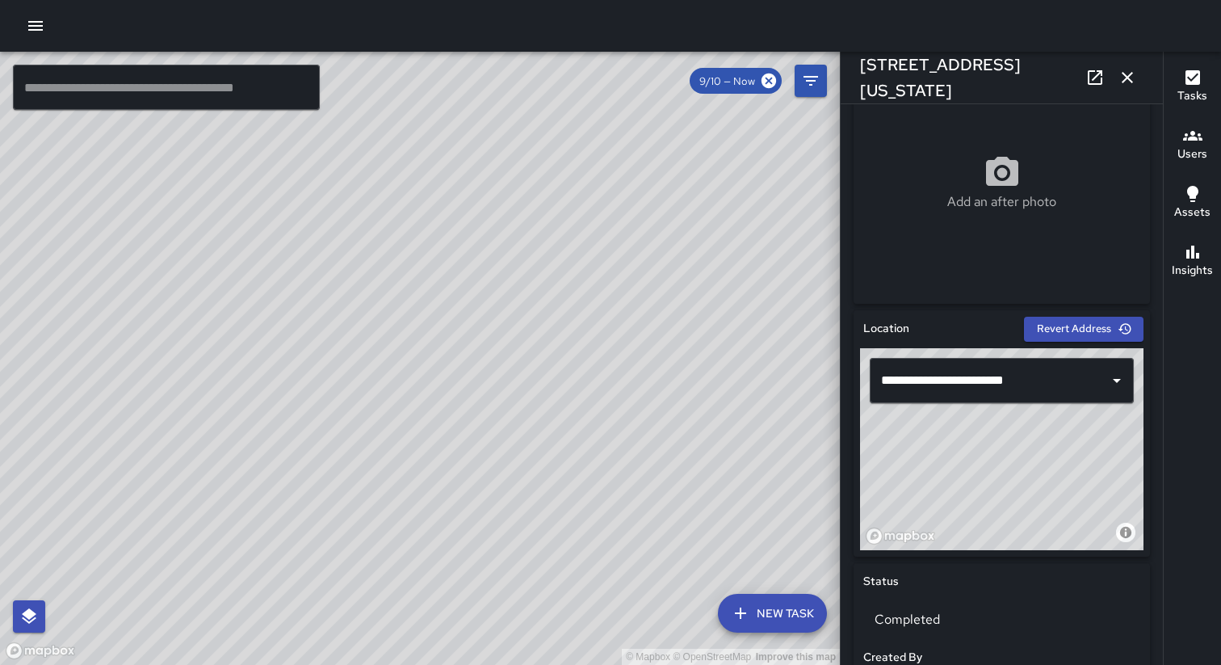
scroll to position [345, 0]
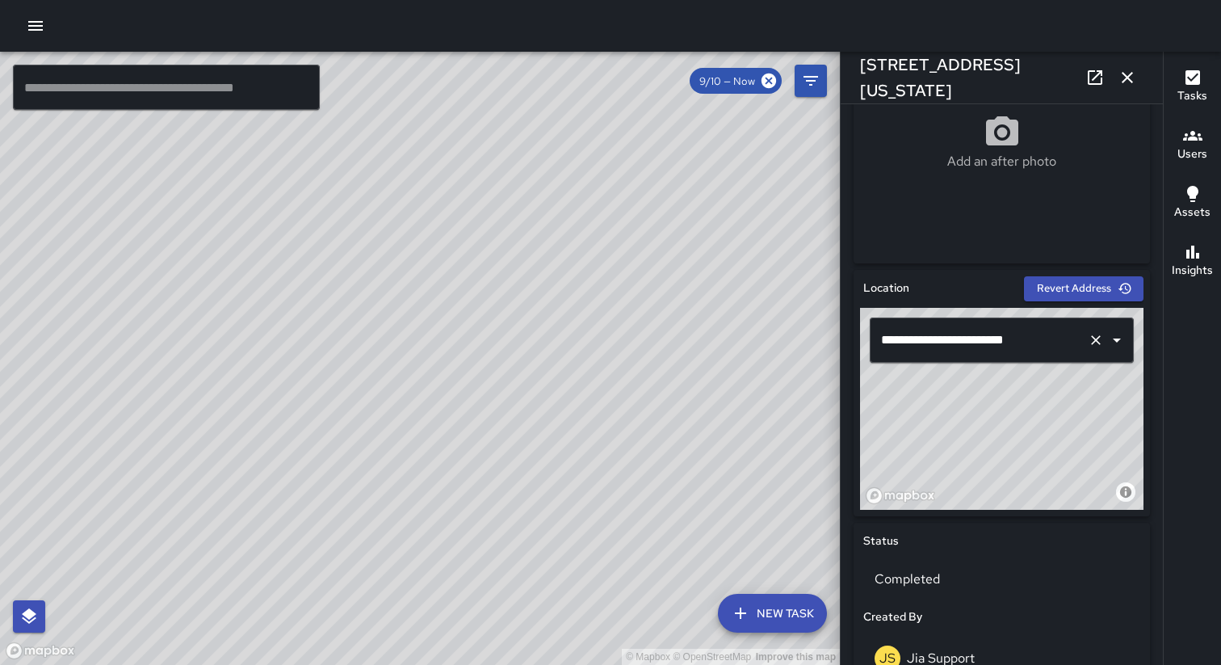
click at [943, 339] on input "**********" at bounding box center [979, 340] width 204 height 31
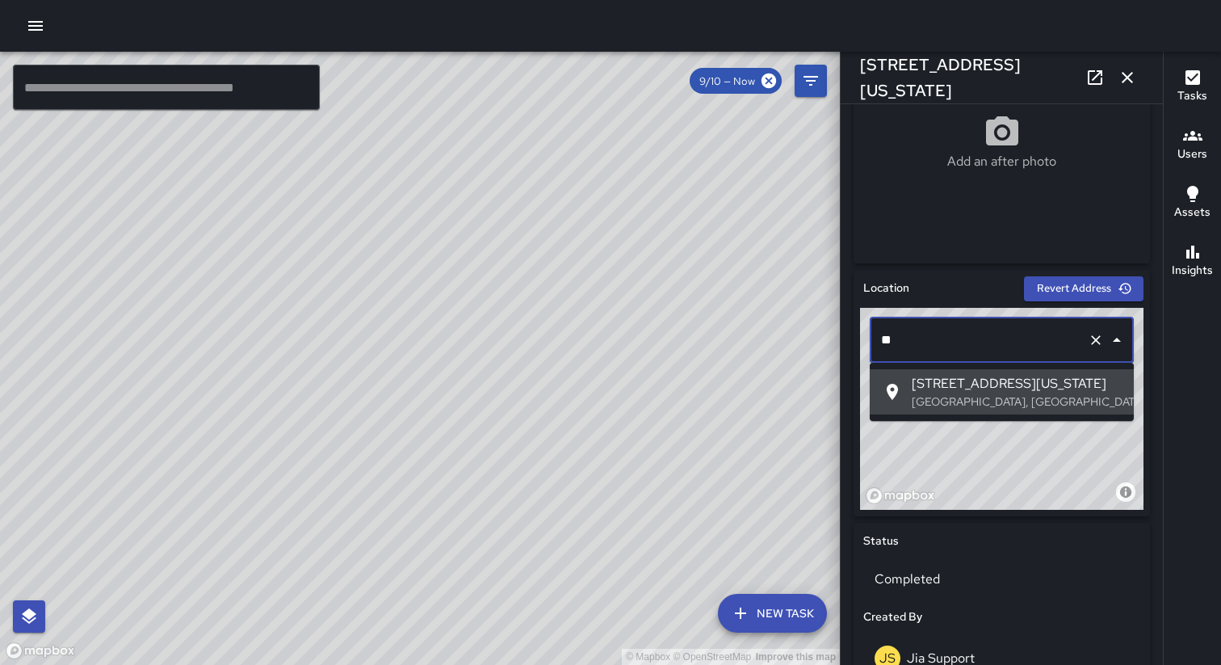
click at [968, 385] on span "[STREET_ADDRESS][US_STATE]" at bounding box center [1016, 383] width 209 height 19
type input "**********"
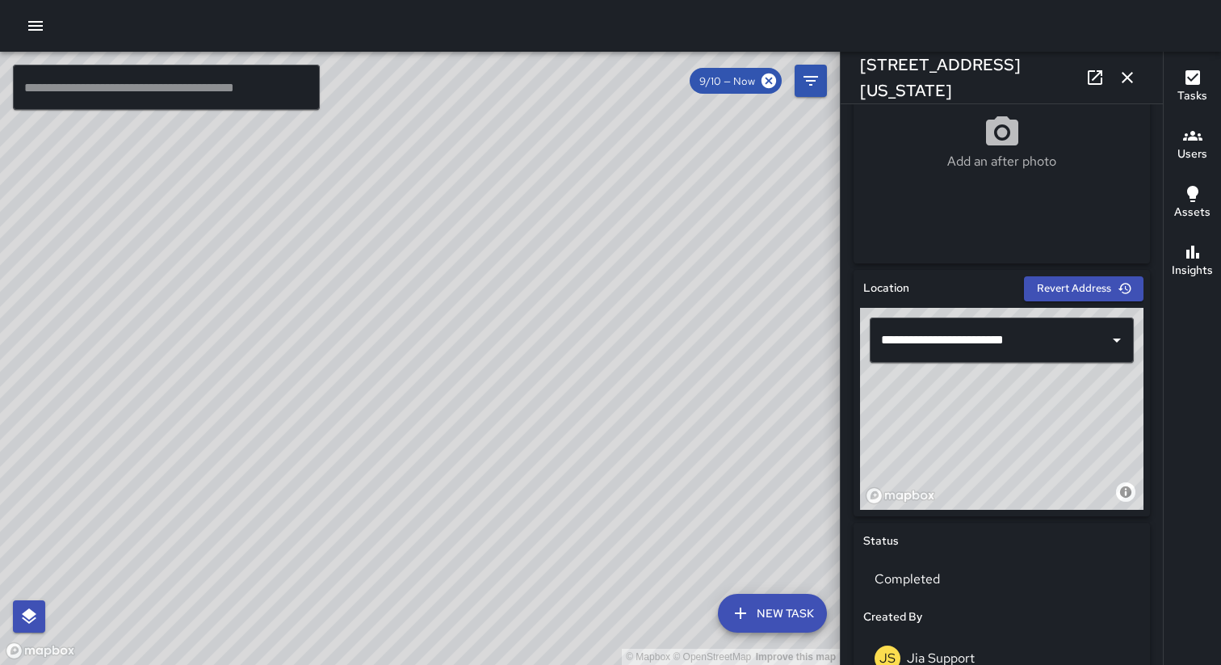
drag, startPoint x: 948, startPoint y: 403, endPoint x: 1039, endPoint y: 478, distance: 117.6
click at [1039, 478] on div "© Mapbox © OpenStreetMap Improve this map" at bounding box center [1002, 409] width 284 height 202
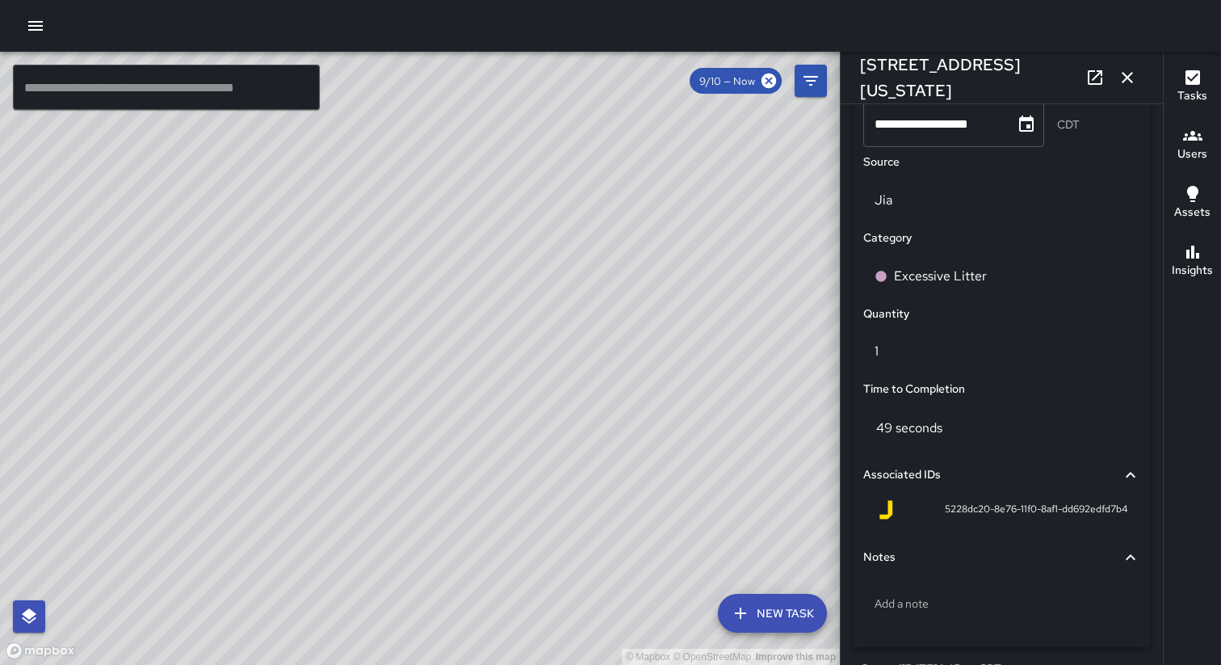
scroll to position [1233, 0]
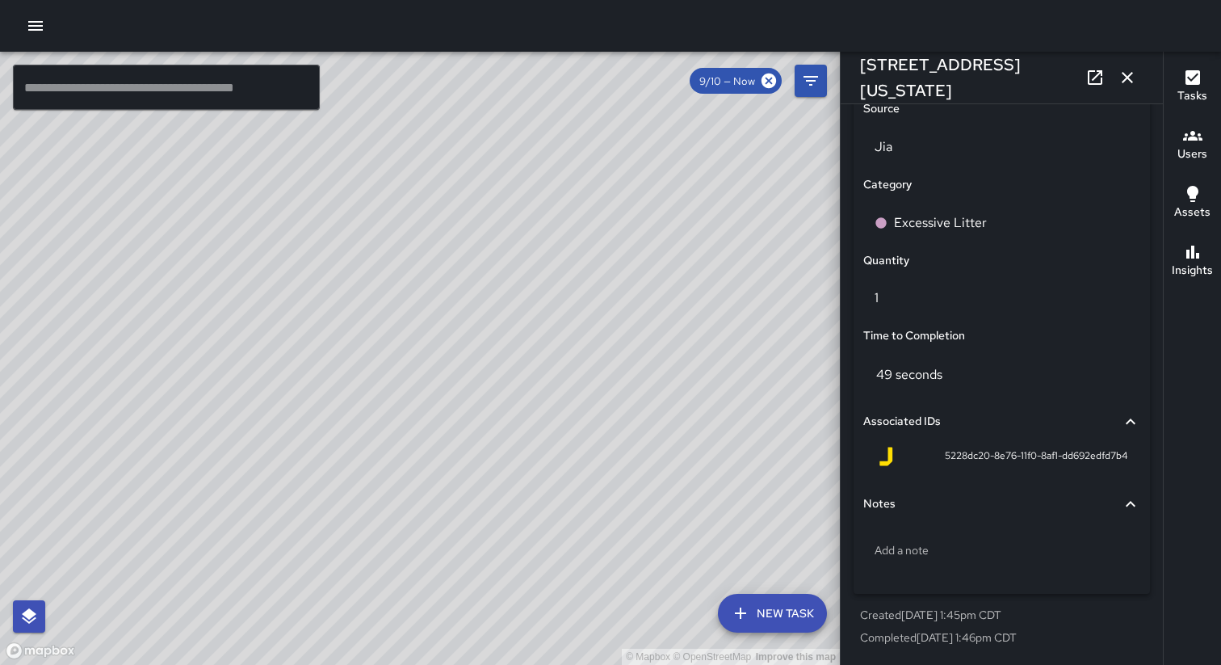
click at [741, 487] on div "© Mapbox © OpenStreetMap Improve this map" at bounding box center [420, 358] width 840 height 613
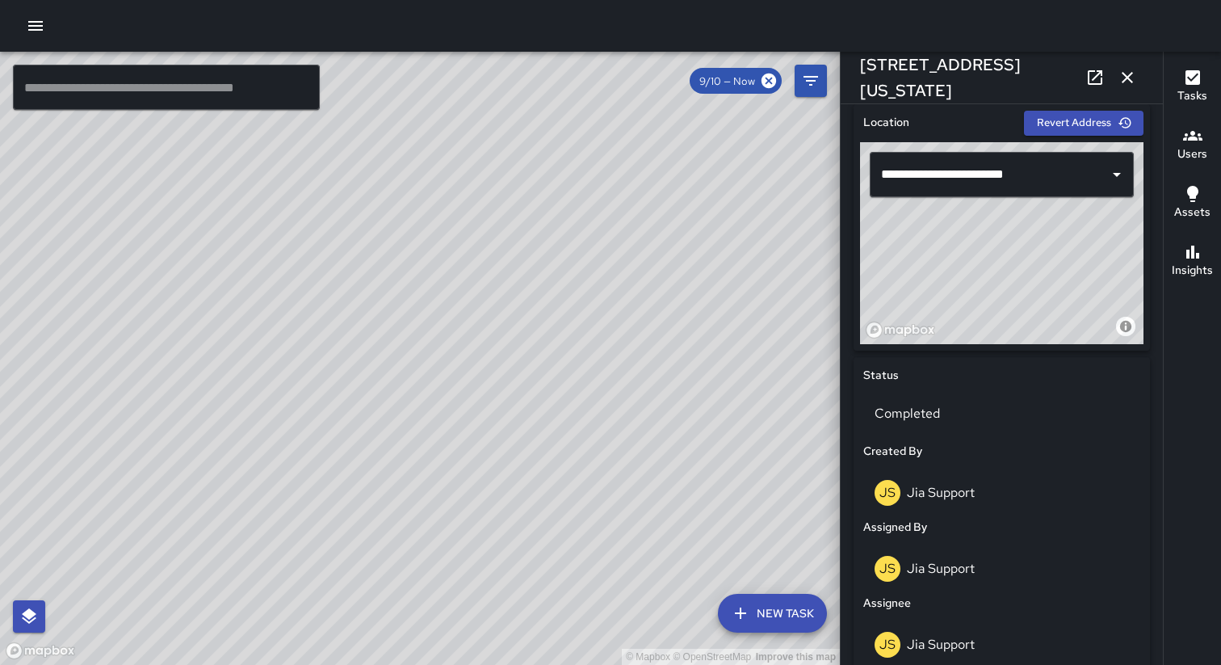
scroll to position [466, 0]
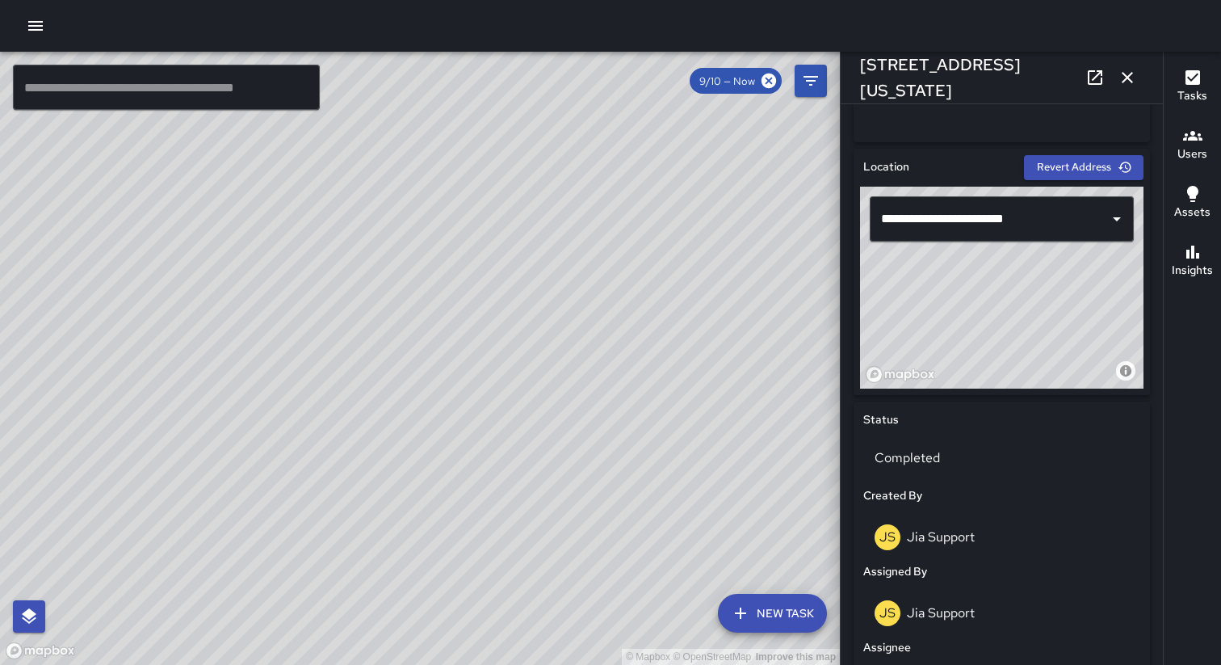
click at [1130, 73] on icon "button" at bounding box center [1127, 77] width 19 height 19
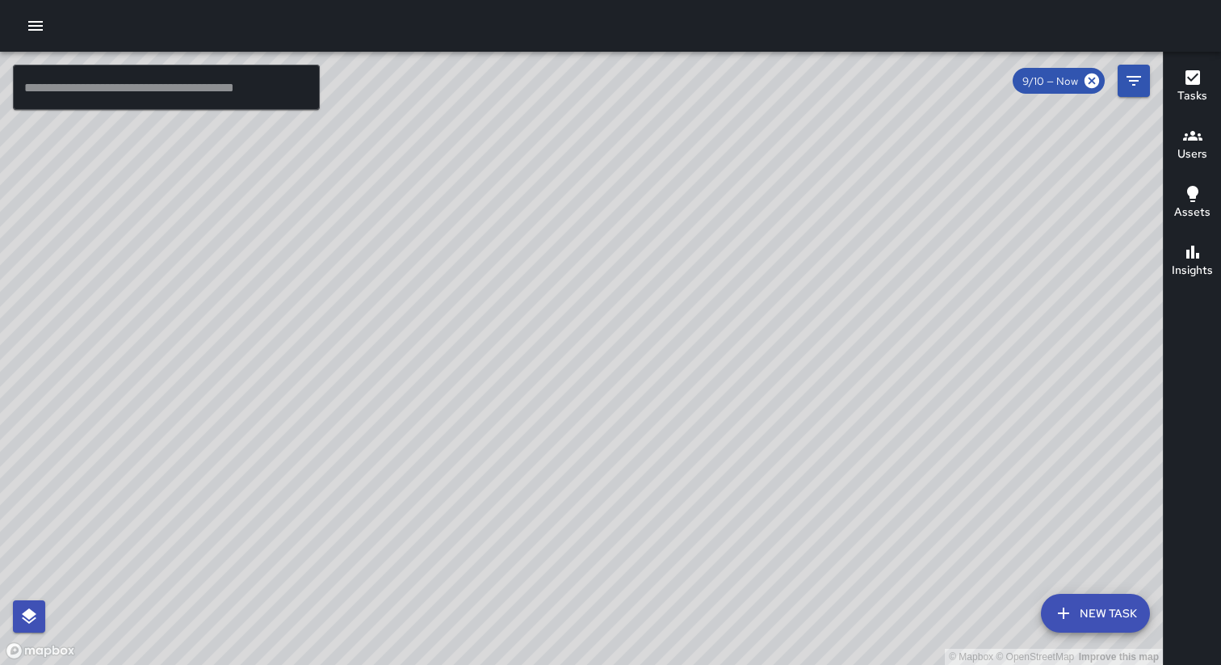
click at [769, 391] on div "© Mapbox © OpenStreetMap Improve this map" at bounding box center [581, 358] width 1163 height 613
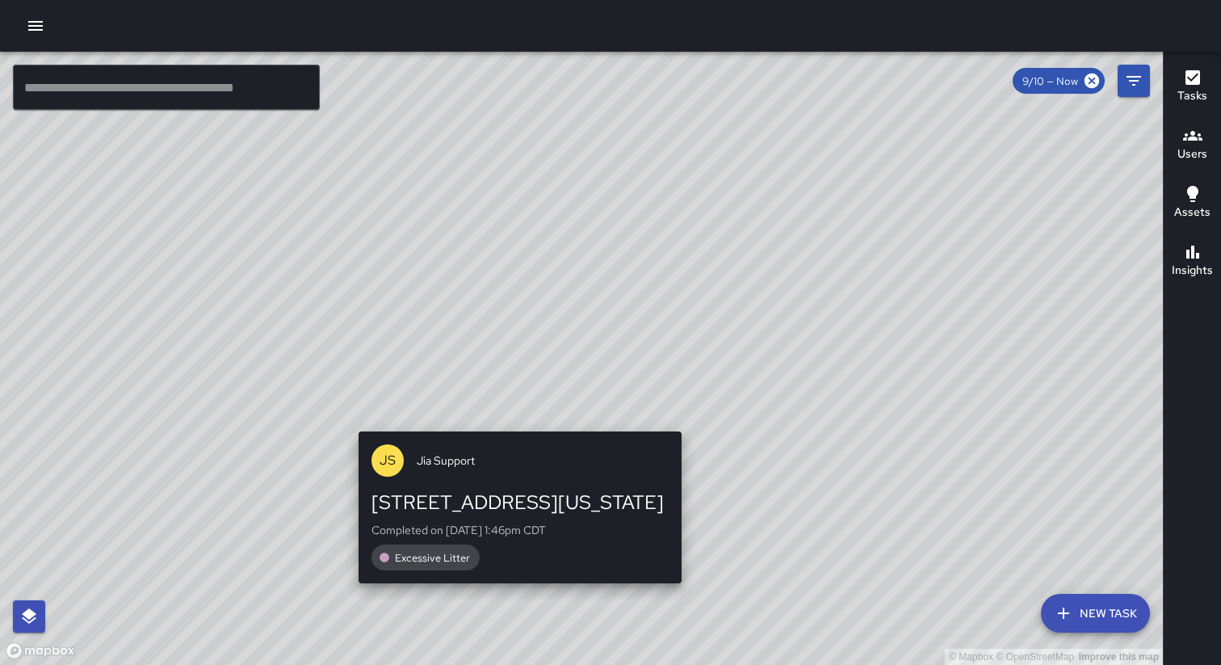
click at [674, 425] on div "[PERSON_NAME] Support [STREET_ADDRESS][US_STATE] Completed on [DATE] 1:46pm CDT…" at bounding box center [520, 508] width 336 height 166
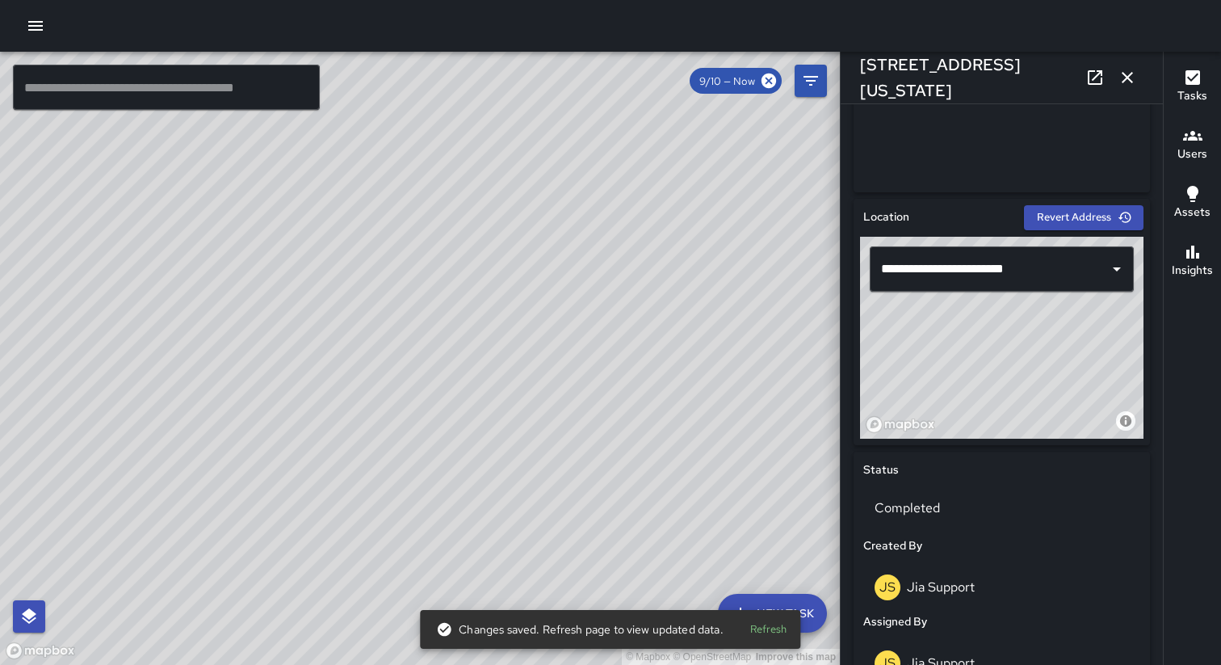
scroll to position [523, 0]
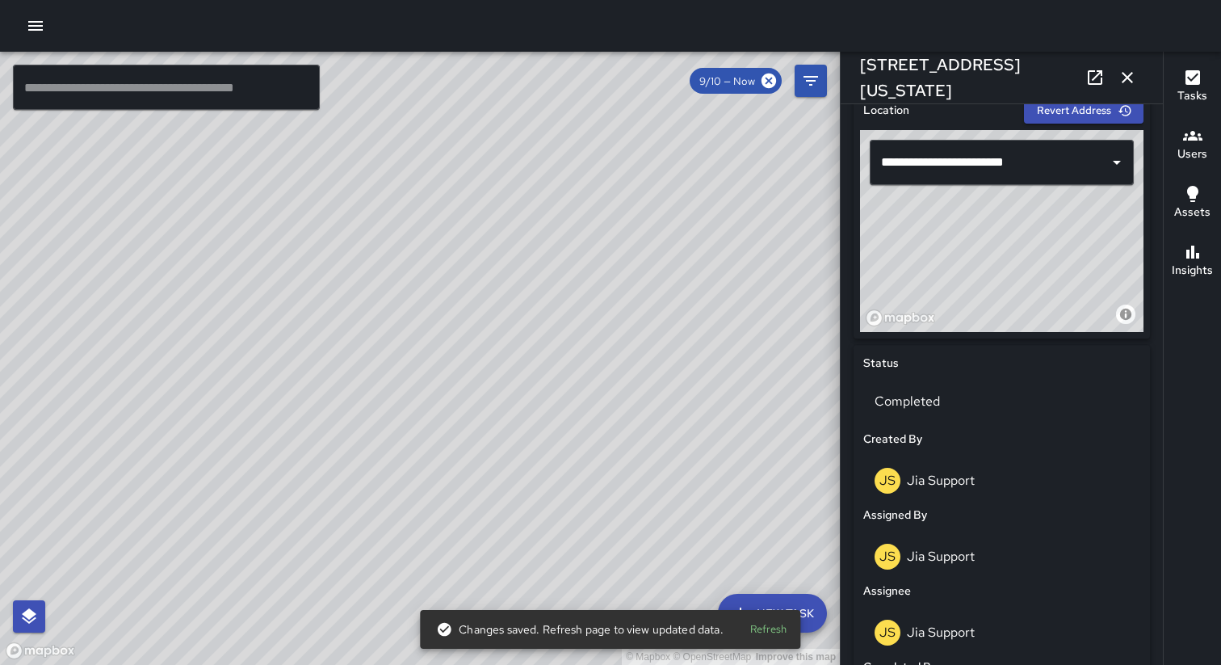
drag, startPoint x: 938, startPoint y: 258, endPoint x: 1063, endPoint y: 365, distance: 164.4
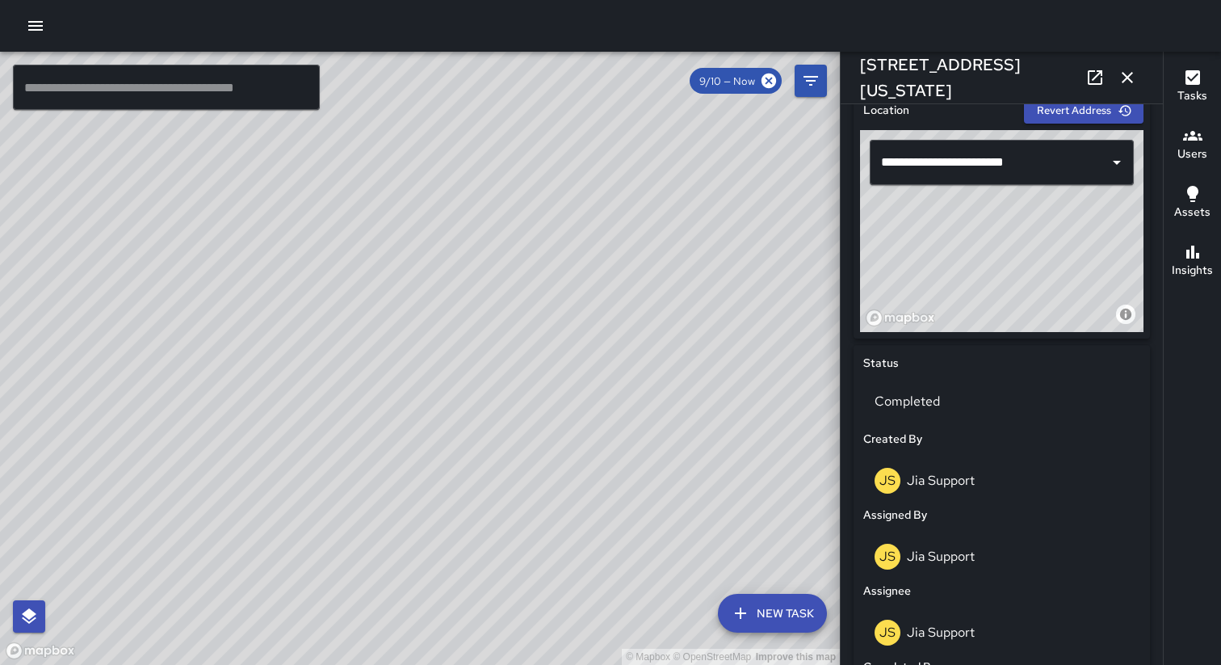
click at [1131, 79] on icon "button" at bounding box center [1127, 77] width 19 height 19
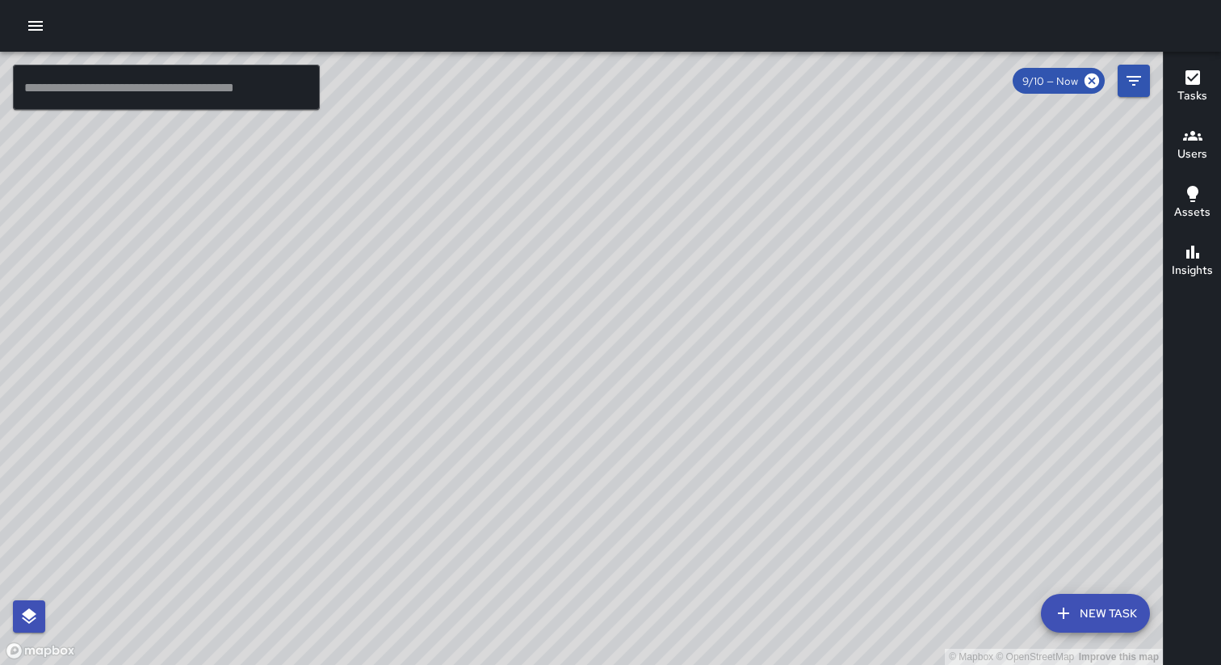
click at [816, 334] on div "© Mapbox © OpenStreetMap Improve this map" at bounding box center [581, 358] width 1163 height 613
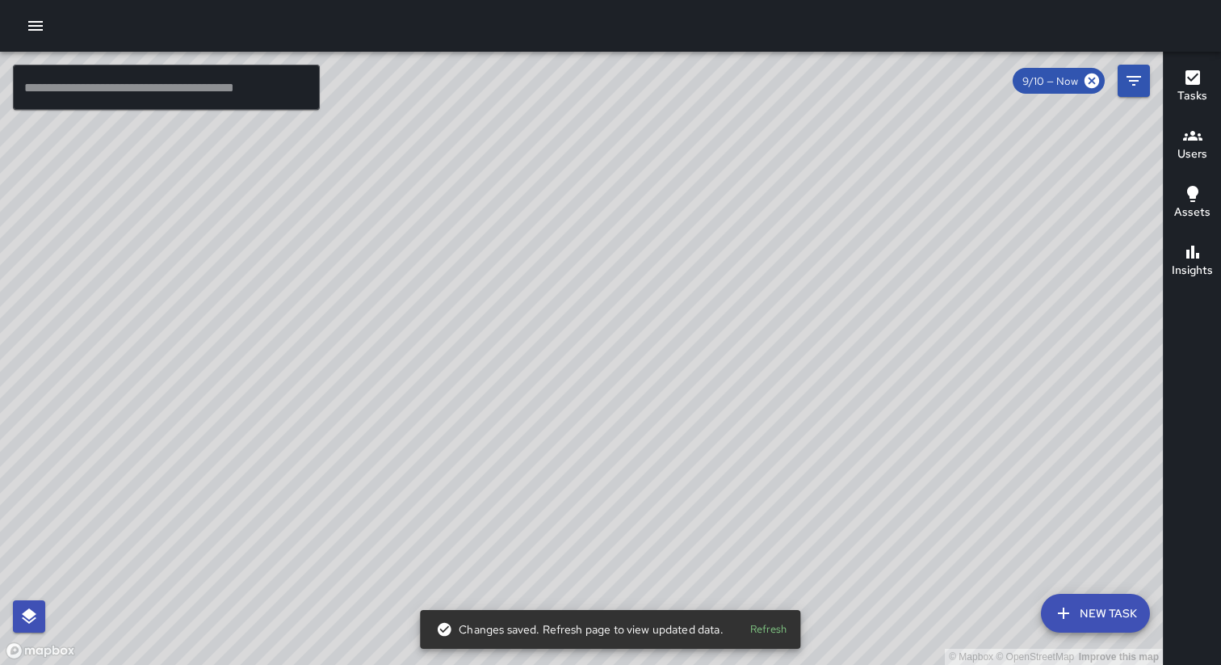
click at [499, 282] on div "© Mapbox © OpenStreetMap Improve this map [PERSON_NAME] Support [STREET_ADDRESS…" at bounding box center [581, 358] width 1163 height 613
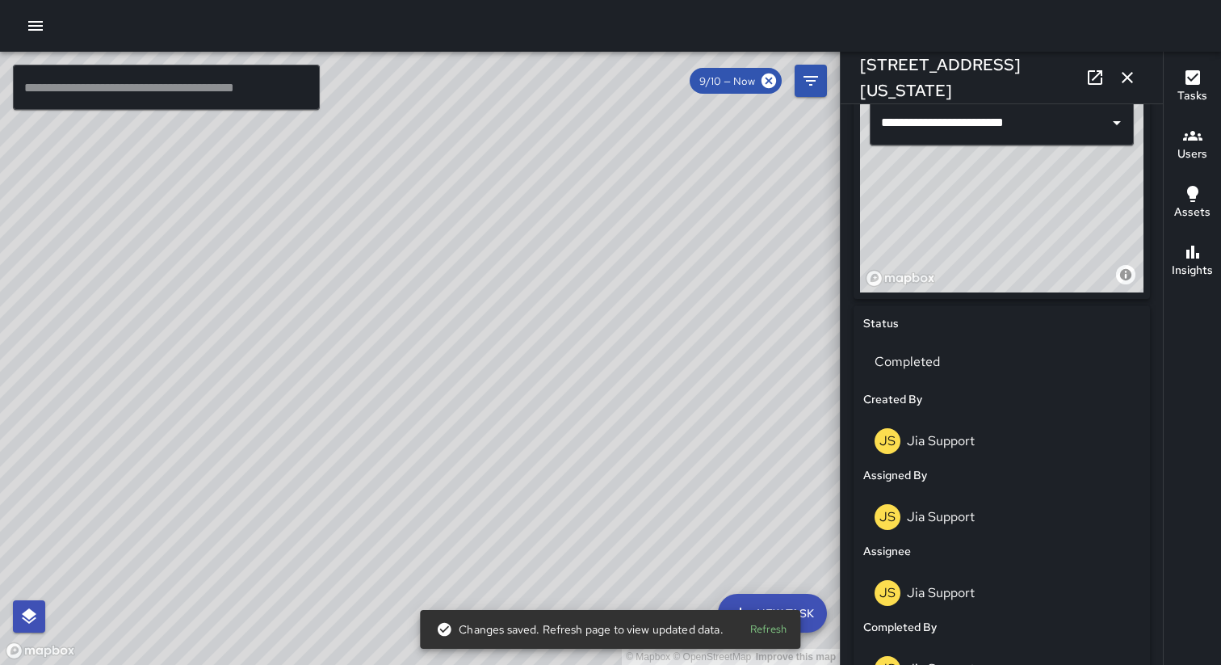
scroll to position [509, 0]
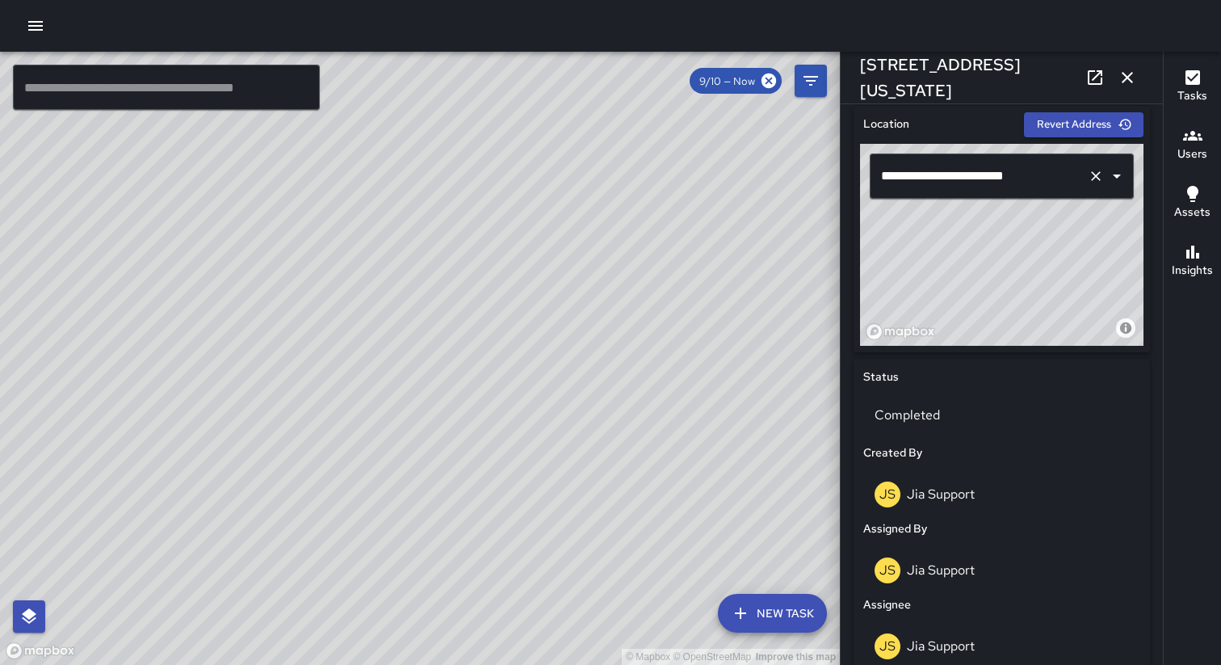
click at [940, 183] on input "**********" at bounding box center [979, 176] width 204 height 31
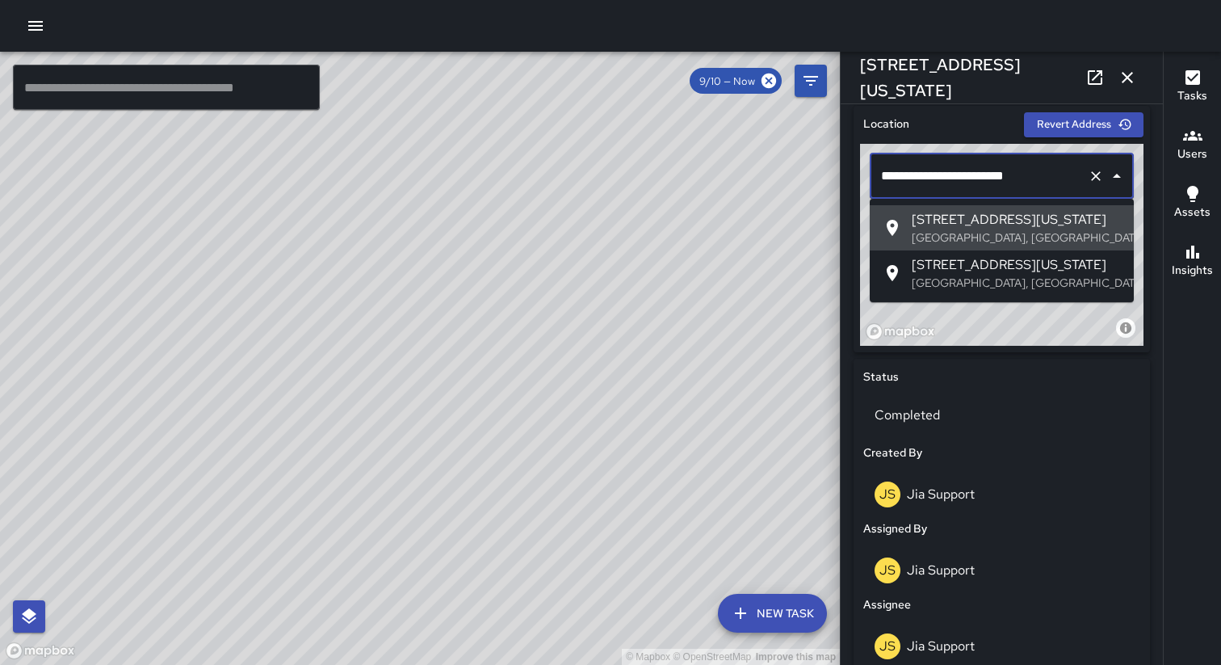
click at [949, 229] on p "[GEOGRAPHIC_DATA], [GEOGRAPHIC_DATA], [GEOGRAPHIC_DATA]" at bounding box center [1016, 237] width 209 height 16
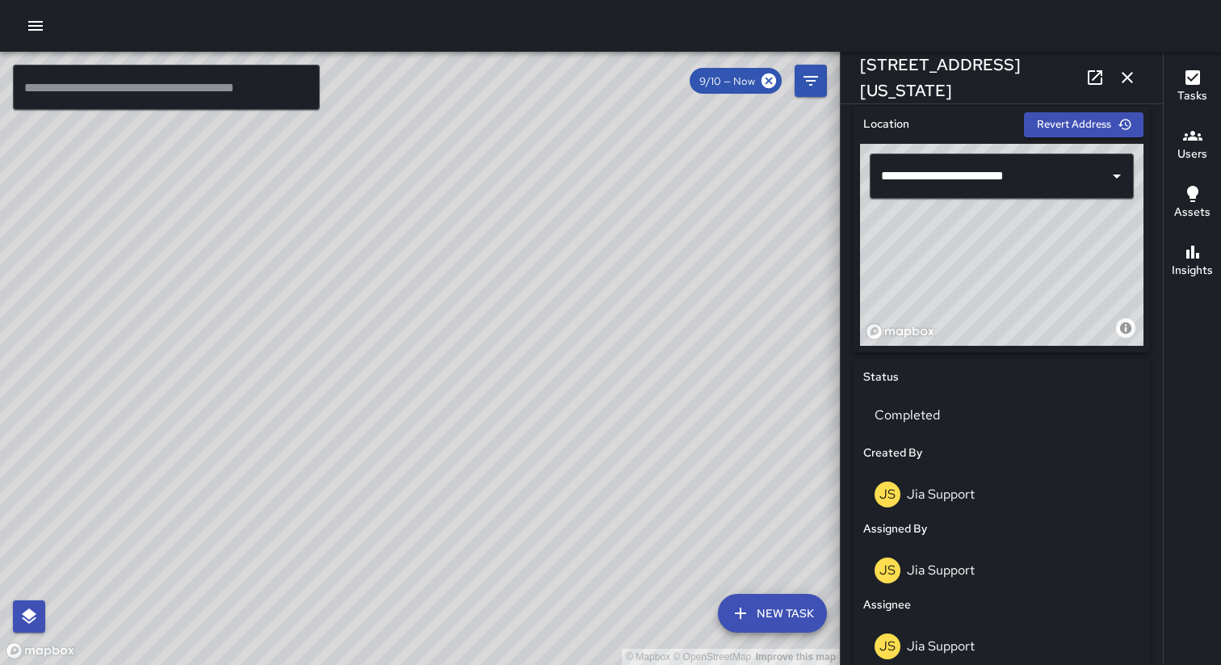
drag, startPoint x: 953, startPoint y: 272, endPoint x: 1081, endPoint y: 385, distance: 170.5
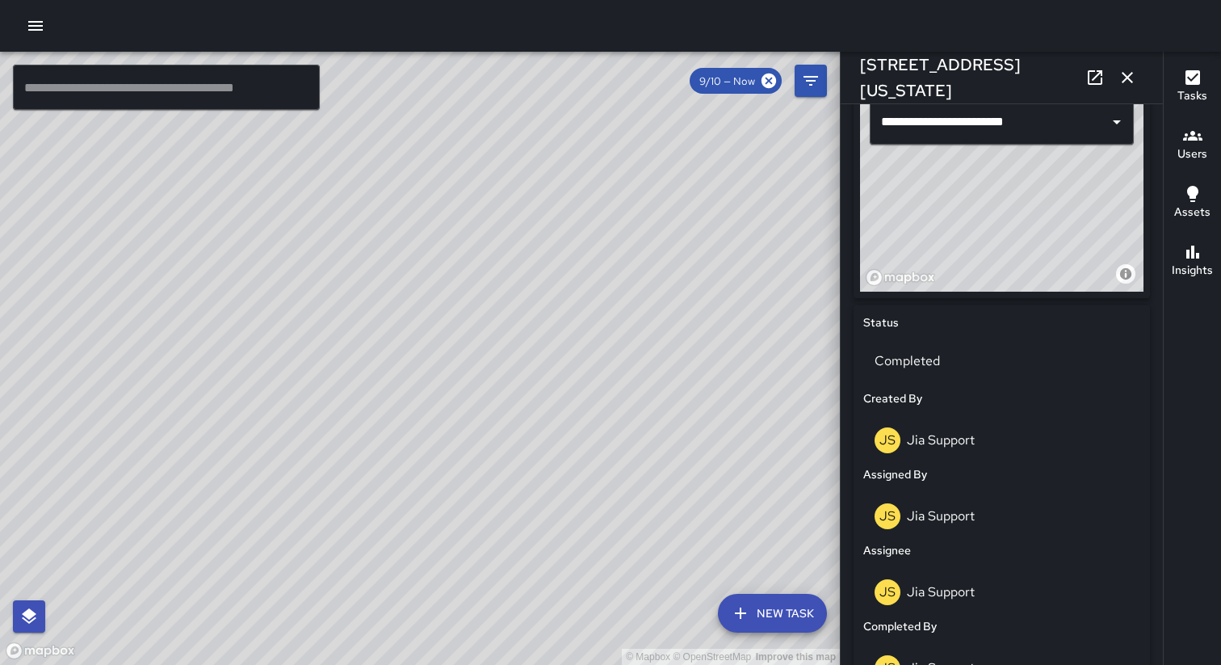
scroll to position [541, 0]
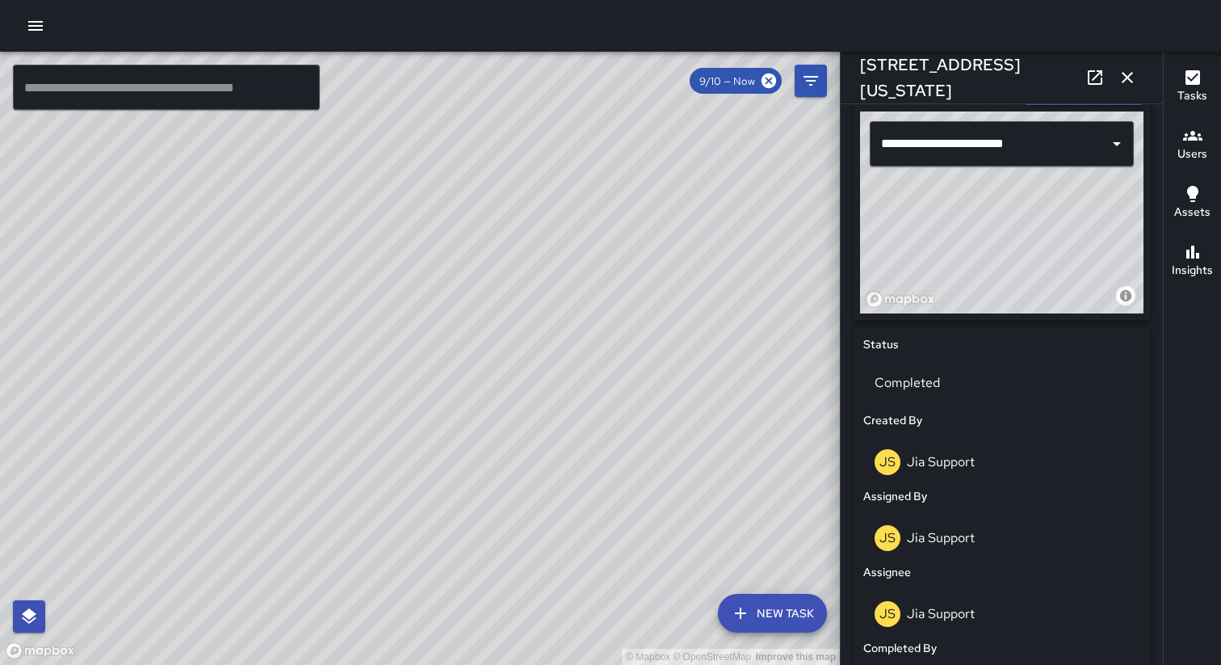
click at [1129, 78] on icon "button" at bounding box center [1127, 77] width 19 height 19
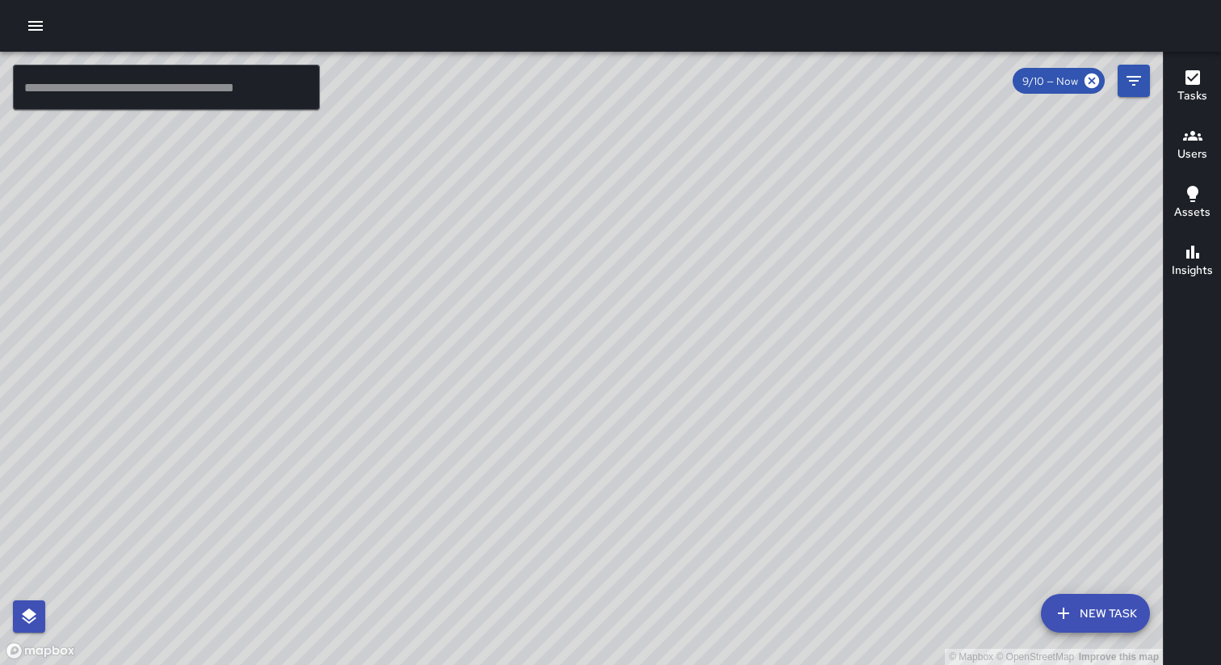
click at [916, 329] on div "© Mapbox © OpenStreetMap Improve this map" at bounding box center [581, 358] width 1163 height 613
click at [860, 407] on div "© Mapbox © OpenStreetMap Improve this map" at bounding box center [581, 358] width 1163 height 613
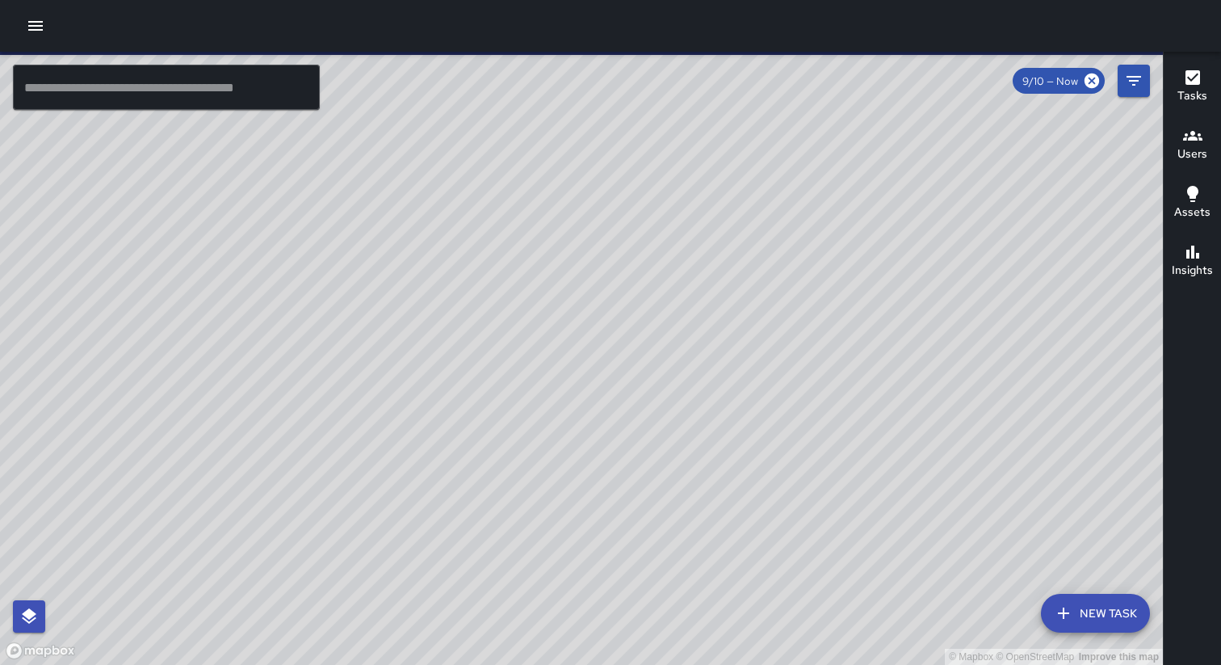
click at [32, 33] on icon "button" at bounding box center [35, 25] width 19 height 19
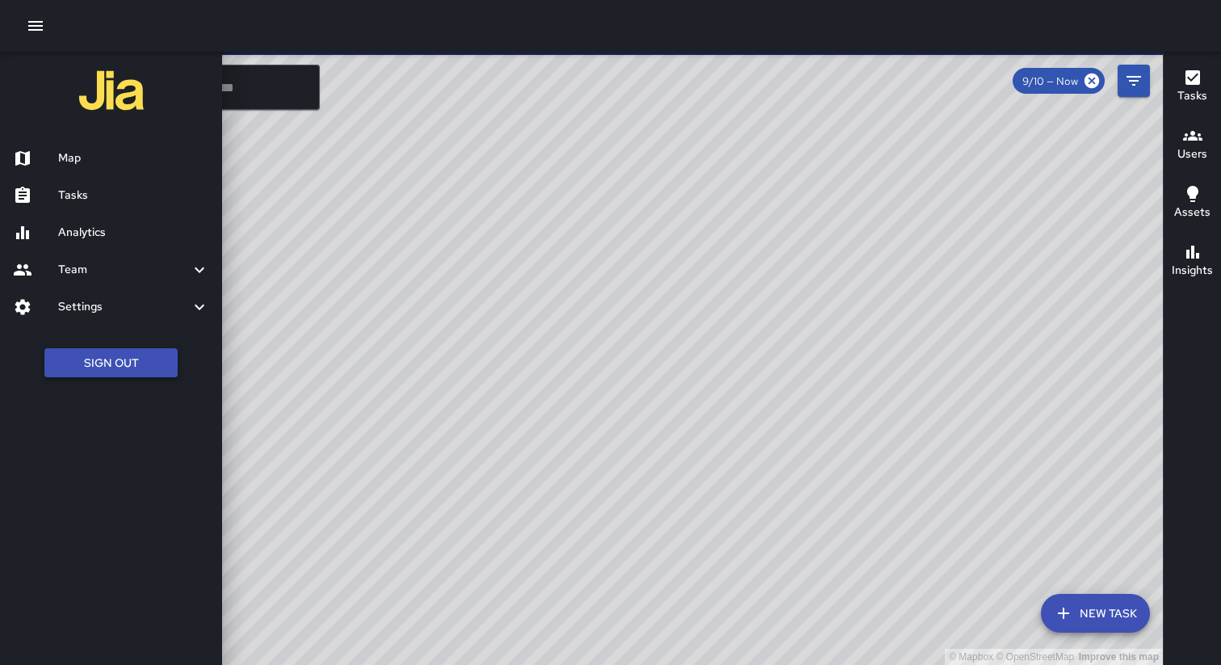
click at [111, 359] on button "Sign Out" at bounding box center [110, 363] width 133 height 30
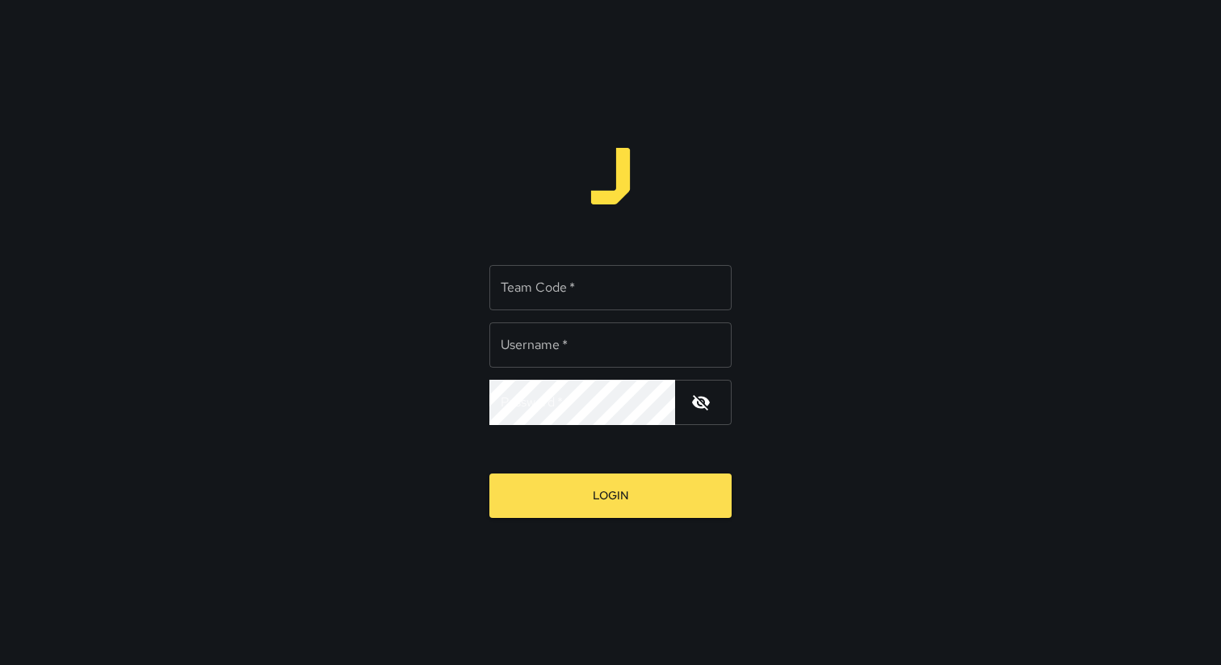
click at [547, 284] on div "Team Code   * Team Code   *" at bounding box center [610, 287] width 242 height 45
type input "*****"
type input "**********"
click at [489, 473] on button "Login" at bounding box center [610, 495] width 242 height 44
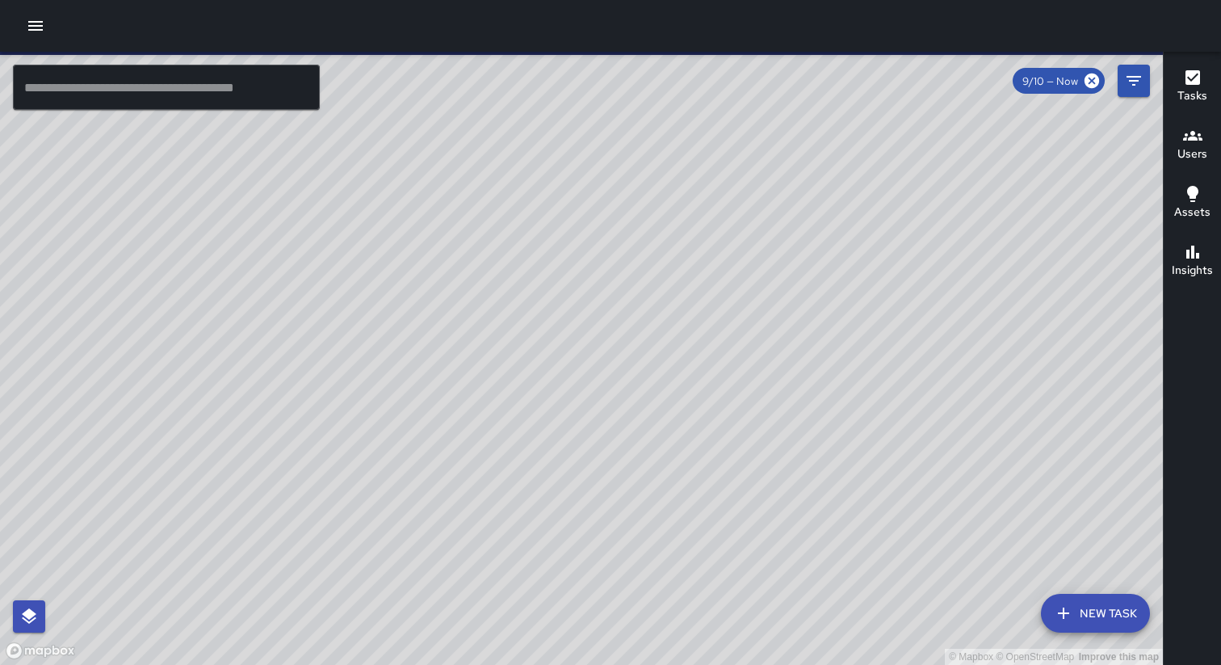
click at [41, 29] on icon "button" at bounding box center [35, 26] width 15 height 10
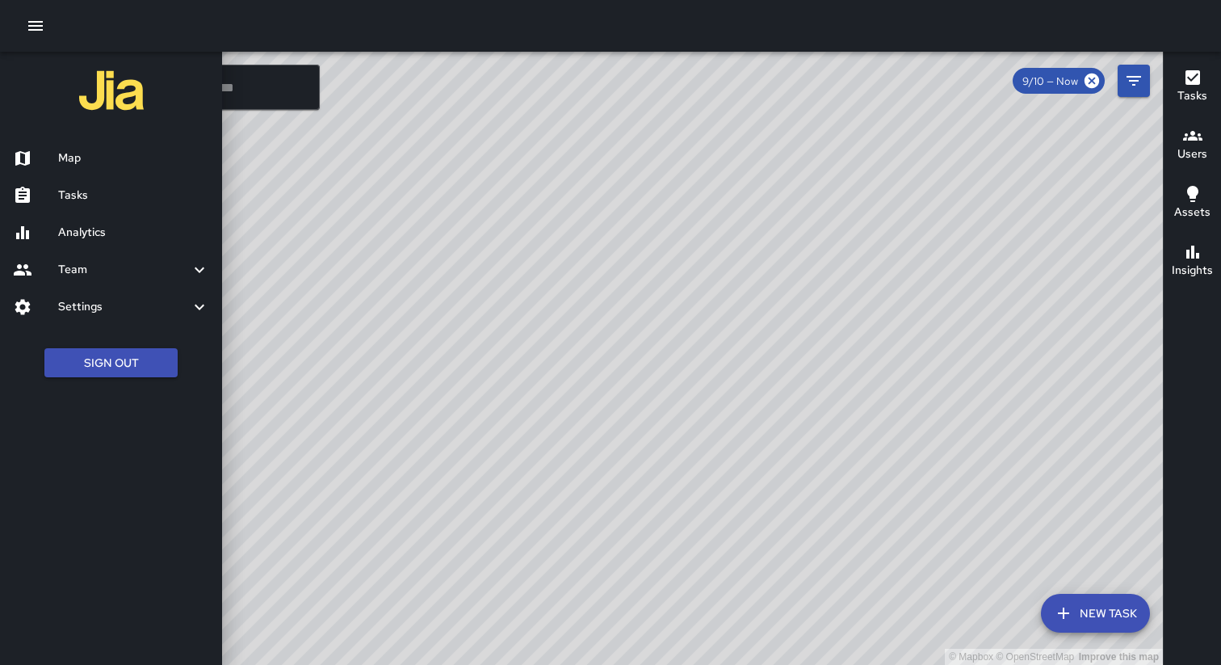
click at [81, 198] on h6 "Tasks" at bounding box center [133, 196] width 151 height 18
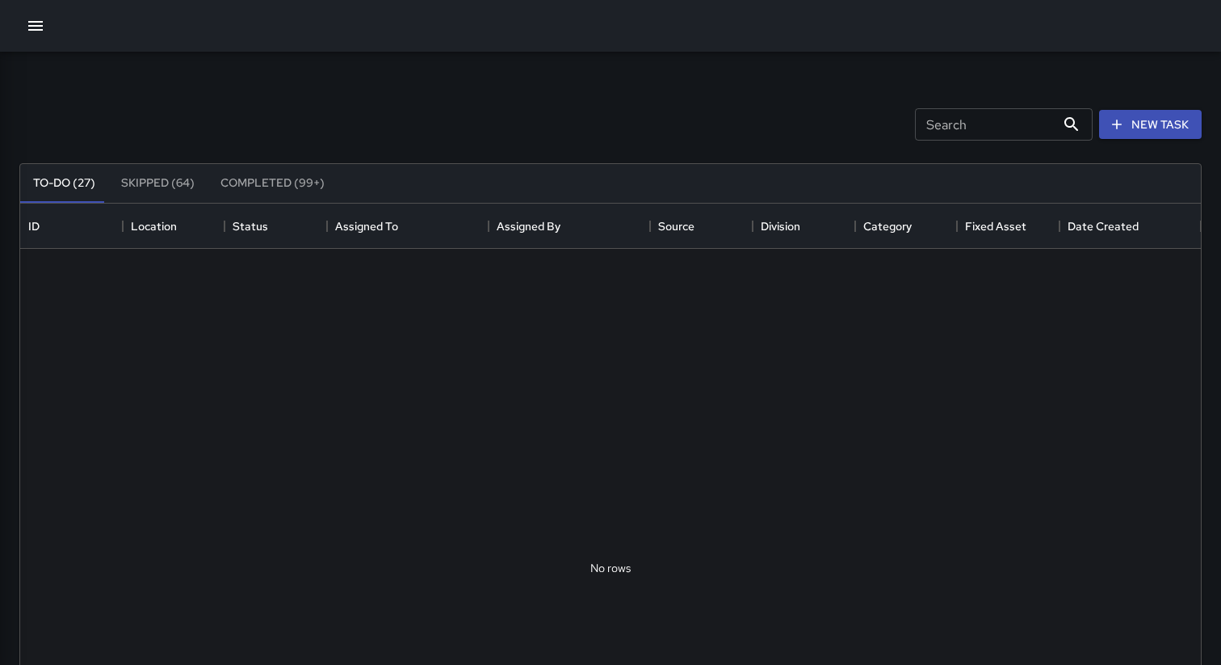
scroll to position [684, 1181]
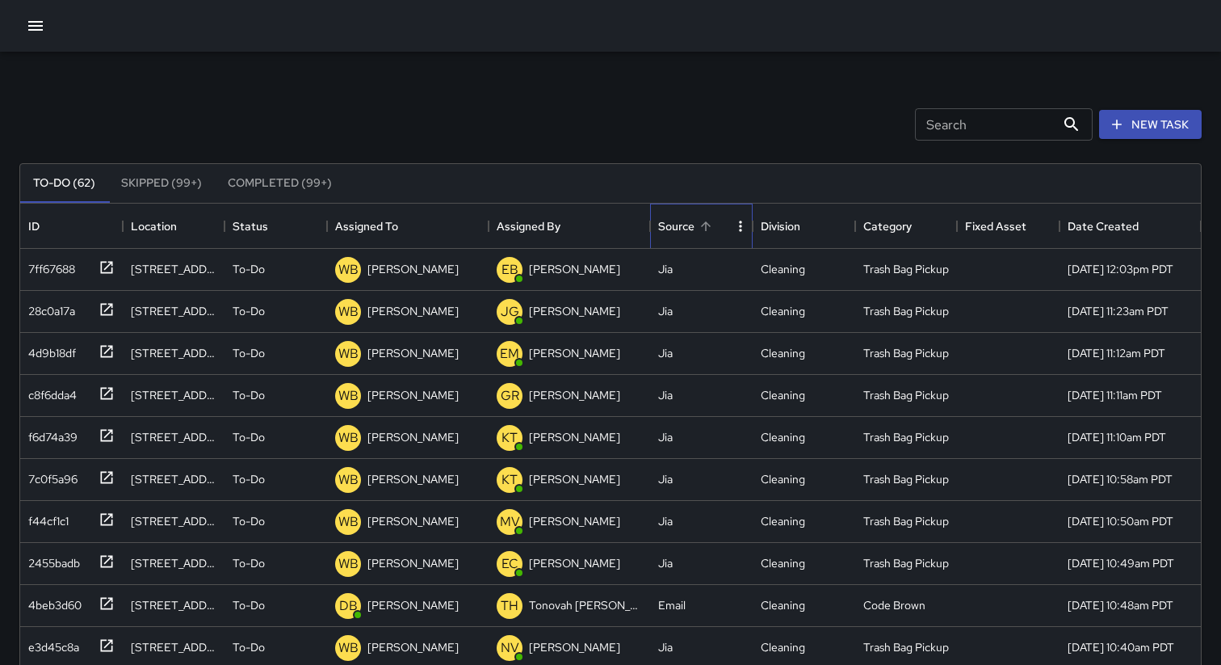
click at [679, 237] on div "Source" at bounding box center [676, 226] width 36 height 45
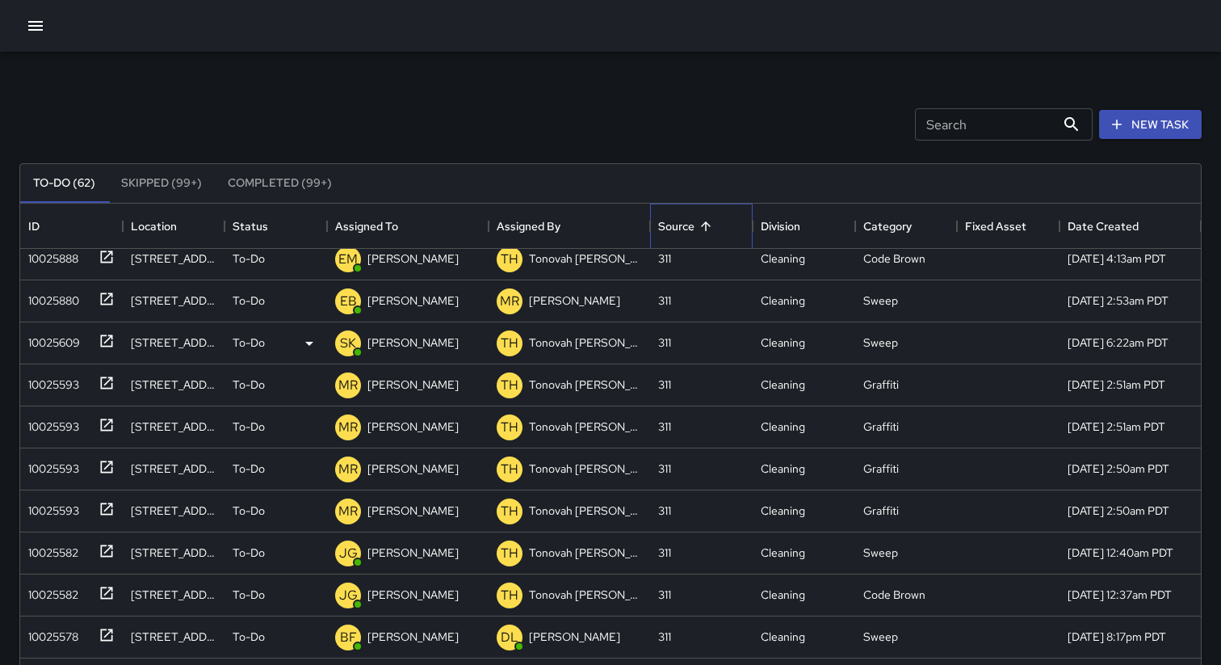
scroll to position [72, 0]
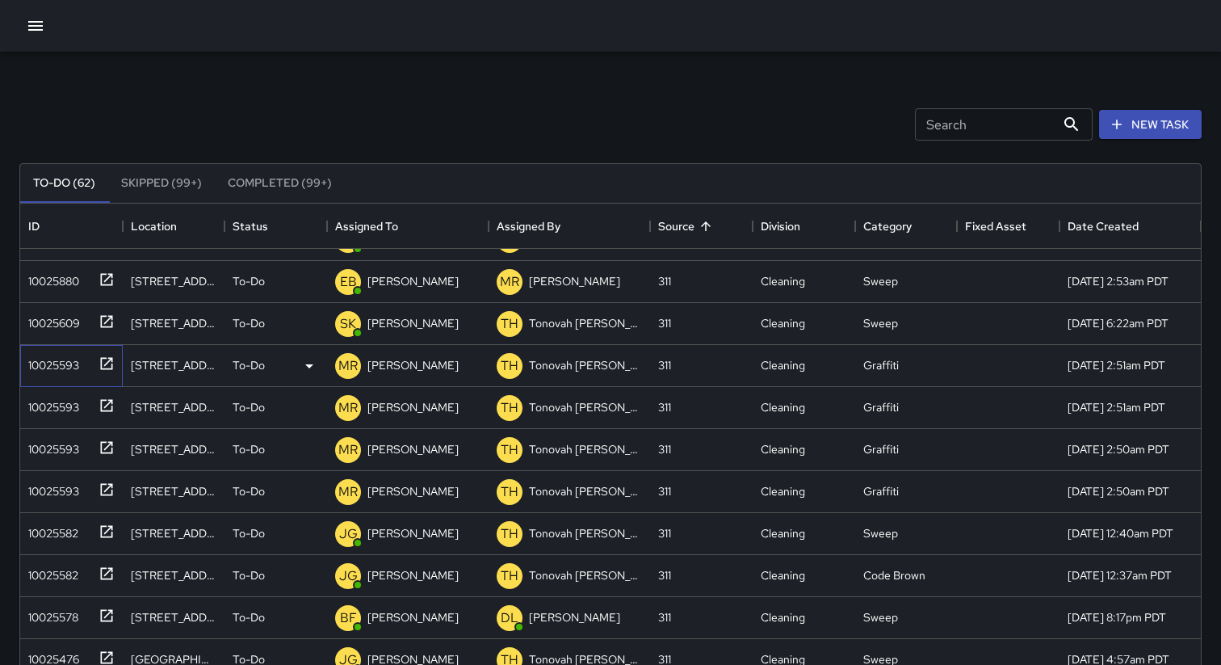
click at [64, 359] on div "10025593" at bounding box center [50, 362] width 57 height 23
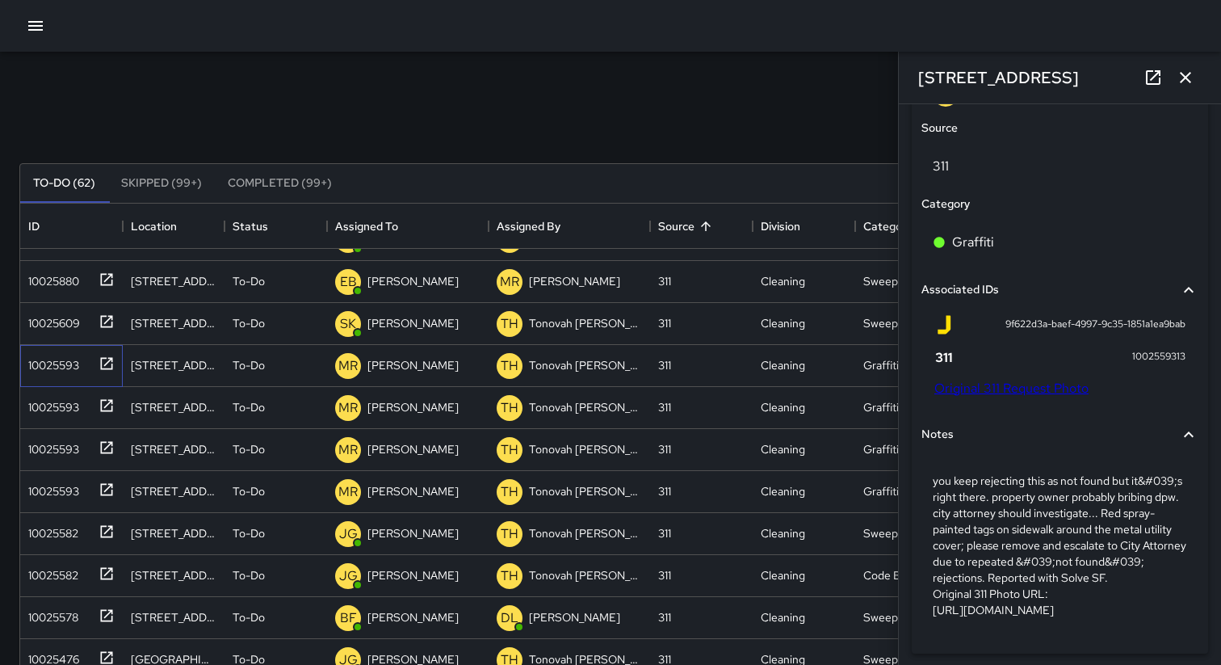
scroll to position [992, 0]
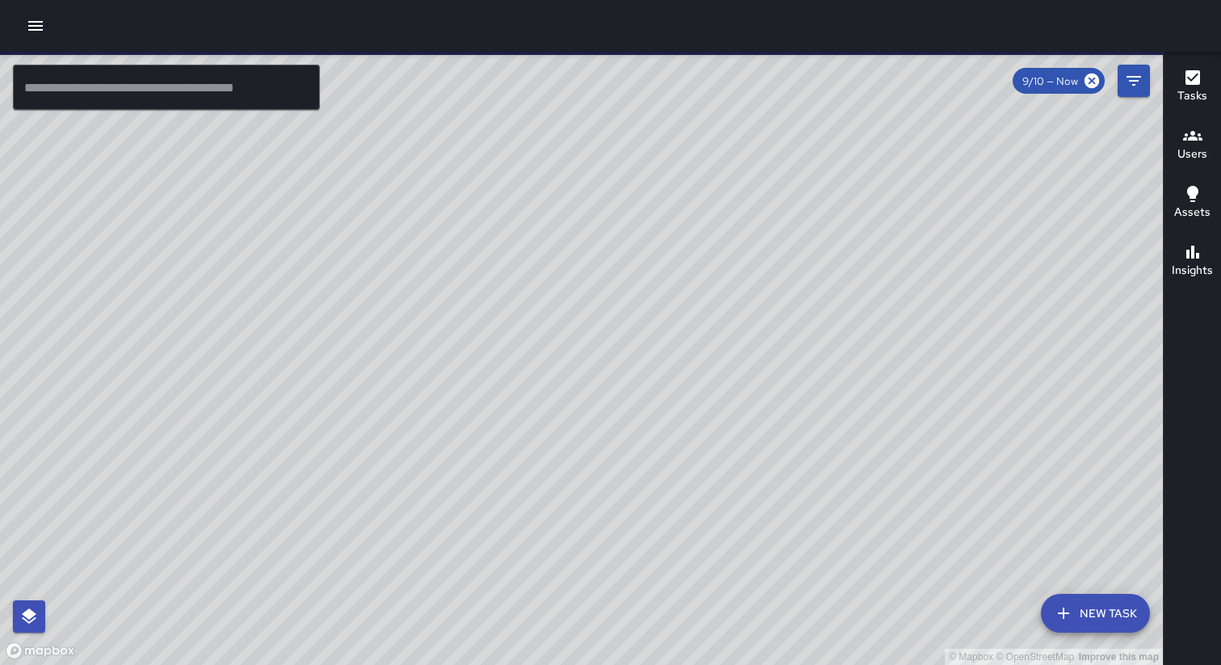
click at [36, 24] on icon "button" at bounding box center [35, 25] width 19 height 19
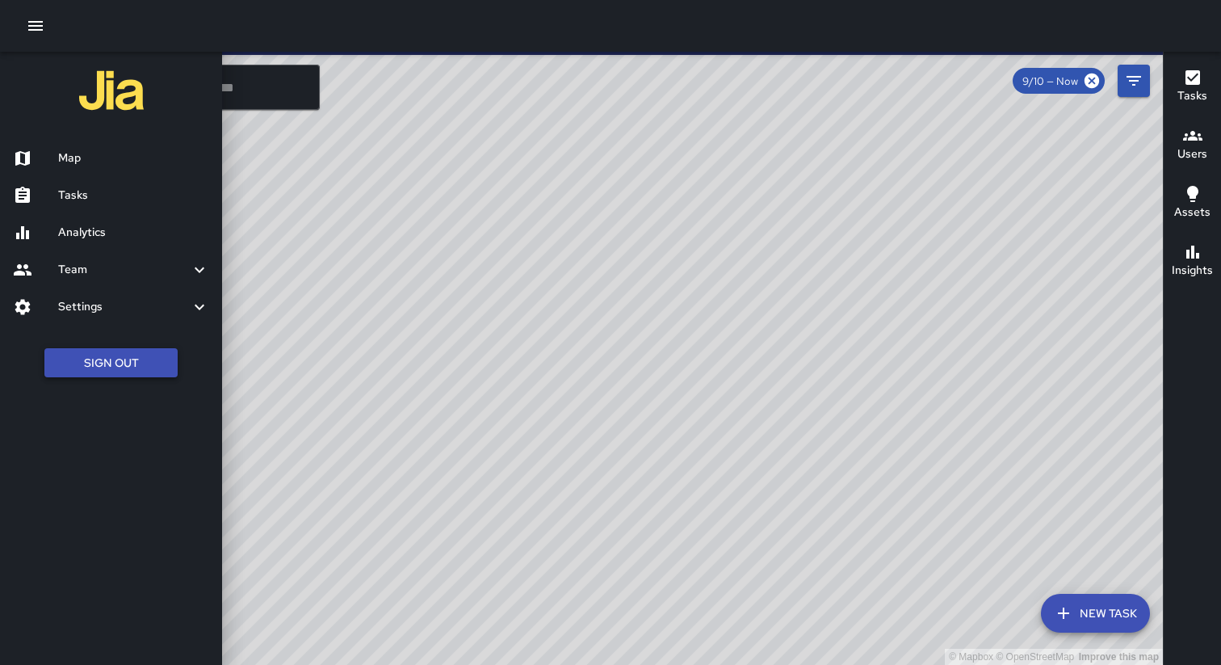
click at [121, 364] on button "Sign Out" at bounding box center [110, 363] width 133 height 30
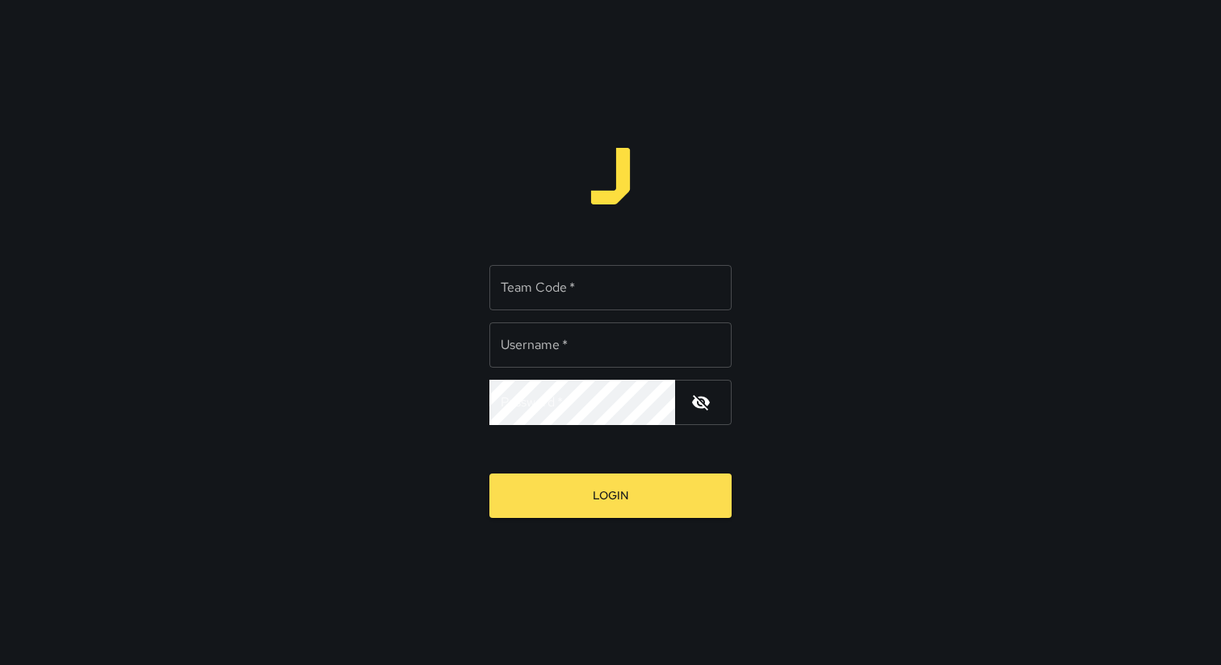
click at [563, 289] on div "Team Code   * Team Code   *" at bounding box center [610, 287] width 242 height 45
type input "*******"
click at [562, 340] on div "Username   * Username   *" at bounding box center [610, 344] width 242 height 45
type input "**********"
click at [489, 473] on button "Login" at bounding box center [610, 495] width 242 height 44
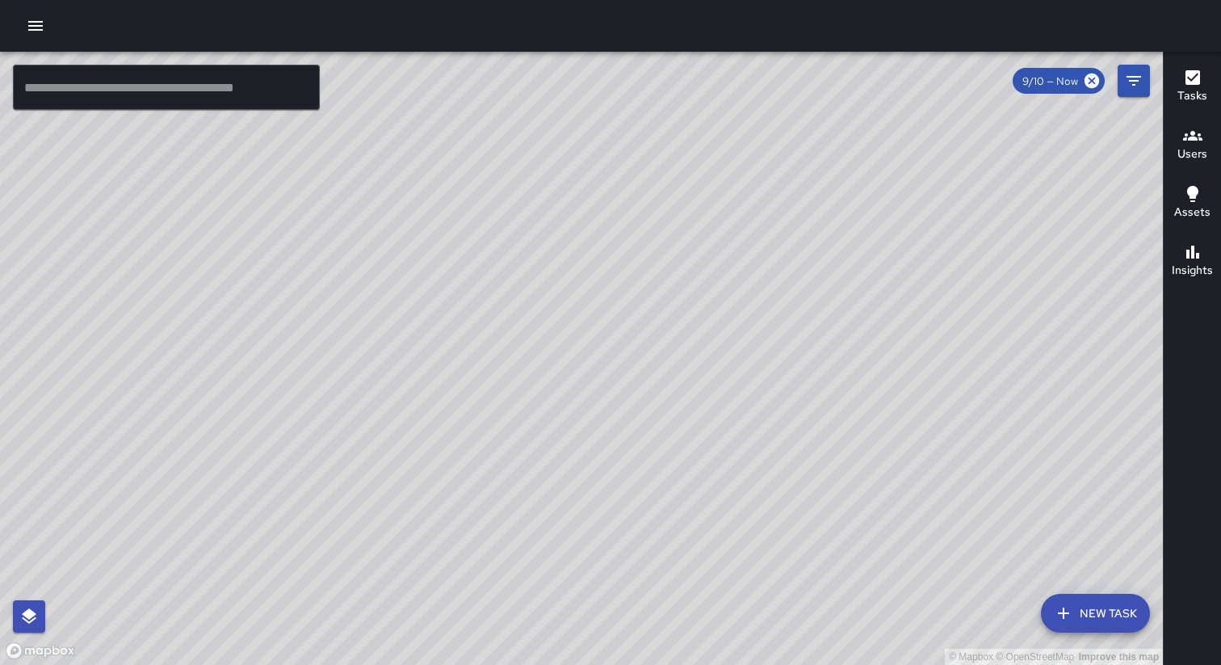
drag, startPoint x: 569, startPoint y: 183, endPoint x: 576, endPoint y: 300, distance: 116.5
click at [576, 300] on div "© Mapbox © OpenStreetMap Improve this map" at bounding box center [581, 358] width 1163 height 613
drag, startPoint x: 639, startPoint y: 271, endPoint x: 643, endPoint y: 441, distance: 169.7
click at [643, 454] on div "© Mapbox © OpenStreetMap Improve this map" at bounding box center [581, 358] width 1163 height 613
click at [692, 425] on div "© Mapbox © OpenStreetMap Improve this map [PERSON_NAME] Support [STREET_ADDRESS…" at bounding box center [581, 358] width 1163 height 613
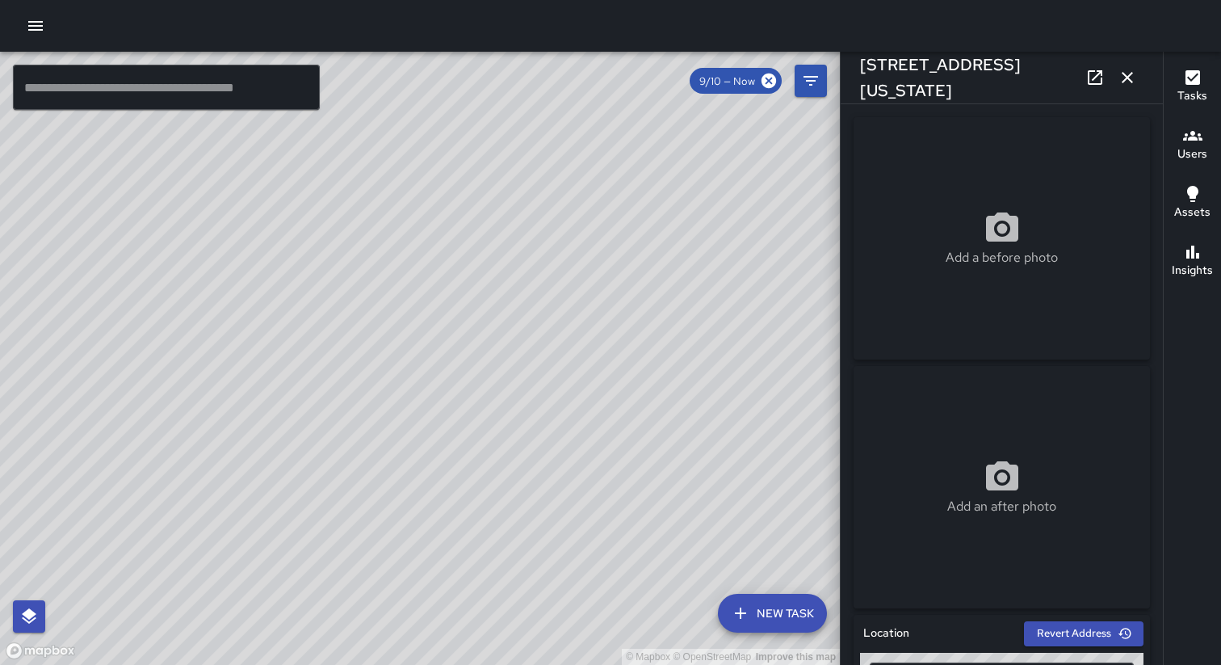
type input "**********"
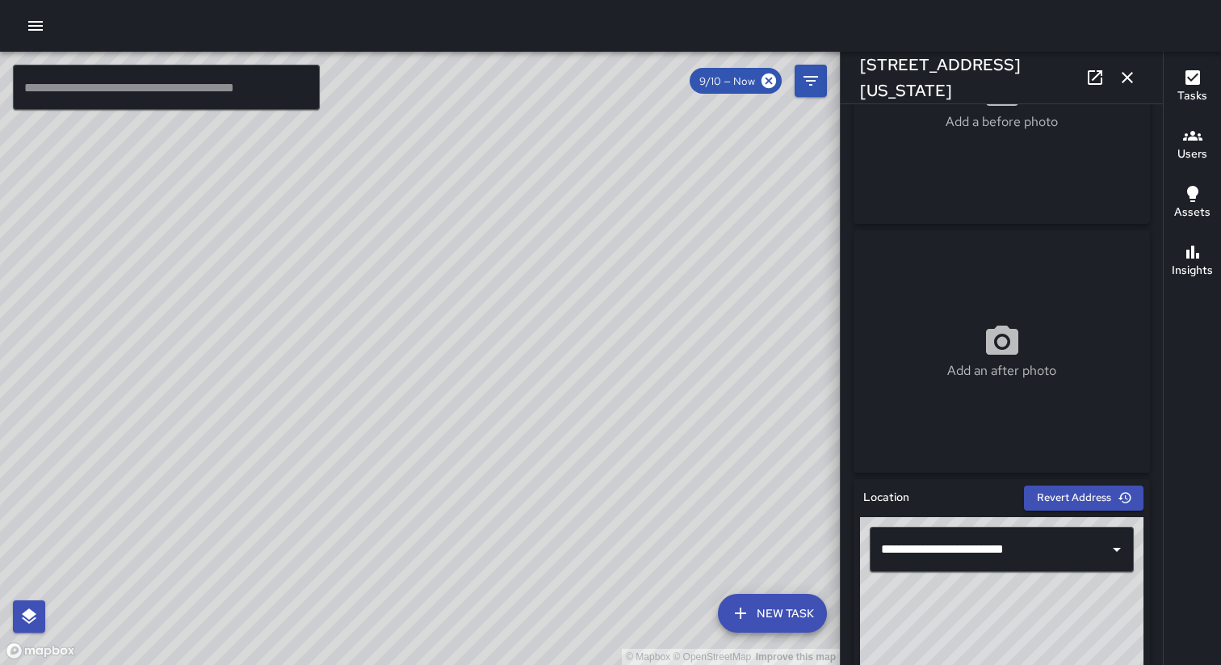
scroll to position [263, 0]
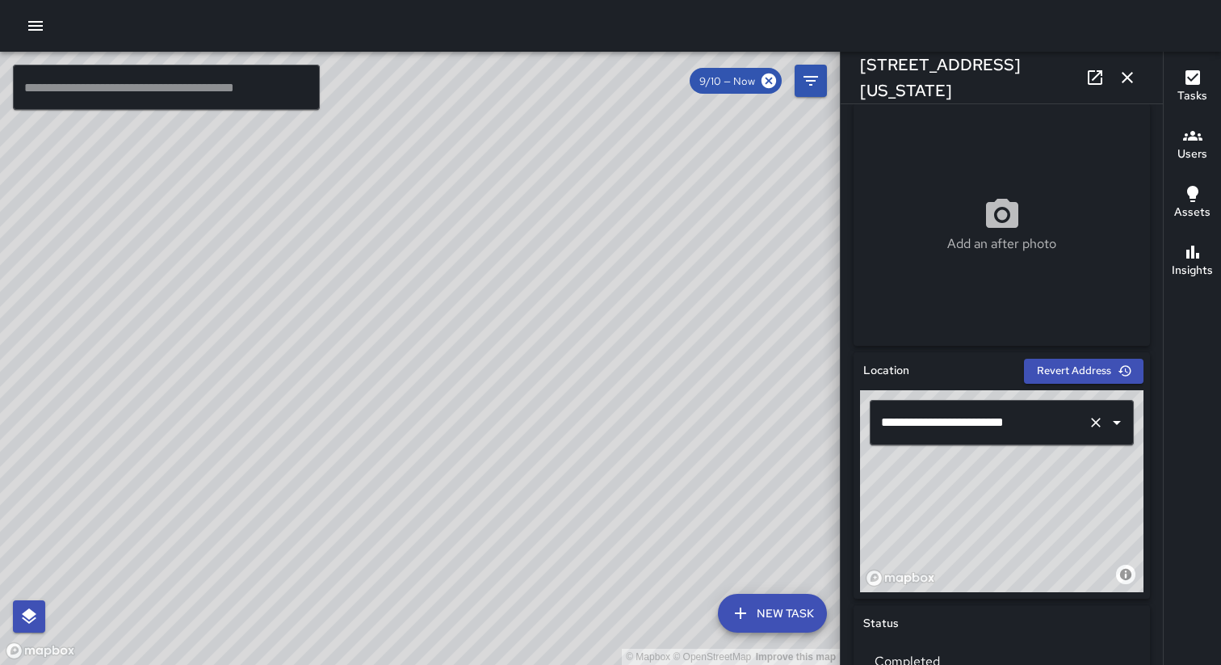
click at [945, 420] on input "**********" at bounding box center [979, 422] width 204 height 31
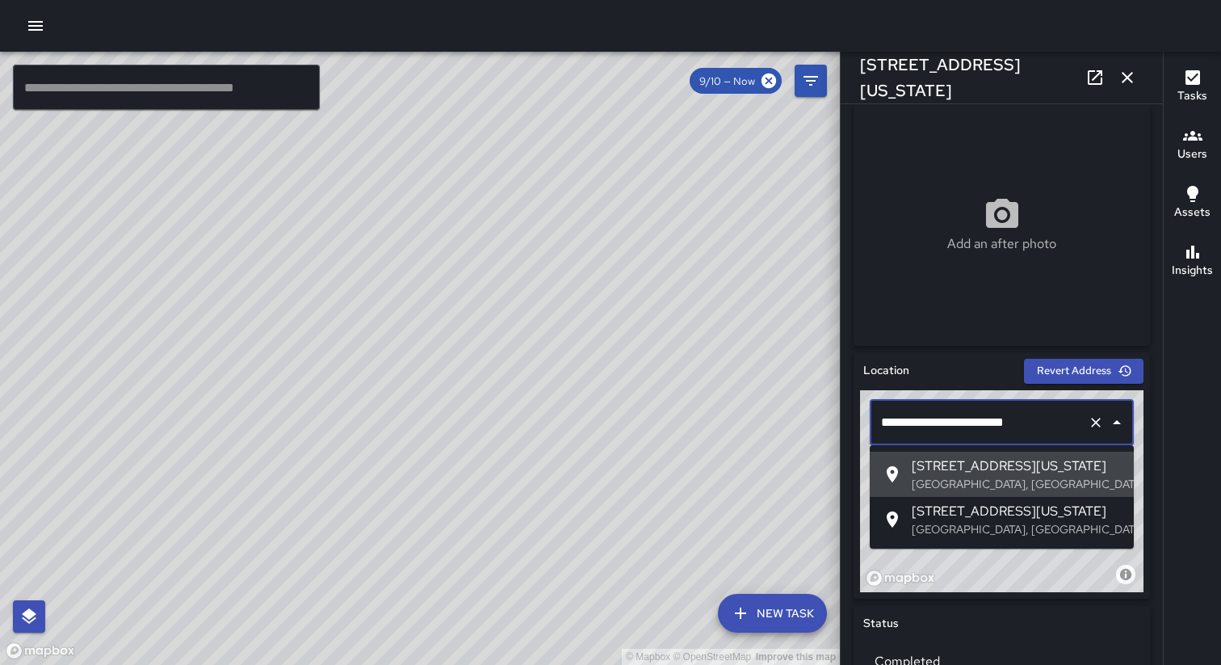
click at [950, 464] on span "[STREET_ADDRESS][US_STATE]" at bounding box center [1016, 465] width 209 height 19
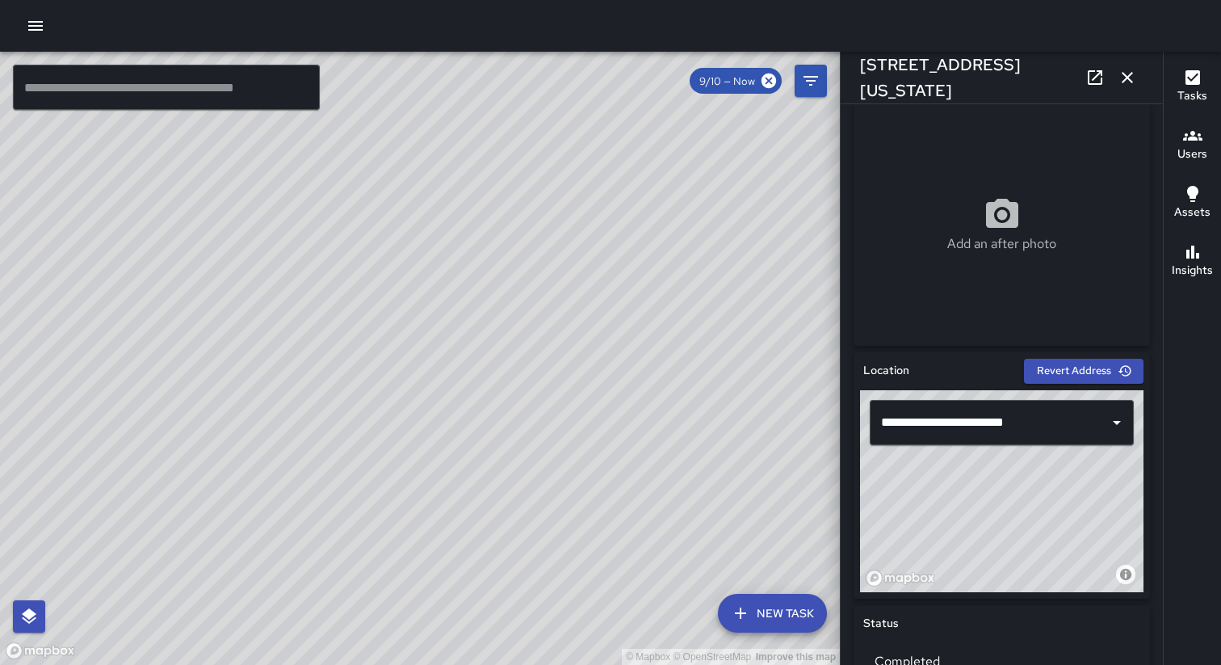
drag, startPoint x: 936, startPoint y: 487, endPoint x: 1048, endPoint y: 569, distance: 138.6
click at [1048, 569] on div "© Mapbox © OpenStreetMap Improve this map" at bounding box center [1002, 491] width 284 height 202
drag, startPoint x: 991, startPoint y: 532, endPoint x: 1010, endPoint y: 552, distance: 27.4
click at [1010, 552] on div "© Mapbox © OpenStreetMap Improve this map" at bounding box center [1002, 491] width 284 height 202
drag, startPoint x: 990, startPoint y: 535, endPoint x: 995, endPoint y: 543, distance: 9.4
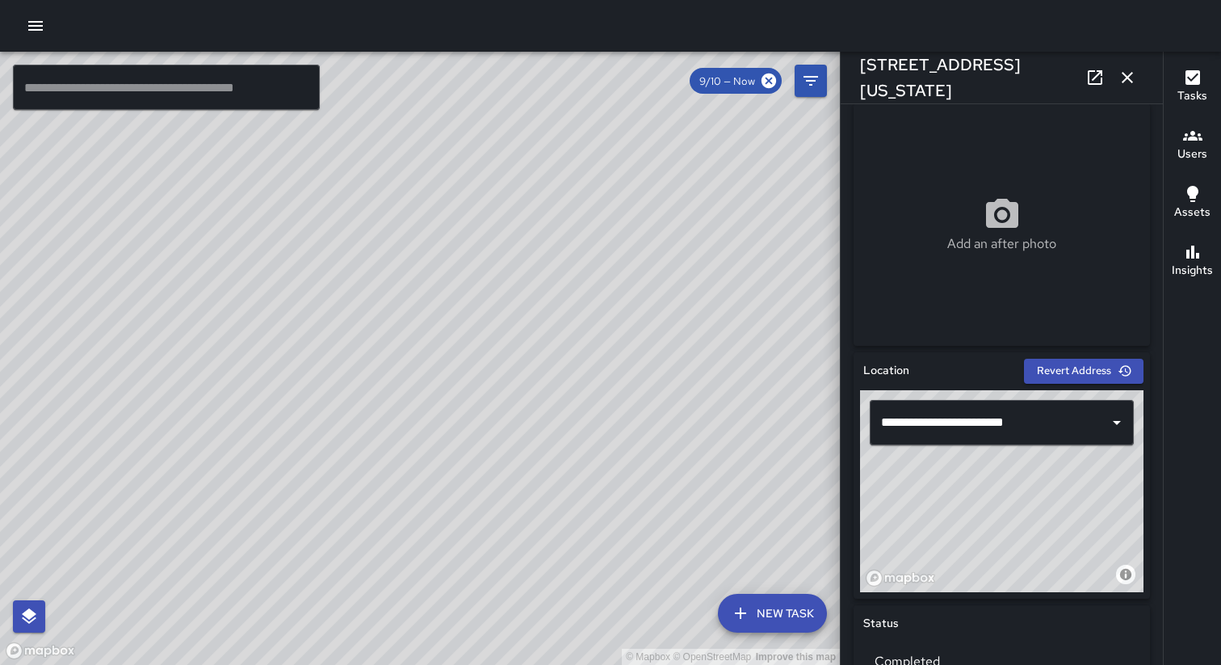
click at [995, 543] on div "© Mapbox © OpenStreetMap Improve this map" at bounding box center [1002, 491] width 284 height 202
click at [738, 460] on div "© Mapbox © OpenStreetMap Improve this map" at bounding box center [420, 358] width 840 height 613
click at [1132, 82] on icon "button" at bounding box center [1127, 77] width 11 height 11
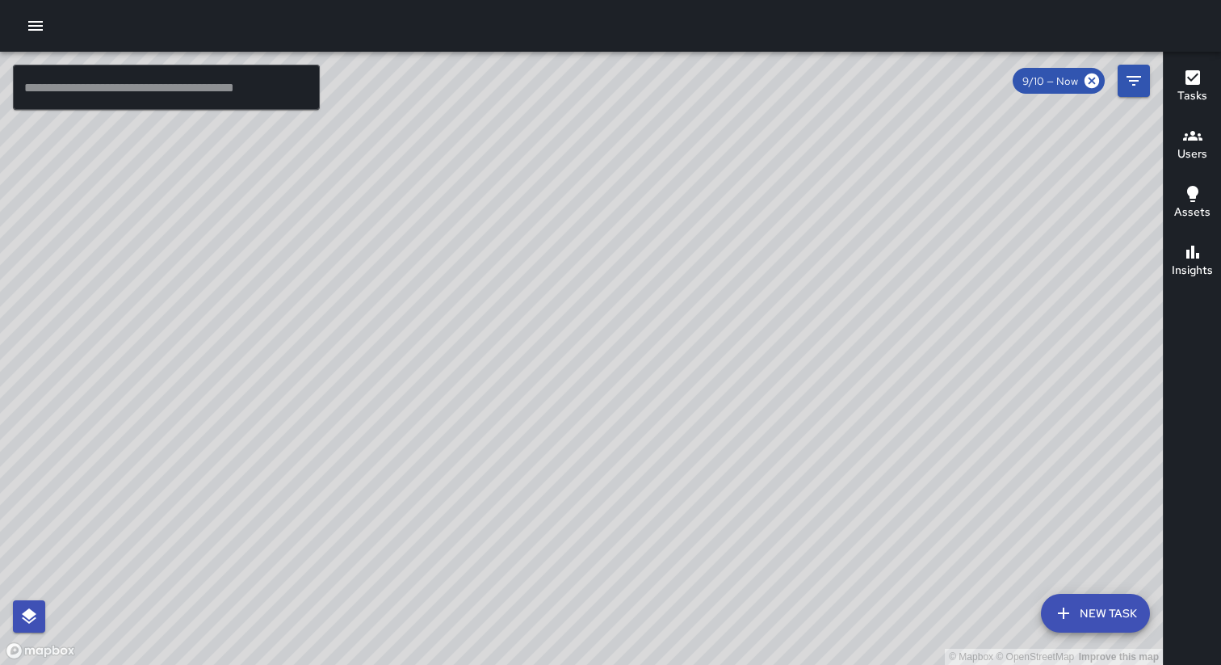
drag, startPoint x: 569, startPoint y: 205, endPoint x: 605, endPoint y: 272, distance: 76.3
click at [604, 268] on div "© Mapbox © OpenStreetMap Improve this map" at bounding box center [581, 358] width 1163 height 613
click at [596, 326] on div "[PERSON_NAME] Support [STREET_ADDRESS][US_STATE] Completed on [DATE] 1:46pm CDT…" at bounding box center [602, 407] width 336 height 166
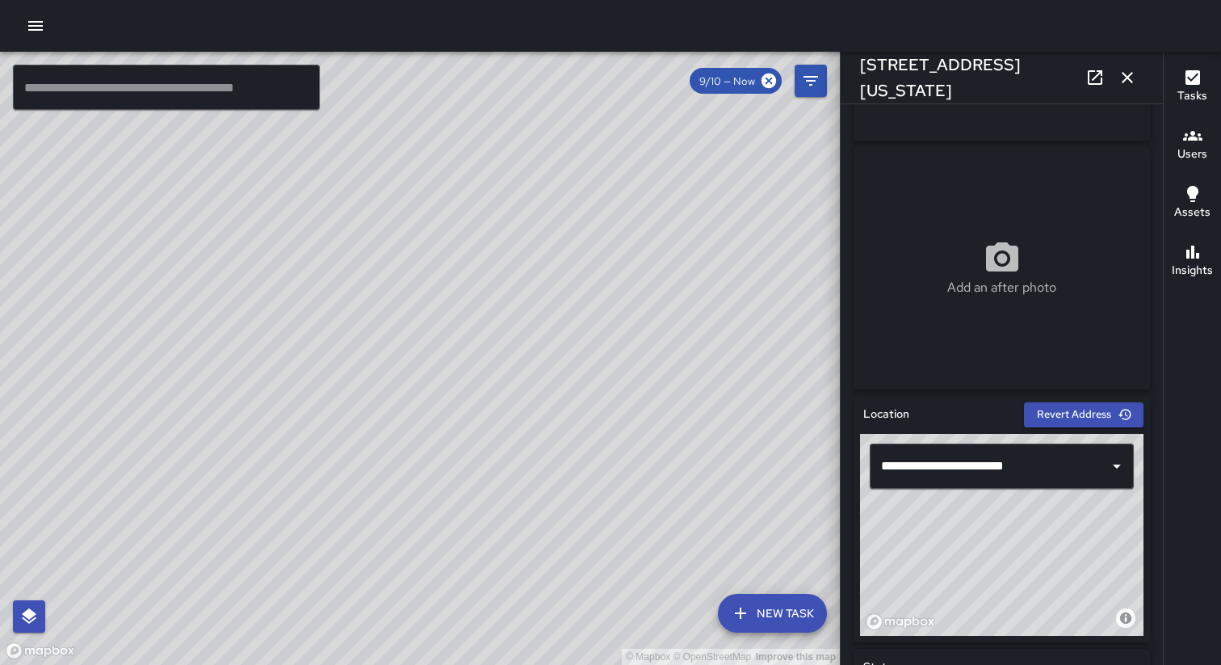
scroll to position [432, 0]
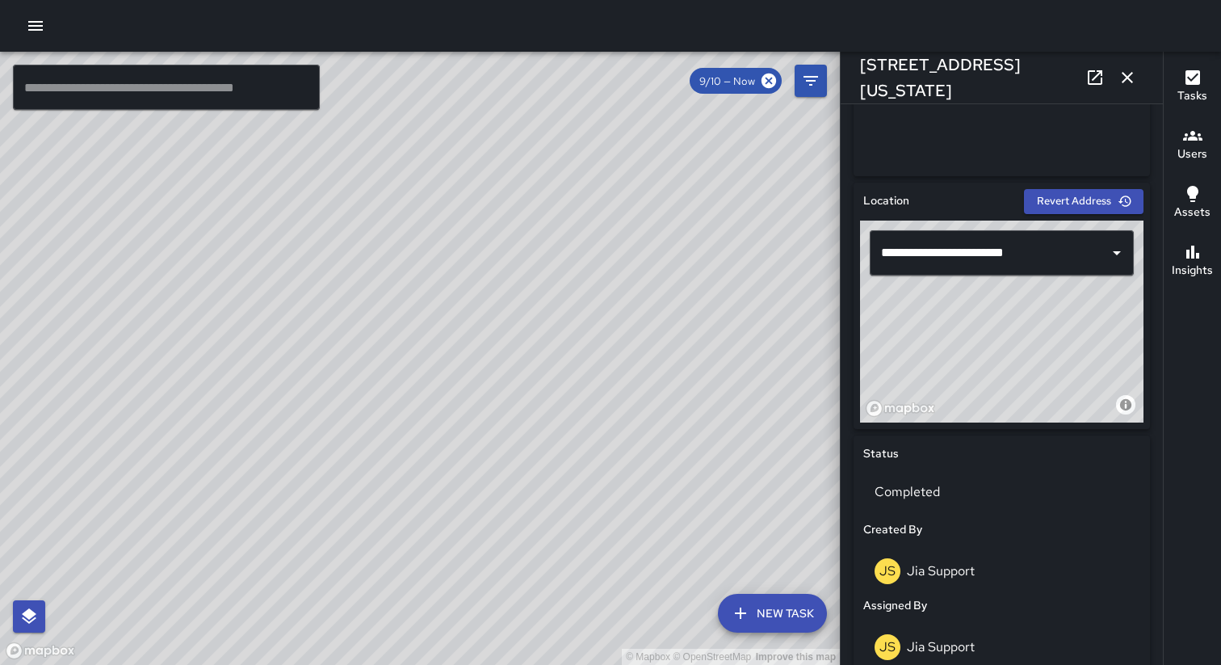
drag, startPoint x: 955, startPoint y: 352, endPoint x: 1006, endPoint y: 419, distance: 84.7
click at [1006, 418] on div "© Mapbox © OpenStreetMap Improve this map" at bounding box center [1002, 322] width 284 height 202
drag, startPoint x: 960, startPoint y: 345, endPoint x: 981, endPoint y: 369, distance: 32.1
click at [981, 368] on div "© Mapbox © OpenStreetMap Improve this map" at bounding box center [1002, 322] width 284 height 202
drag, startPoint x: 960, startPoint y: 338, endPoint x: 1006, endPoint y: 359, distance: 50.3
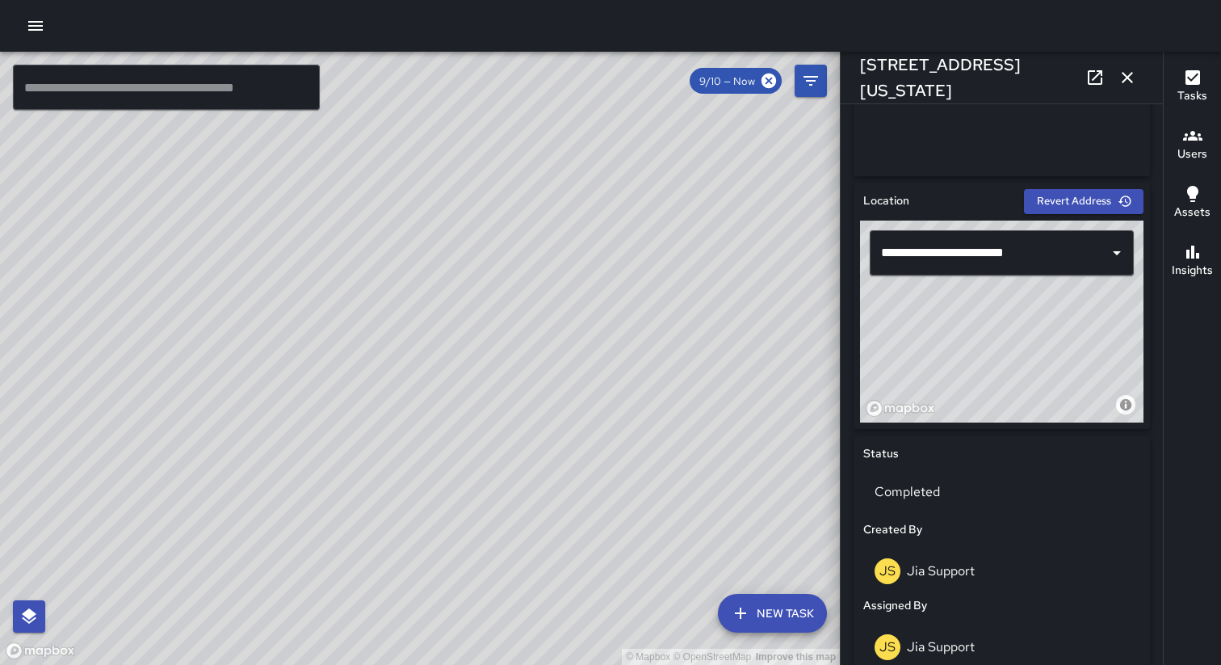
click at [1005, 359] on div "© Mapbox © OpenStreetMap Improve this map" at bounding box center [1002, 322] width 284 height 202
click at [757, 220] on div "© Mapbox © OpenStreetMap Improve this map" at bounding box center [420, 358] width 840 height 613
click at [1133, 69] on icon "button" at bounding box center [1127, 77] width 19 height 19
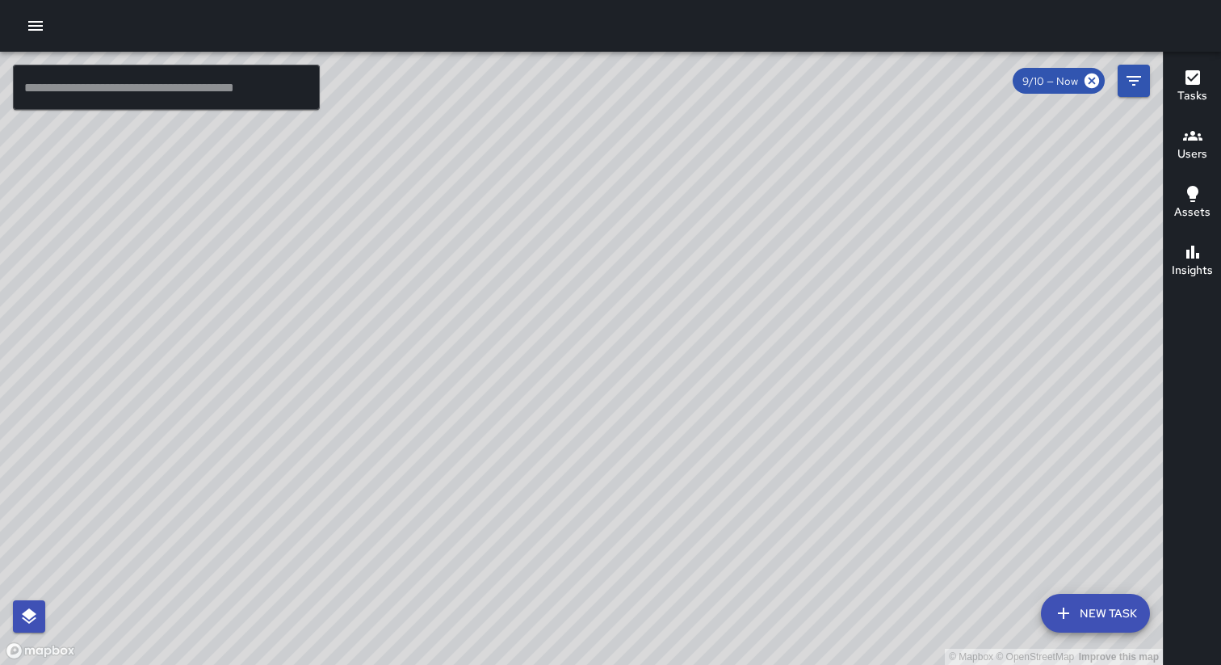
click at [586, 284] on div "[PERSON_NAME] Support [STREET_ADDRESS][US_STATE] Completed on [DATE] 12:05pm CD…" at bounding box center [426, 367] width 336 height 166
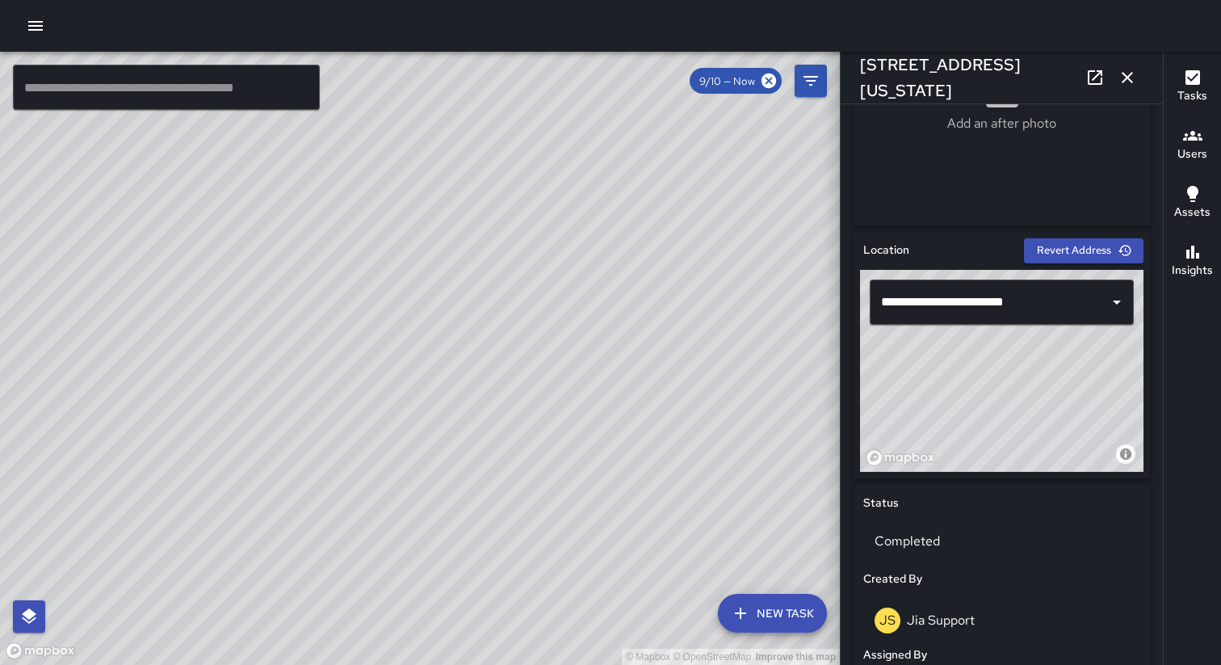
scroll to position [385, 0]
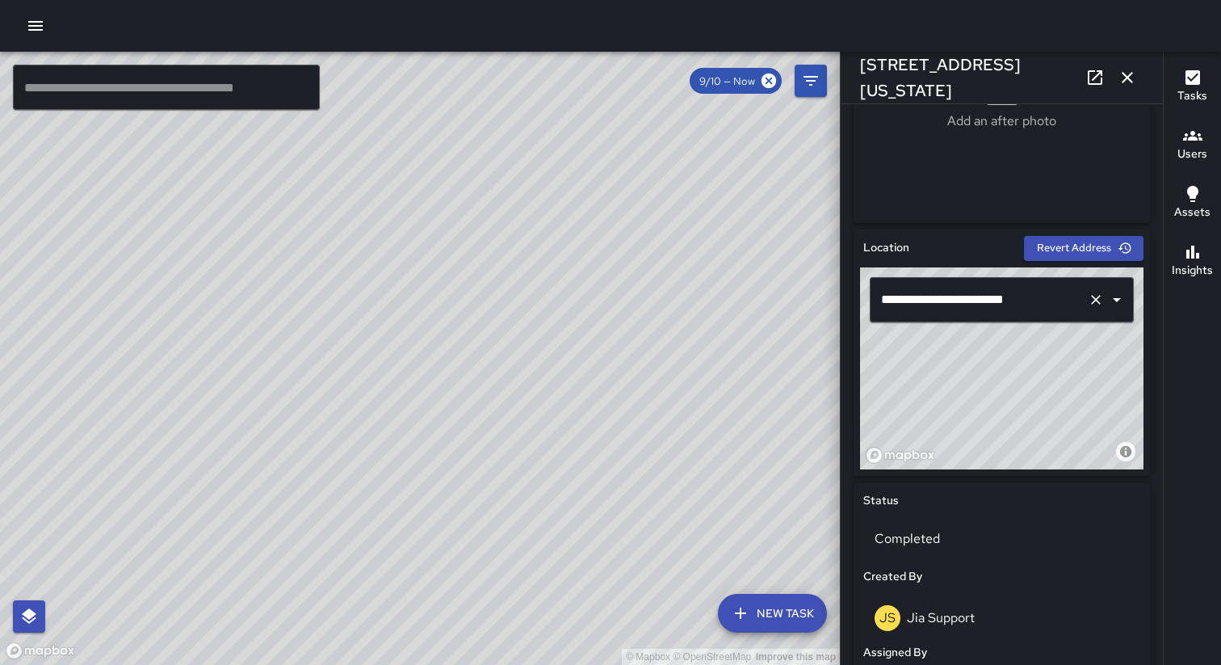
click at [952, 300] on input "**********" at bounding box center [979, 299] width 204 height 31
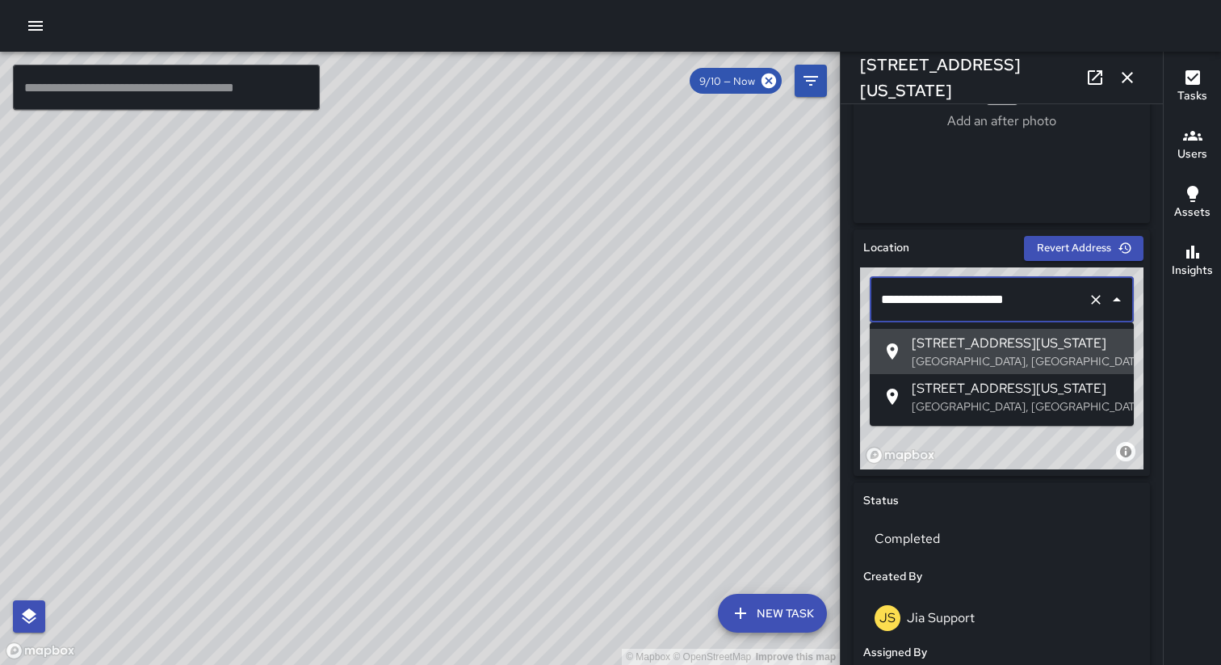
click at [960, 358] on p "[GEOGRAPHIC_DATA], [GEOGRAPHIC_DATA], [GEOGRAPHIC_DATA]" at bounding box center [1016, 361] width 209 height 16
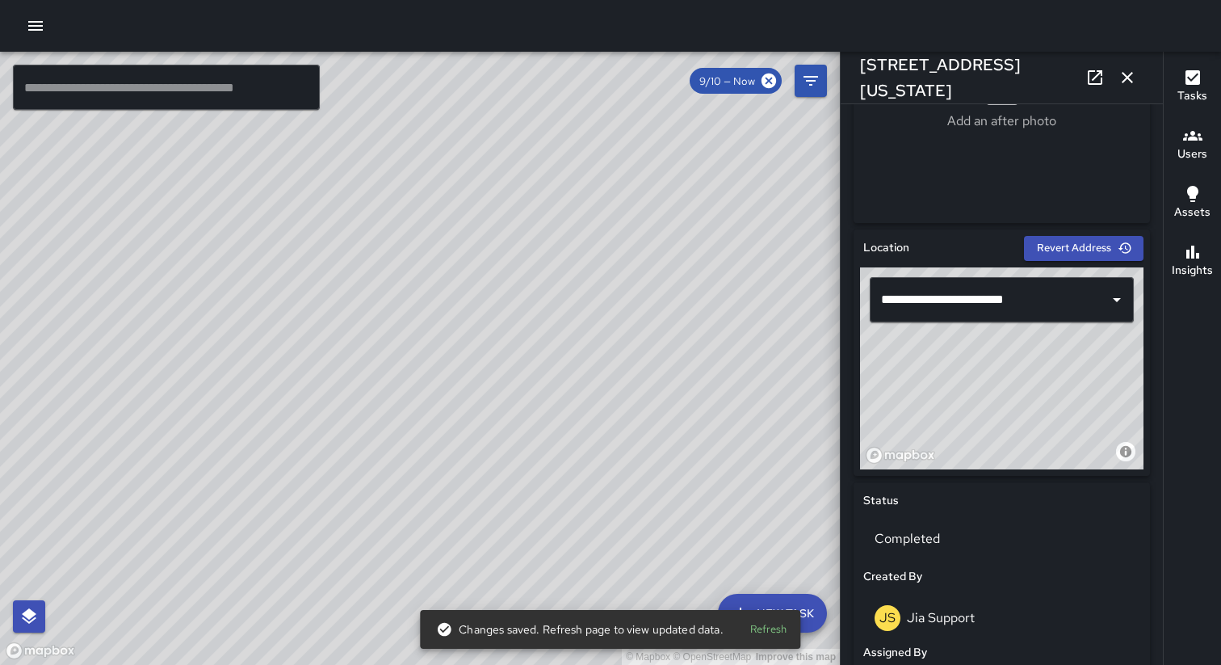
drag, startPoint x: 967, startPoint y: 376, endPoint x: 1003, endPoint y: 456, distance: 87.8
click at [1003, 456] on div "© Mapbox © OpenStreetMap Improve this map" at bounding box center [1002, 368] width 284 height 202
drag, startPoint x: 968, startPoint y: 405, endPoint x: 1023, endPoint y: 429, distance: 59.3
click at [1023, 428] on div "© Mapbox © OpenStreetMap Improve this map" at bounding box center [1002, 368] width 284 height 202
click at [1128, 77] on icon "button" at bounding box center [1127, 77] width 11 height 11
